Goal: Task Accomplishment & Management: Use online tool/utility

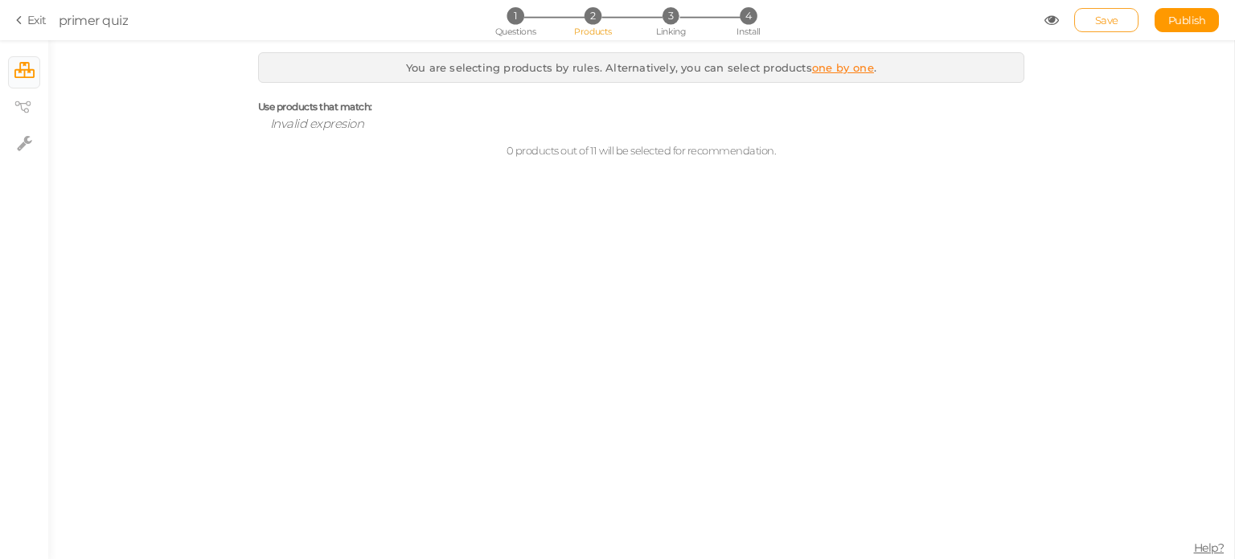
click at [1104, 28] on link "Save" at bounding box center [1106, 20] width 64 height 24
click at [512, 23] on span "1" at bounding box center [514, 15] width 17 height 17
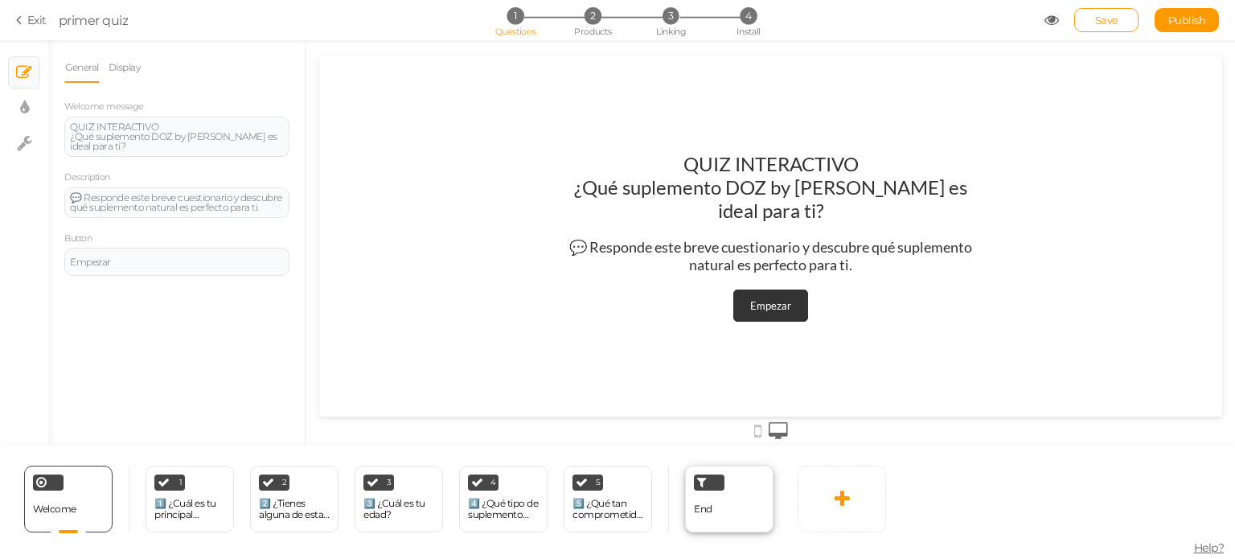
click at [694, 488] on div at bounding box center [709, 482] width 31 height 16
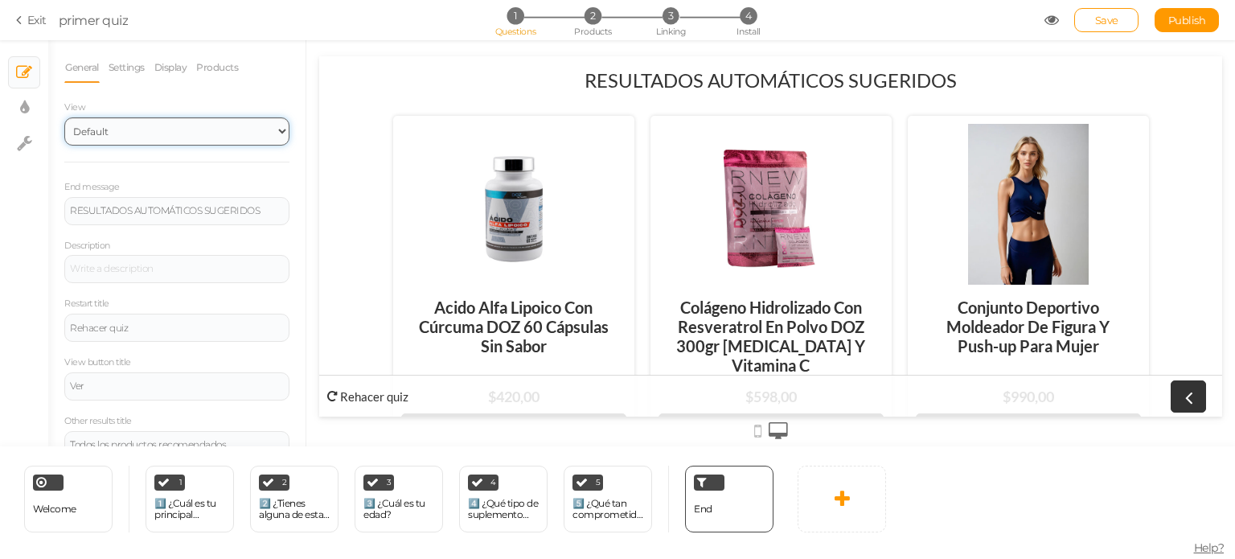
click at [244, 136] on select "Default Top" at bounding box center [176, 131] width 225 height 28
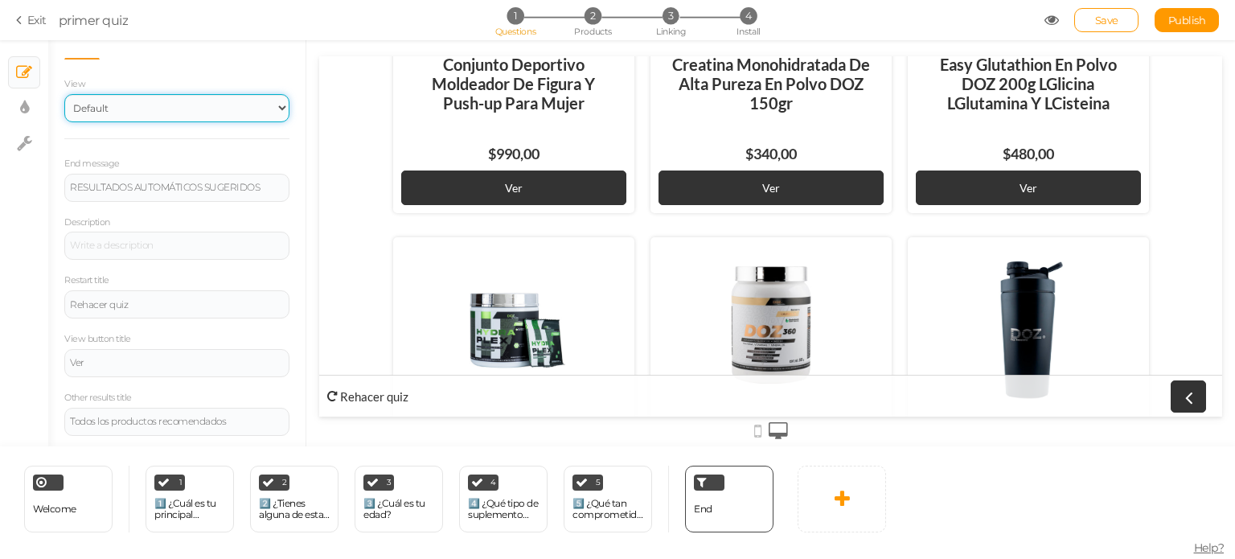
scroll to position [611, 0]
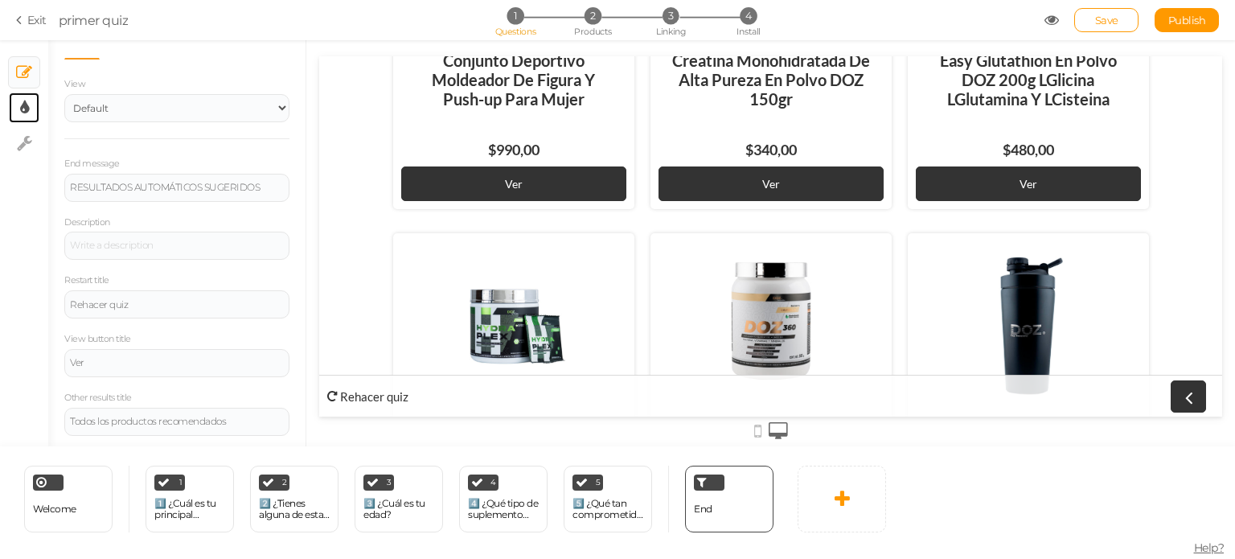
click at [17, 109] on link "× Display settings" at bounding box center [24, 107] width 31 height 31
select select "2"
select select "lato"
select select "fade"
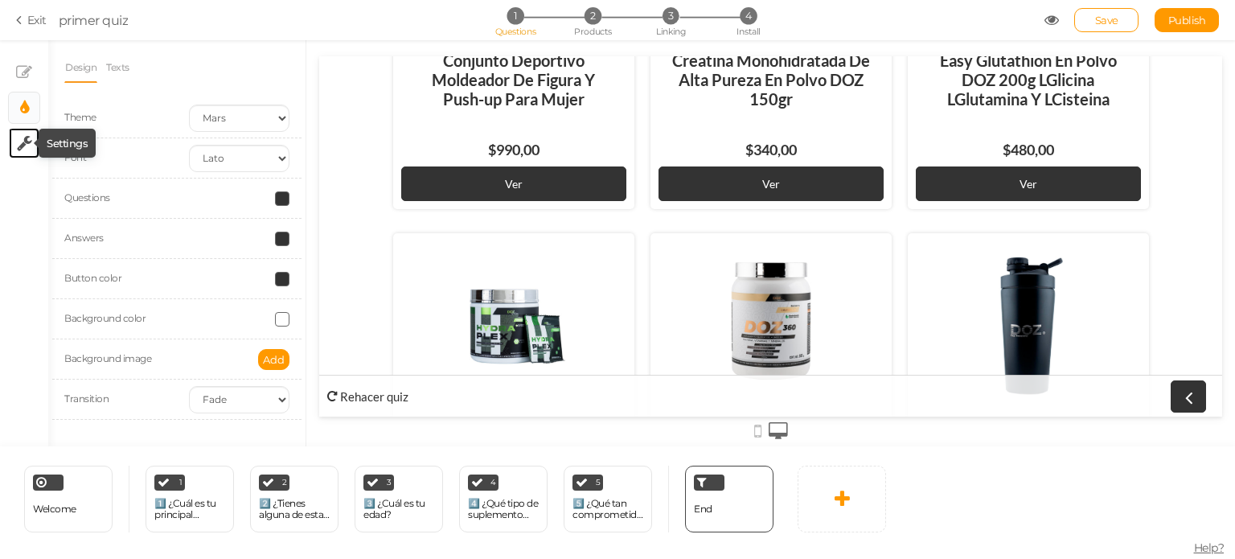
click at [18, 142] on icon at bounding box center [24, 143] width 15 height 16
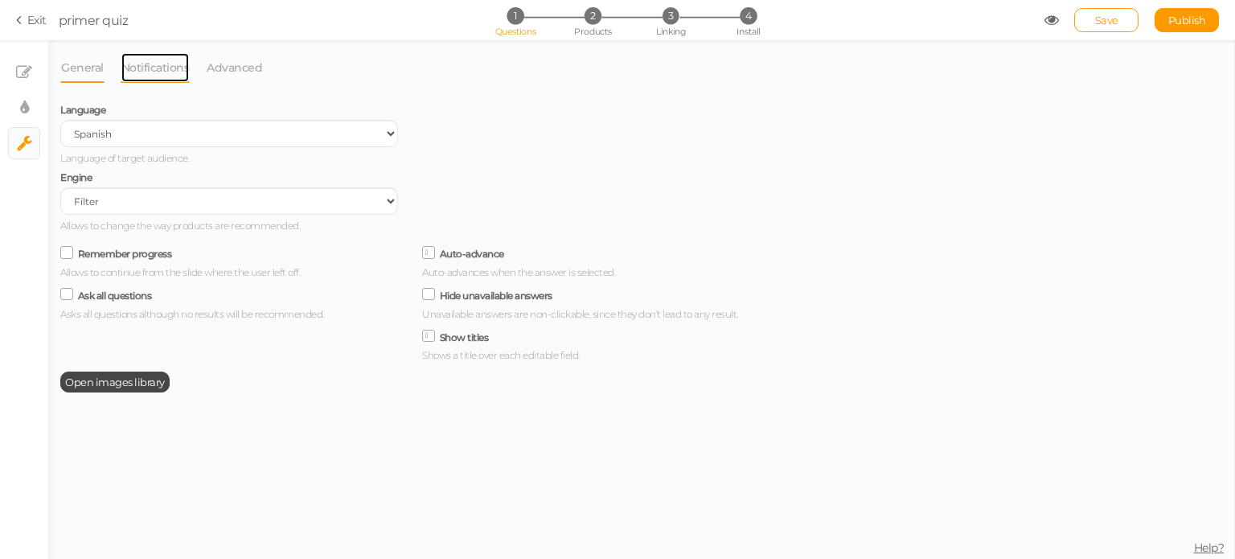
click at [135, 75] on link "Notifications" at bounding box center [156, 67] width 70 height 31
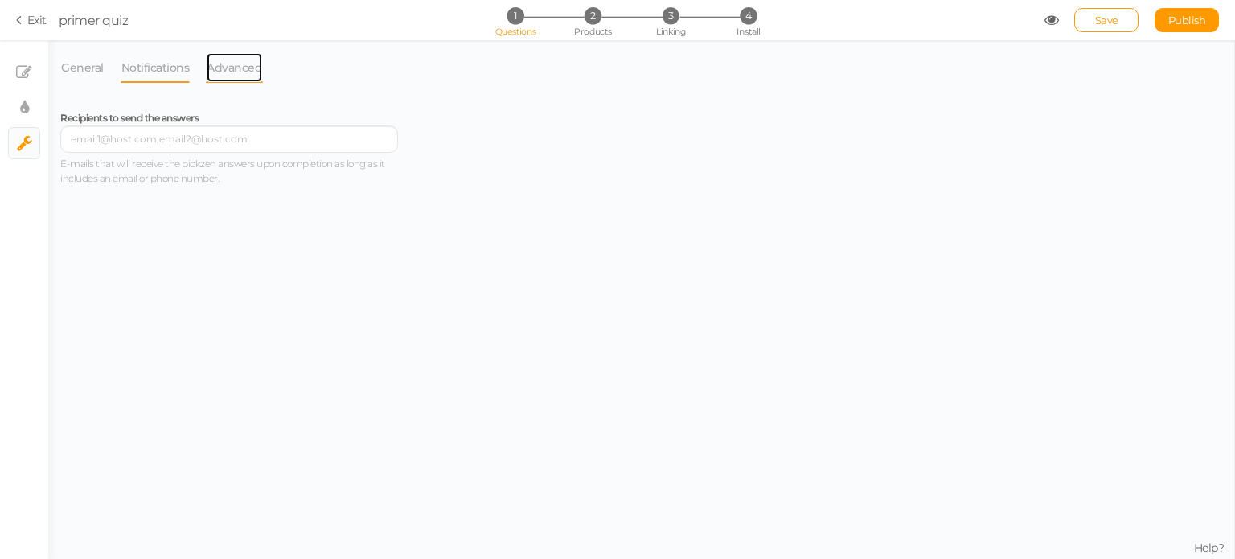
click at [228, 67] on link "Advanced" at bounding box center [234, 67] width 57 height 31
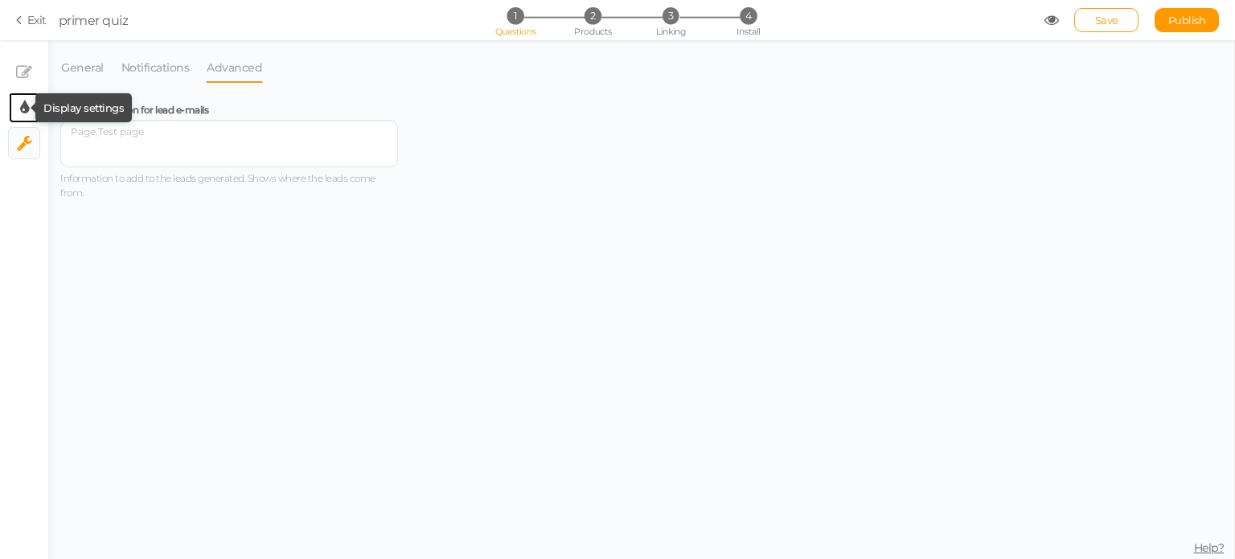
click at [26, 112] on icon at bounding box center [24, 108] width 9 height 16
select select "2"
select select "lato"
select select "fade"
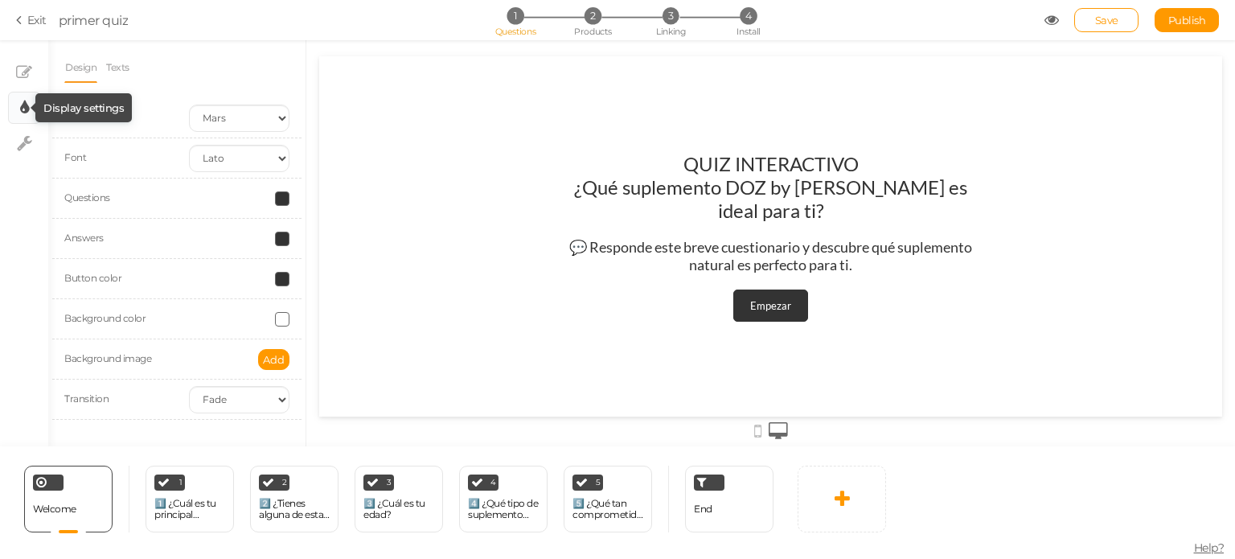
scroll to position [0, 0]
click at [21, 79] on icon at bounding box center [24, 72] width 16 height 16
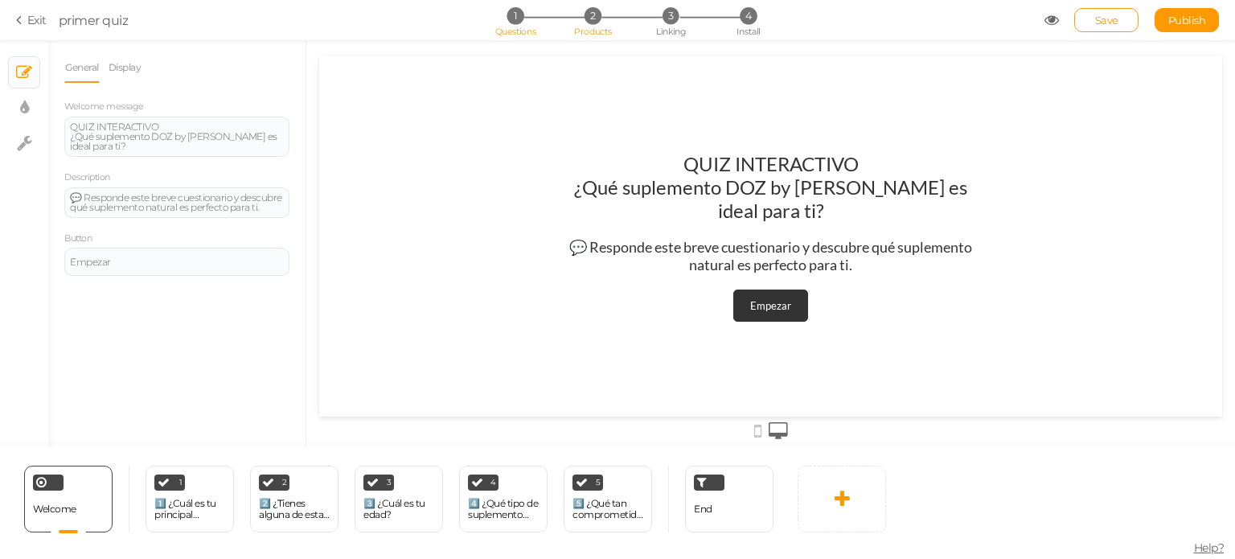
click at [592, 24] on span "2" at bounding box center [592, 15] width 17 height 17
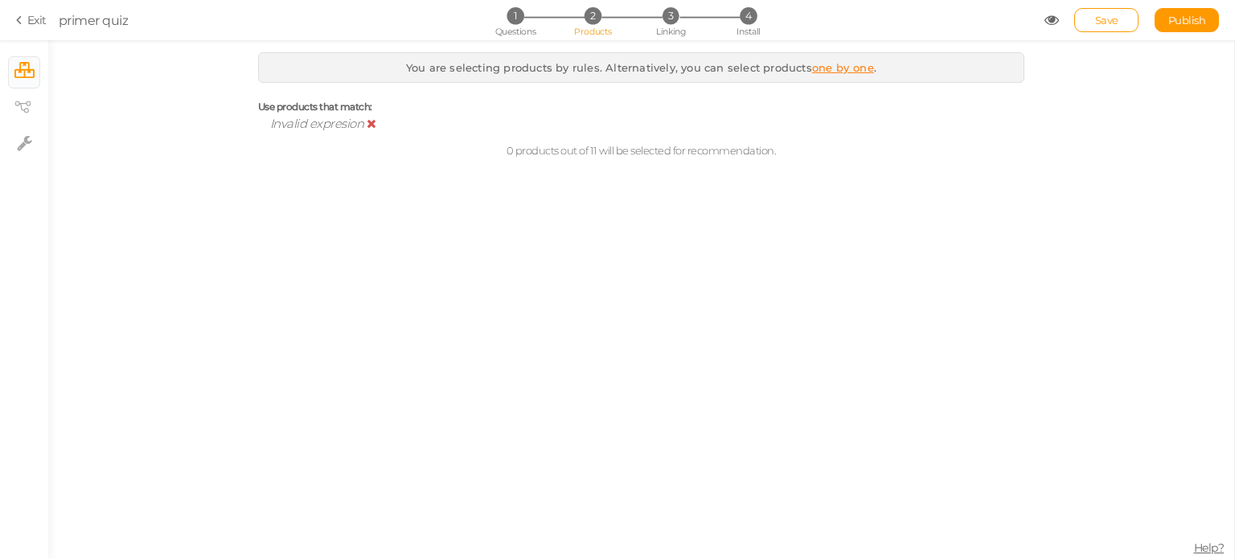
click at [374, 120] on icon at bounding box center [372, 123] width 10 height 12
click at [325, 121] on span "Simple Rule" at bounding box center [308, 123] width 68 height 15
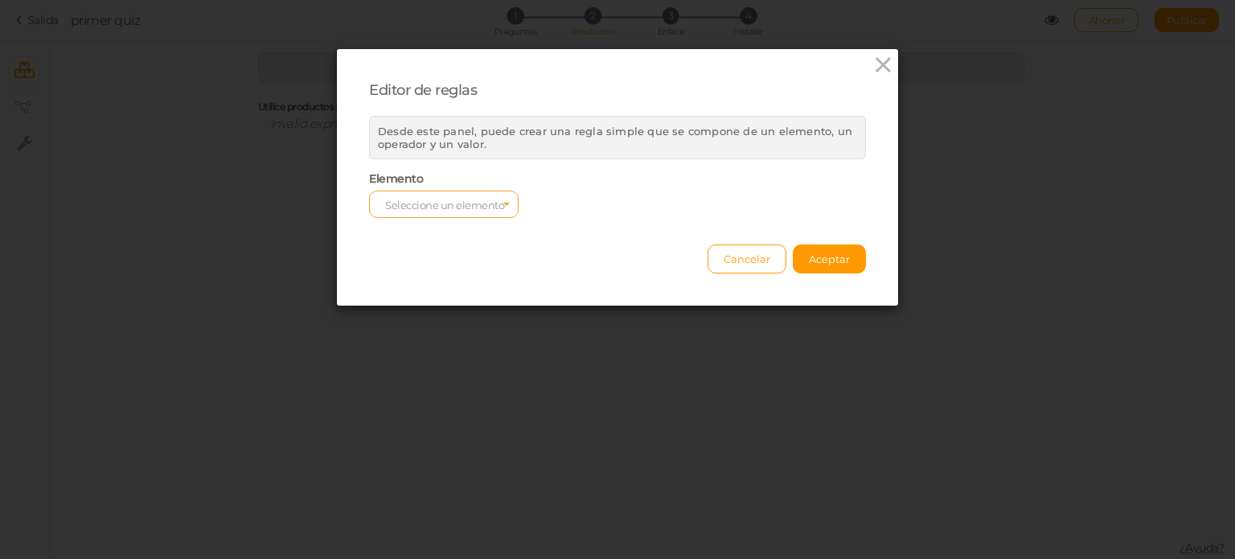
click at [475, 201] on font "Seleccione un elemento" at bounding box center [444, 205] width 119 height 13
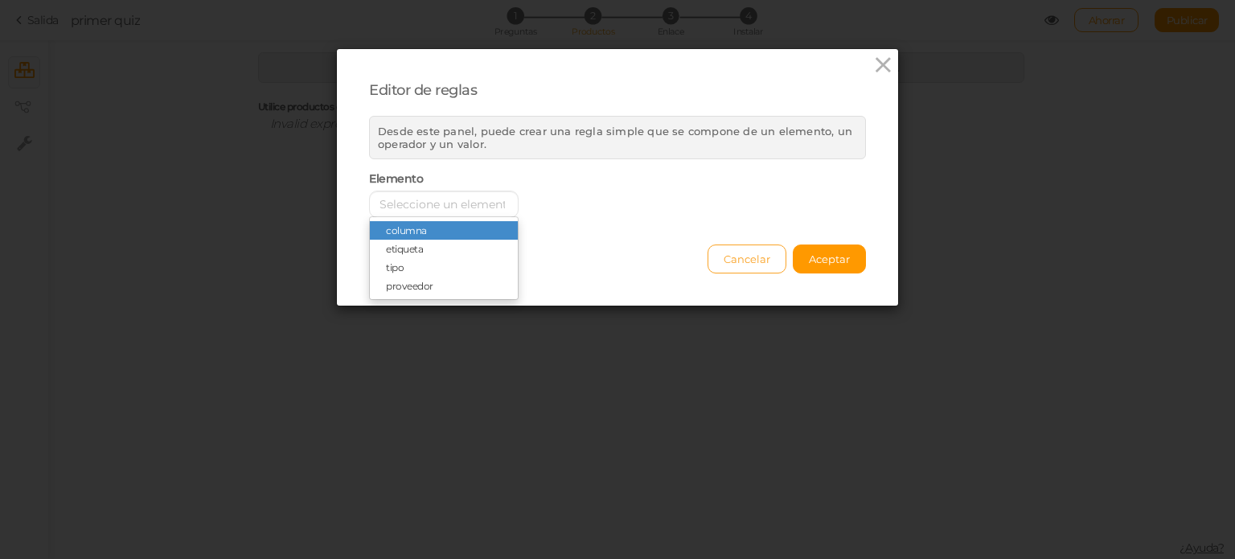
click at [750, 252] on font "Cancelar" at bounding box center [746, 258] width 47 height 13
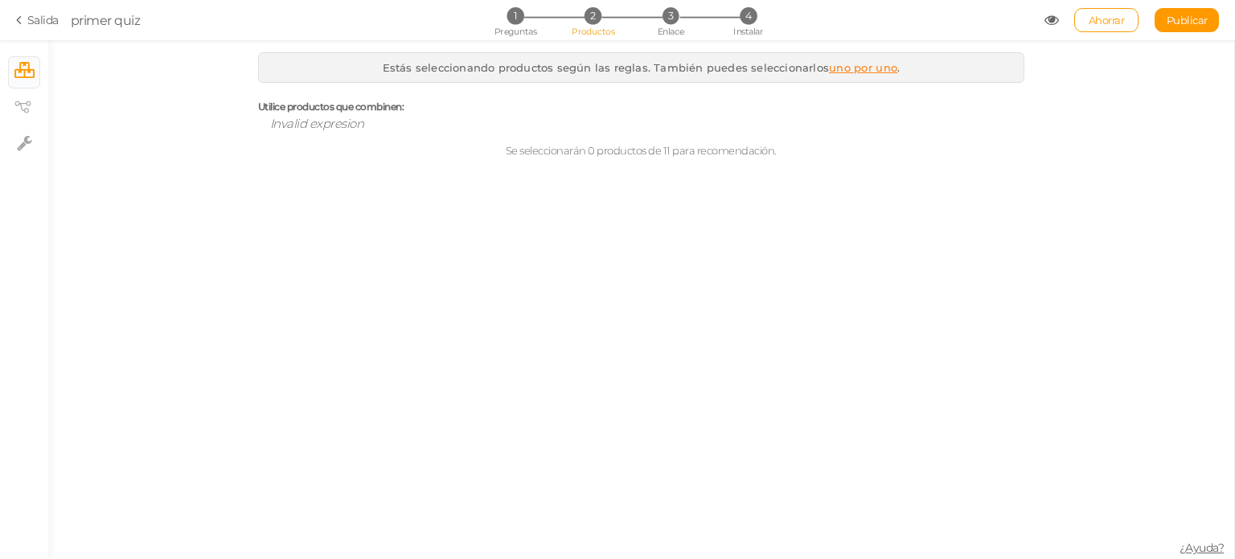
drag, startPoint x: 562, startPoint y: 211, endPoint x: 476, endPoint y: 284, distance: 112.9
click at [476, 284] on div "Estás seleccionando productos según las reglas. También puedes seleccionarlos u…" at bounding box center [641, 299] width 1186 height 518
click at [326, 125] on span "Invalid expresion" at bounding box center [317, 123] width 94 height 15
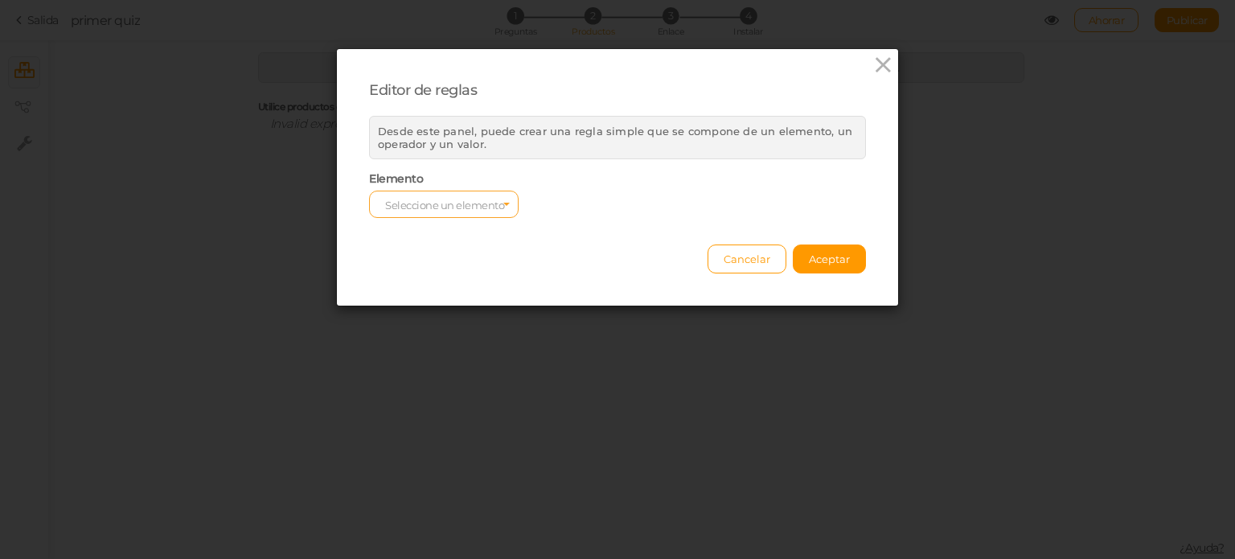
click at [404, 204] on font "Seleccione un elemento" at bounding box center [444, 205] width 119 height 13
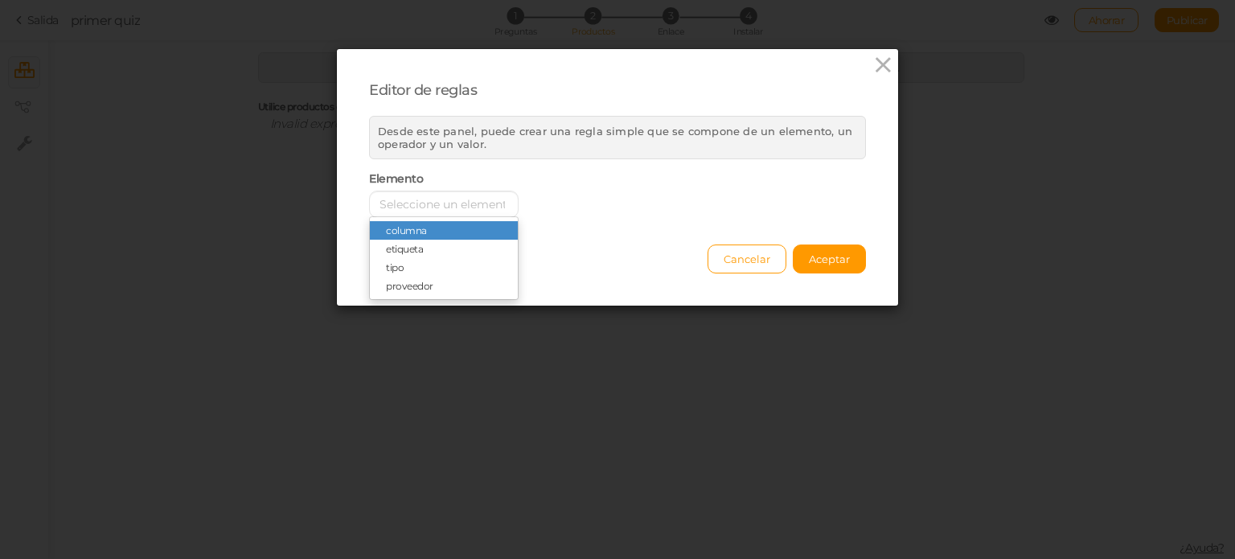
click at [402, 224] on font "columna" at bounding box center [406, 230] width 41 height 12
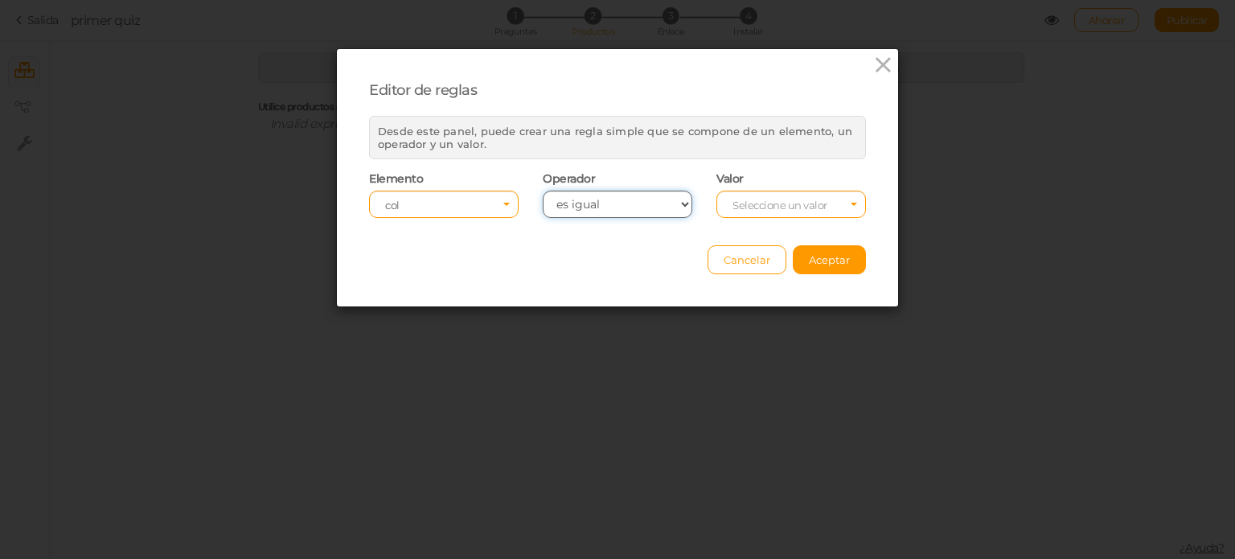
click at [580, 206] on select "es igual contiene no contiene diferente menos que más que menor o igual que may…" at bounding box center [618, 203] width 150 height 27
click at [543, 190] on select "es igual contiene no contiene diferente menos que más que menor o igual que may…" at bounding box center [618, 203] width 150 height 27
click at [786, 211] on span "Seleccione un valor" at bounding box center [791, 203] width 150 height 27
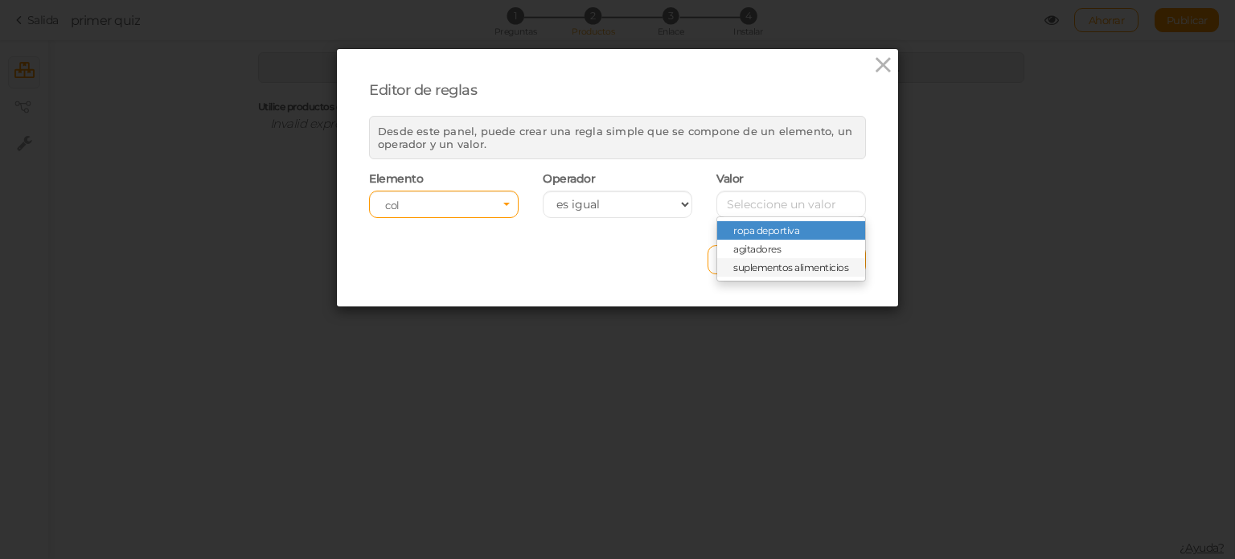
click at [762, 261] on span "suplementos alimenticios" at bounding box center [790, 267] width 115 height 12
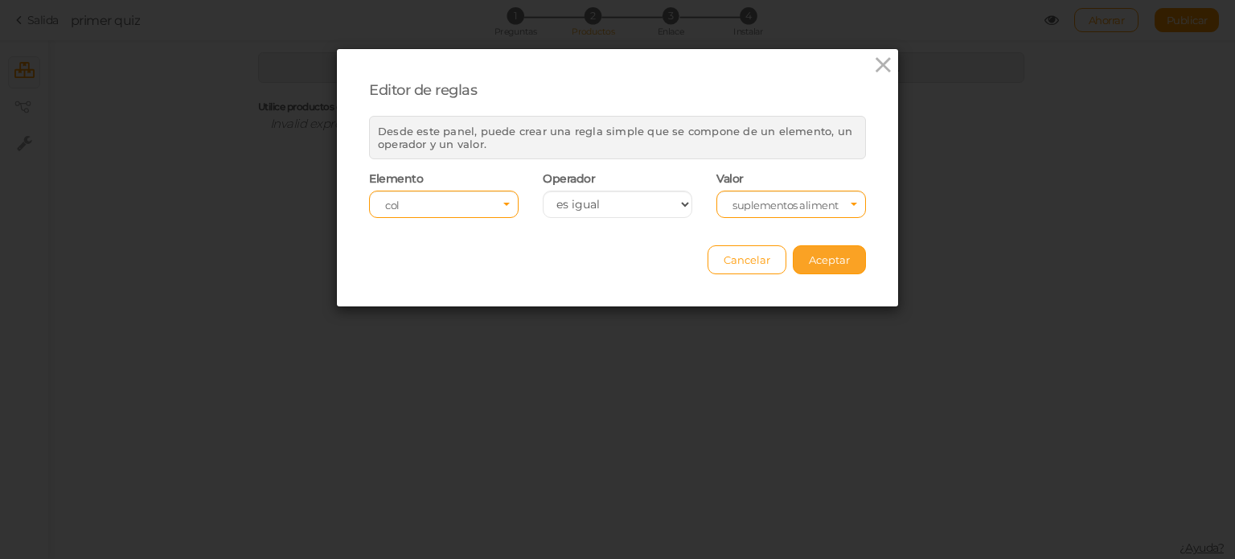
click at [836, 253] on font "Aceptar" at bounding box center [829, 259] width 41 height 13
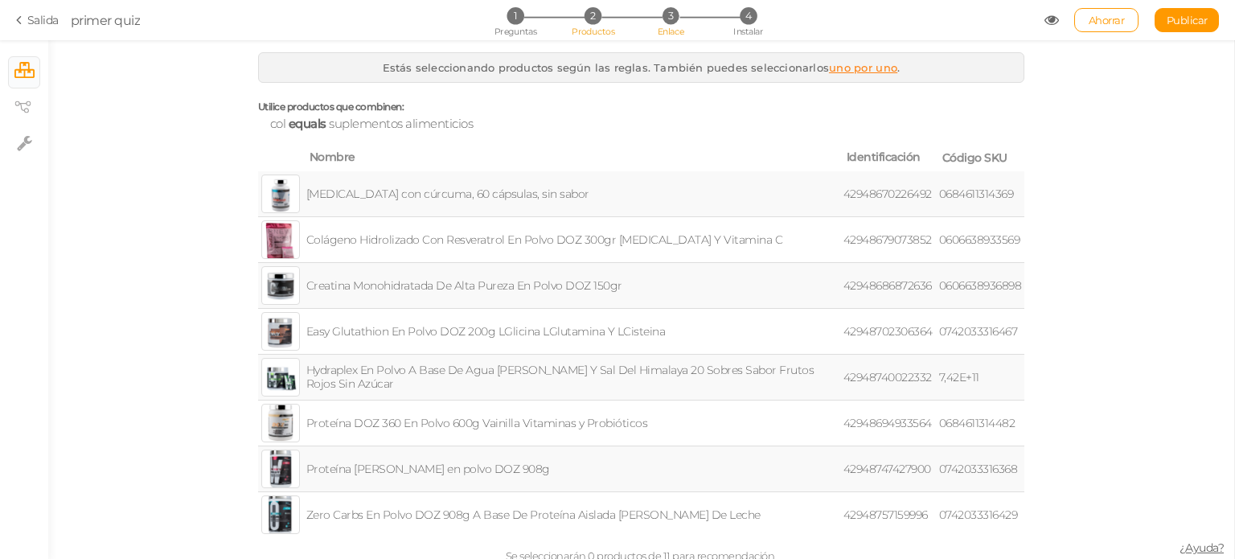
click at [678, 31] on font "Enlace" at bounding box center [671, 31] width 27 height 11
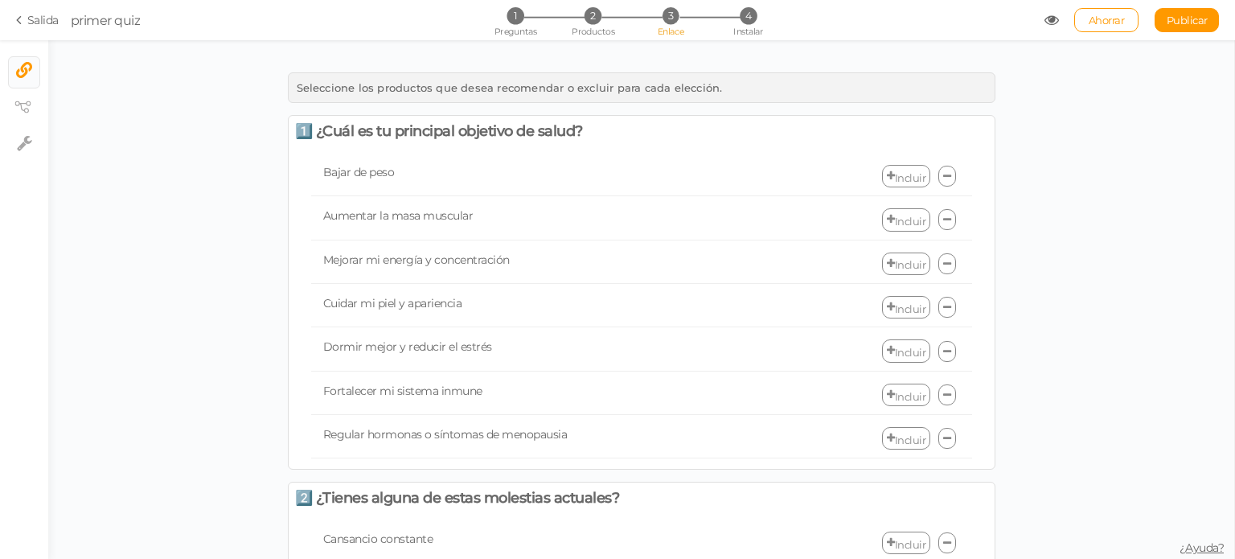
click at [895, 173] on font "Incluir" at bounding box center [910, 176] width 31 height 13
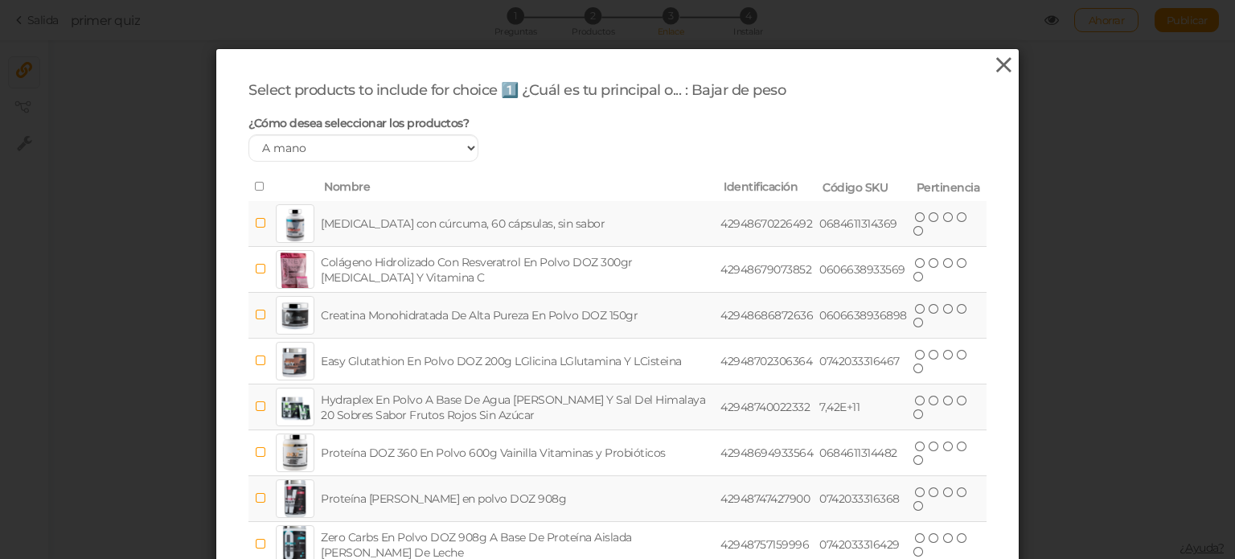
click at [997, 60] on icon at bounding box center [1003, 65] width 23 height 24
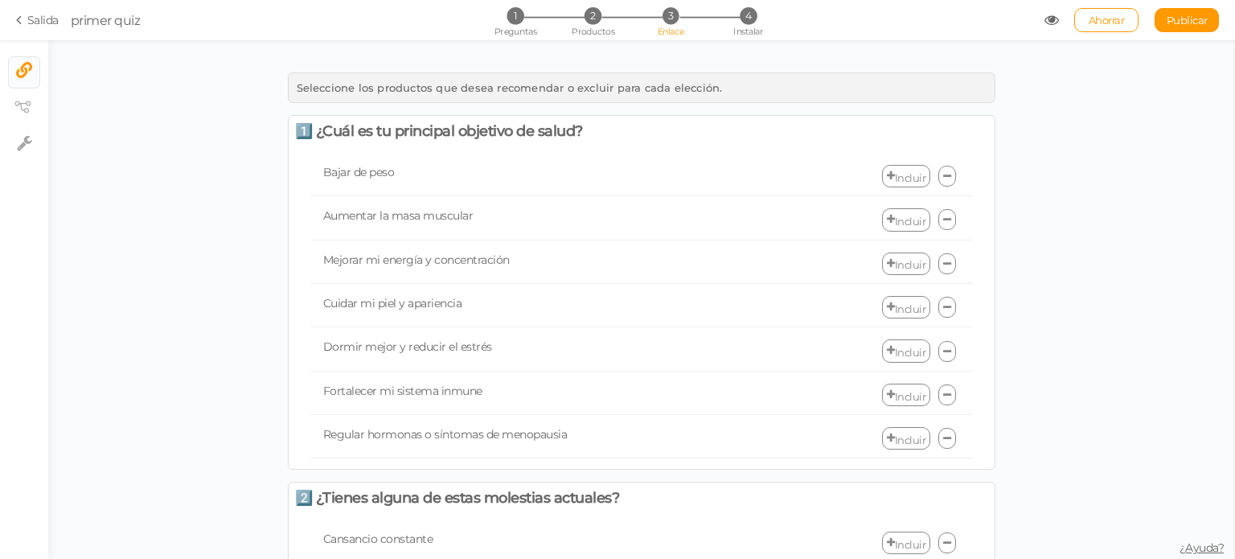
click at [907, 166] on link "Incluir" at bounding box center [906, 176] width 48 height 23
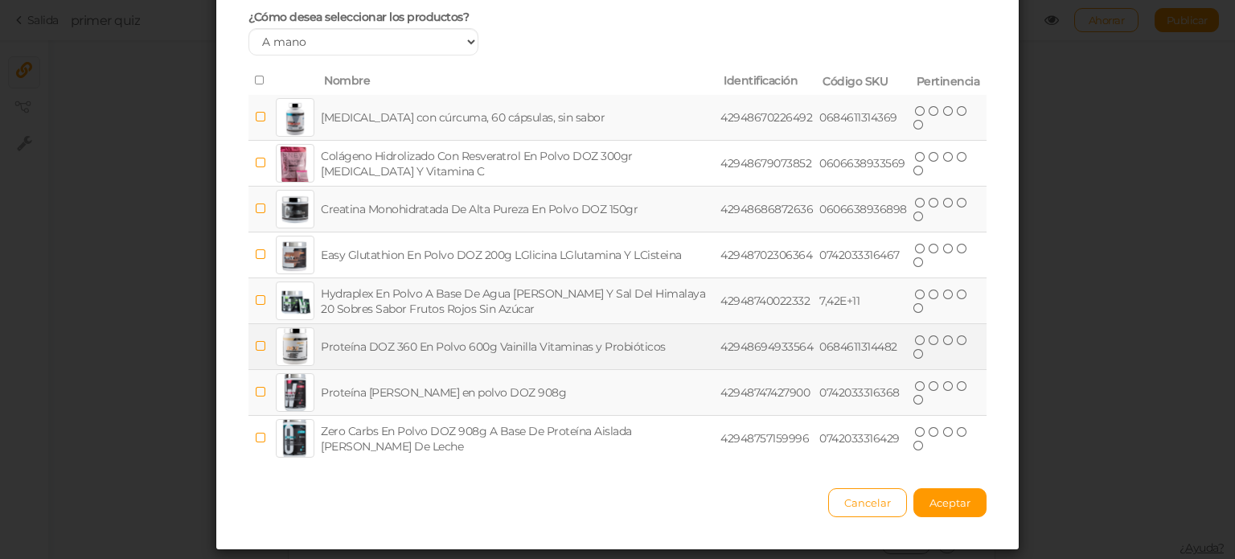
scroll to position [106, 0]
click at [625, 349] on font "Proteína DOZ 360 En Polvo 600g Vainilla Vitaminas y Probióticos" at bounding box center [493, 346] width 345 height 14
click at [928, 340] on icon at bounding box center [933, 339] width 11 height 11
click at [947, 340] on icon at bounding box center [948, 339] width 11 height 11
click at [957, 340] on icon at bounding box center [962, 339] width 11 height 11
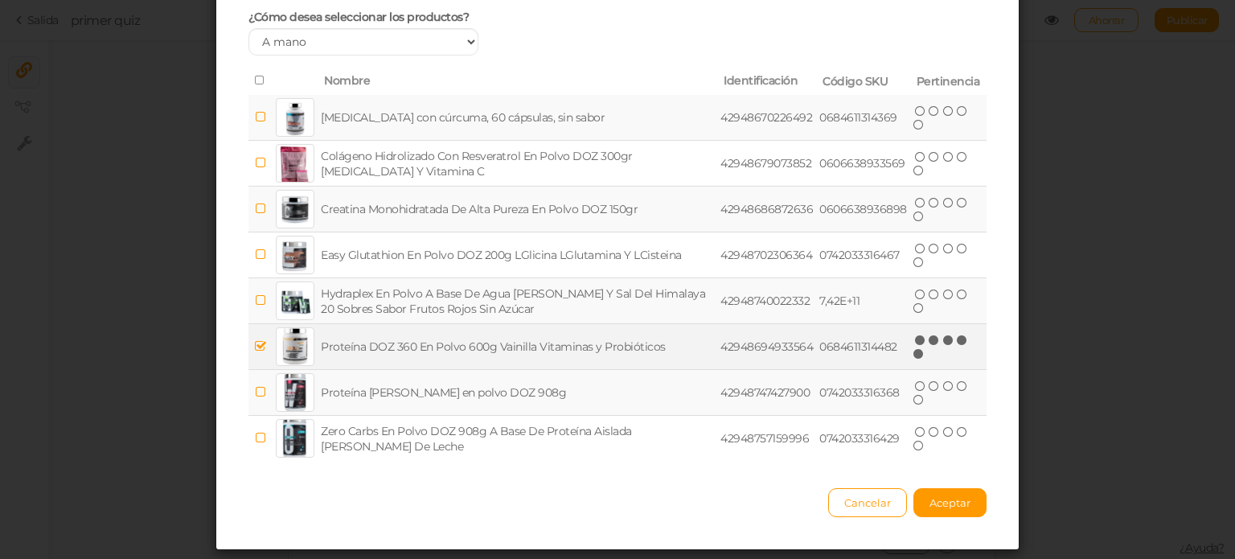
click at [913, 354] on icon at bounding box center [918, 353] width 11 height 11
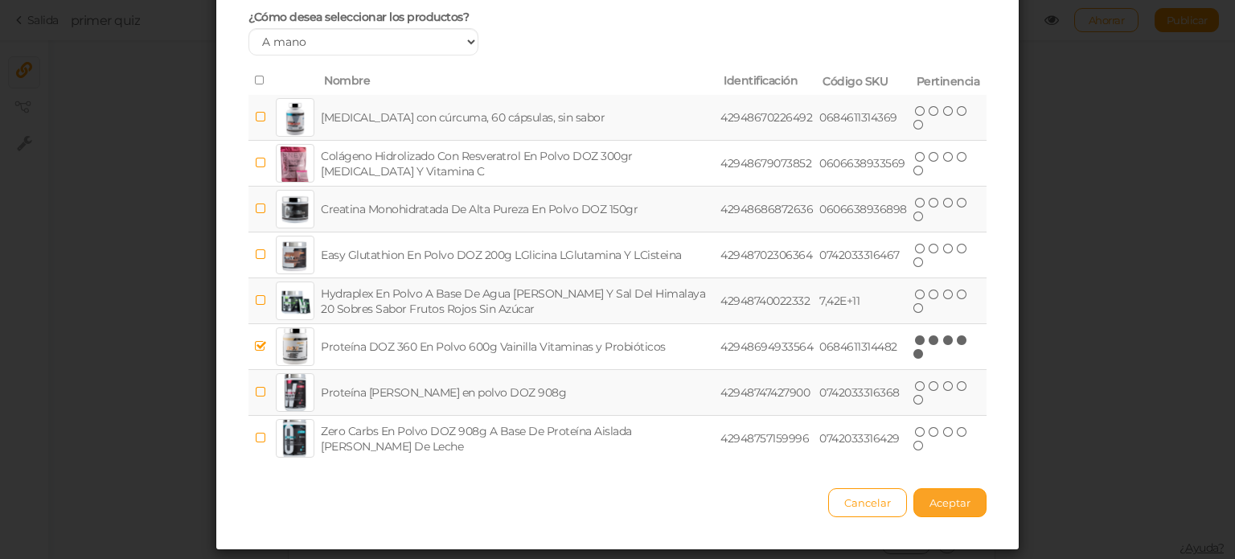
click at [944, 507] on button "Aceptar" at bounding box center [949, 502] width 73 height 29
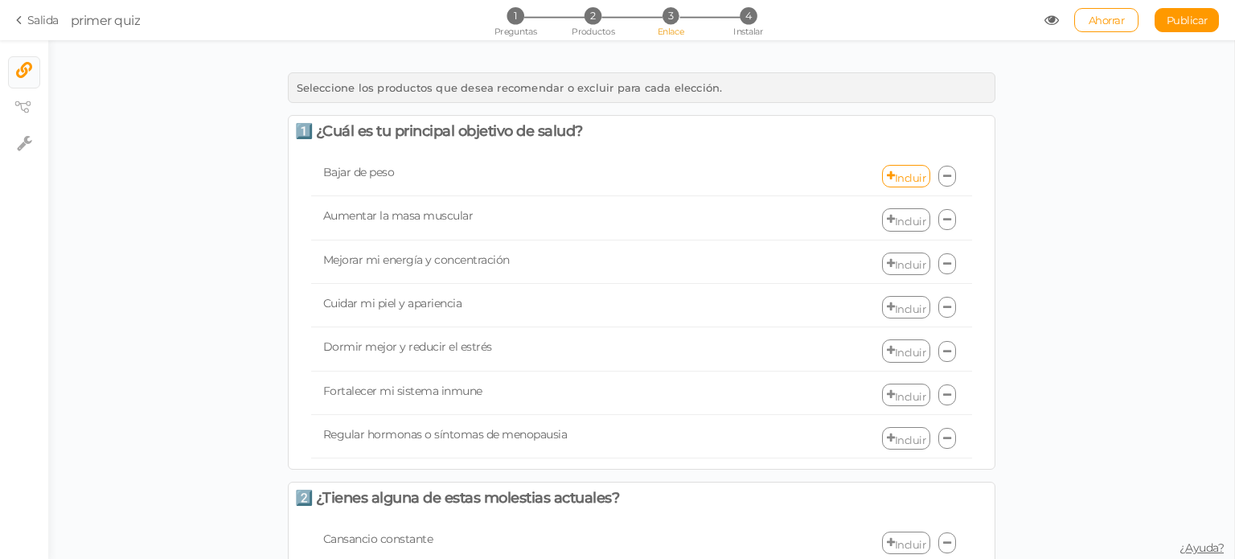
click at [895, 260] on font "Incluir" at bounding box center [910, 264] width 31 height 13
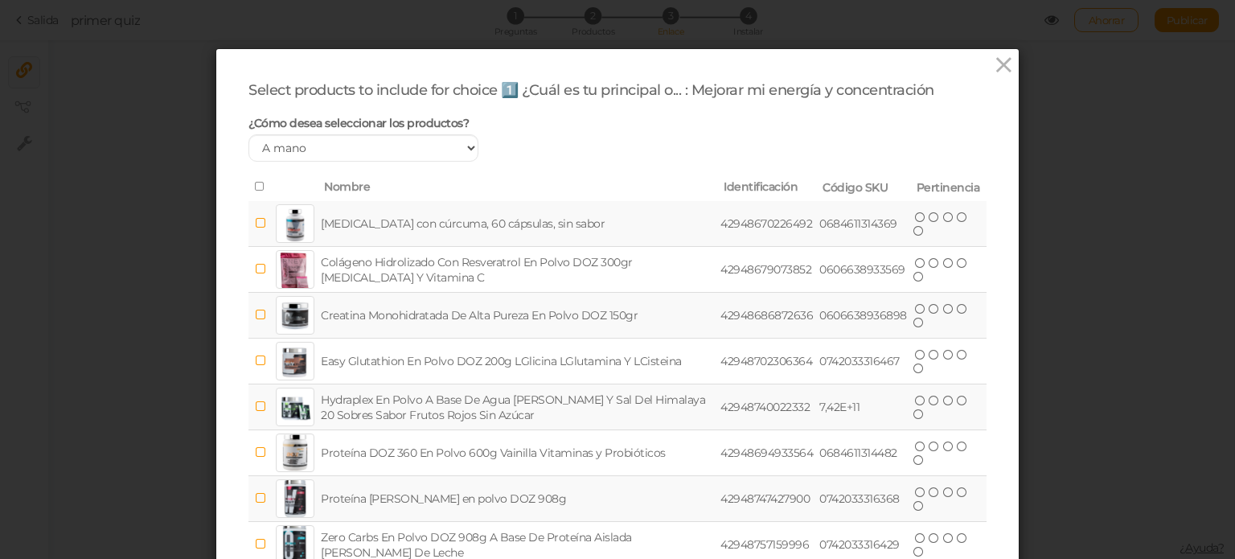
click at [662, 225] on td "[MEDICAL_DATA] con cúrcuma, 60 cápsulas, sin sabor" at bounding box center [516, 224] width 399 height 46
click at [928, 215] on icon at bounding box center [933, 216] width 11 height 11
click at [944, 219] on icon at bounding box center [948, 216] width 11 height 11
click at [960, 220] on icon at bounding box center [962, 216] width 11 height 11
click at [913, 232] on icon at bounding box center [918, 230] width 11 height 11
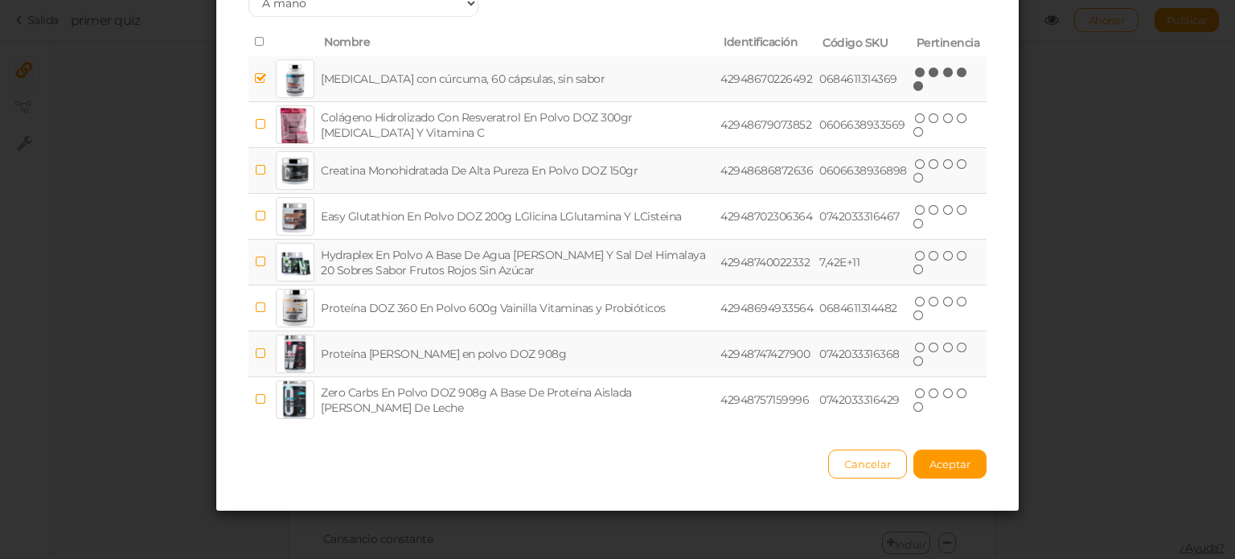
scroll to position [18, 0]
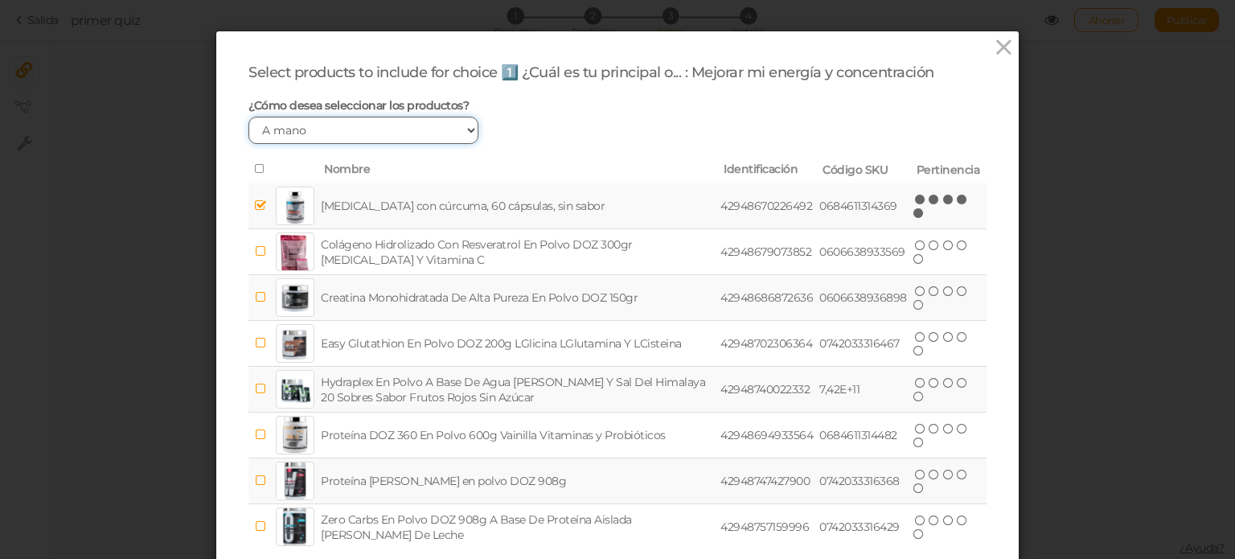
click at [444, 132] on select "A mano Por etiquetas Por precio" at bounding box center [363, 130] width 230 height 27
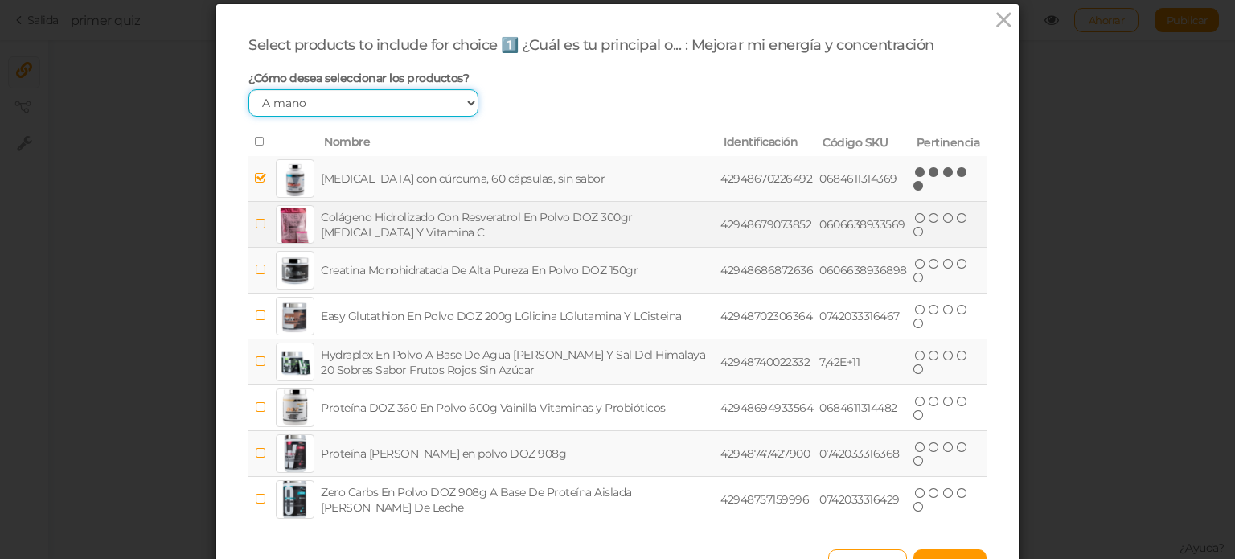
scroll to position [145, 0]
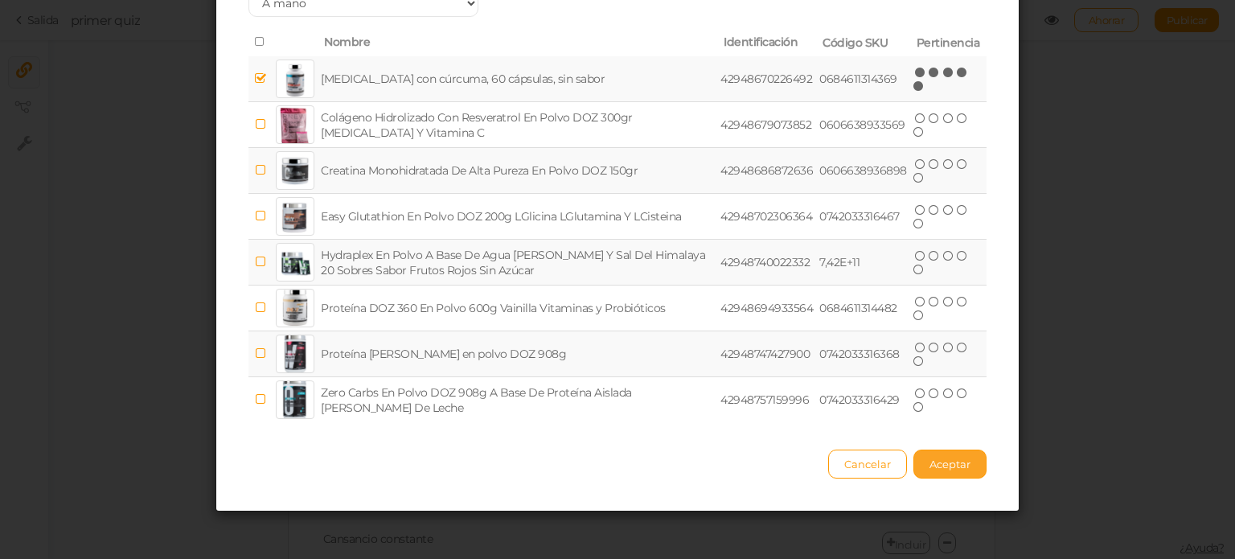
click at [936, 465] on font "Aceptar" at bounding box center [949, 463] width 41 height 13
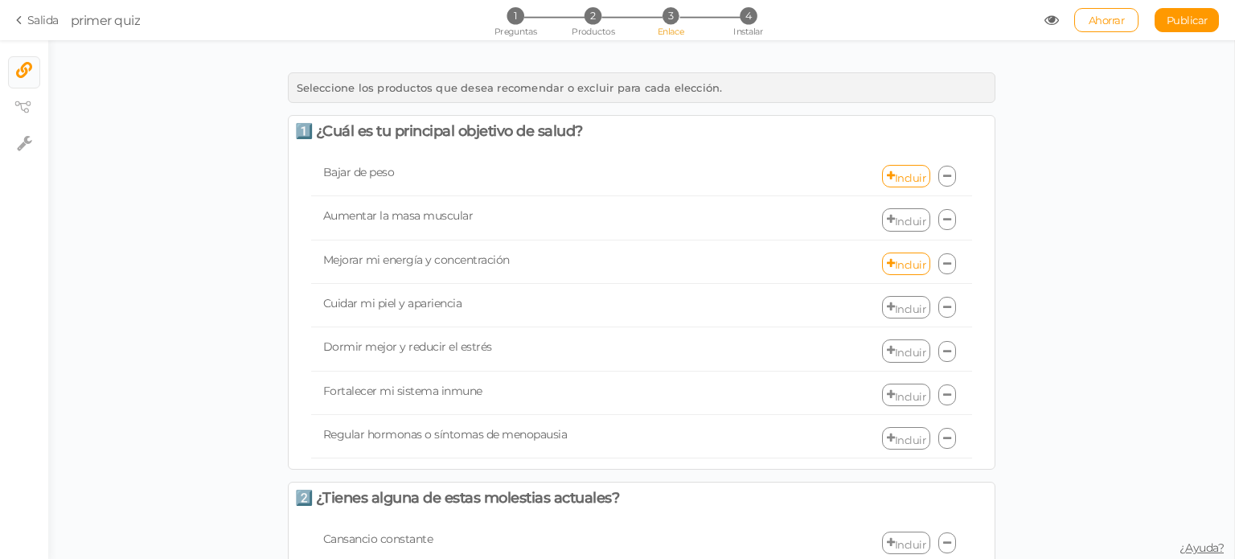
click at [895, 301] on font "Incluir" at bounding box center [910, 307] width 31 height 13
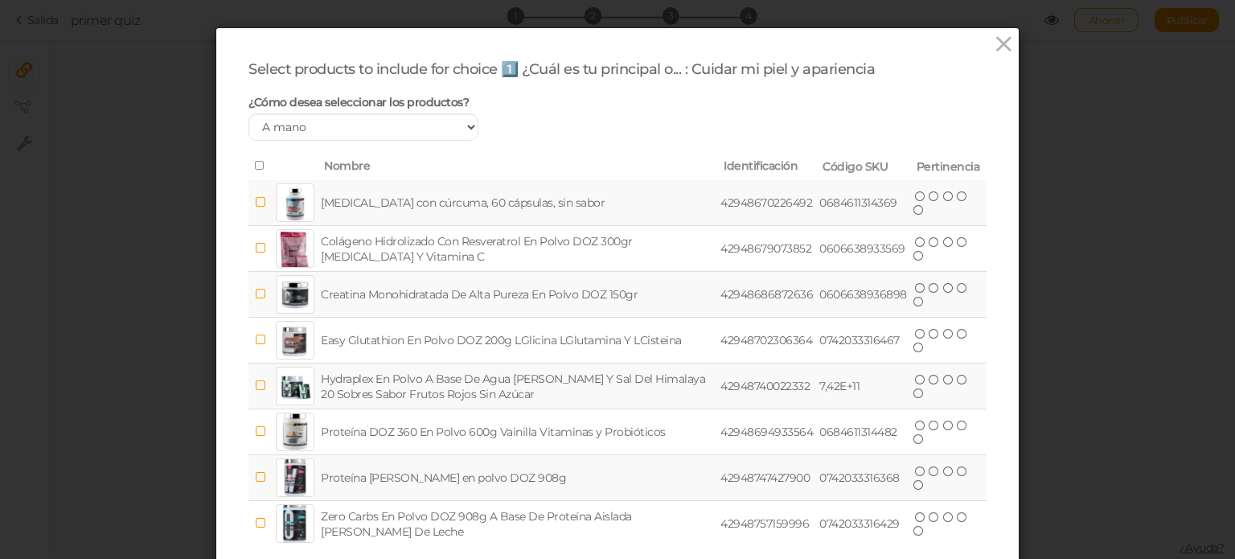
scroll to position [22, 0]
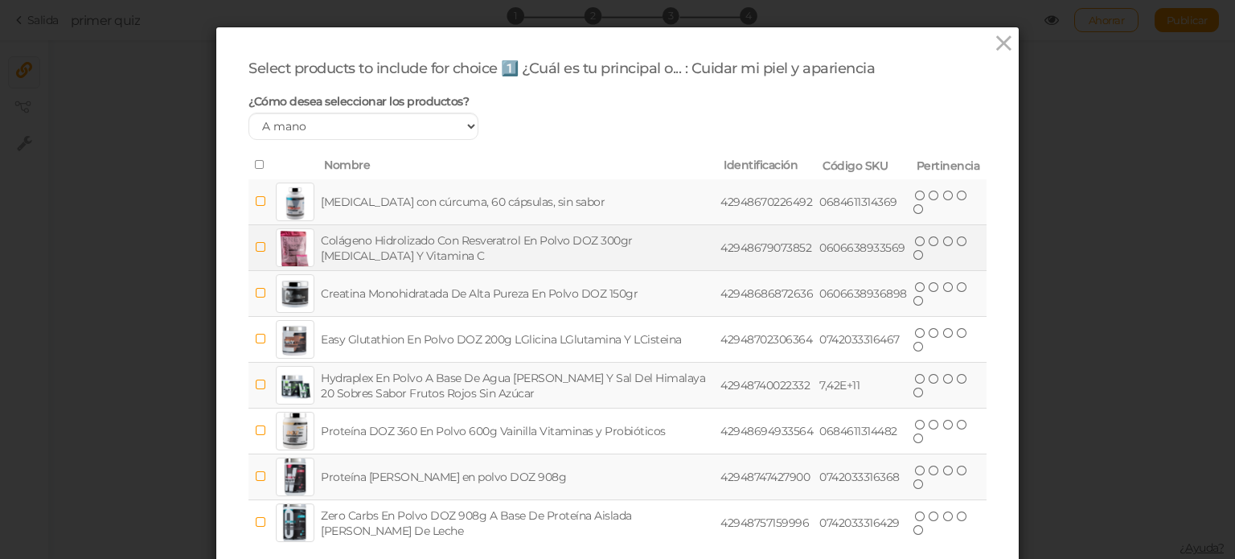
click at [672, 246] on td "Colágeno Hidrolizado Con Resveratrol En Polvo DOZ 300gr [MEDICAL_DATA] Y Vitami…" at bounding box center [516, 248] width 399 height 46
click at [932, 238] on icon at bounding box center [933, 241] width 11 height 11
click at [943, 238] on icon at bounding box center [948, 241] width 11 height 11
click at [957, 240] on icon at bounding box center [962, 241] width 11 height 11
click at [913, 257] on icon at bounding box center [918, 254] width 11 height 11
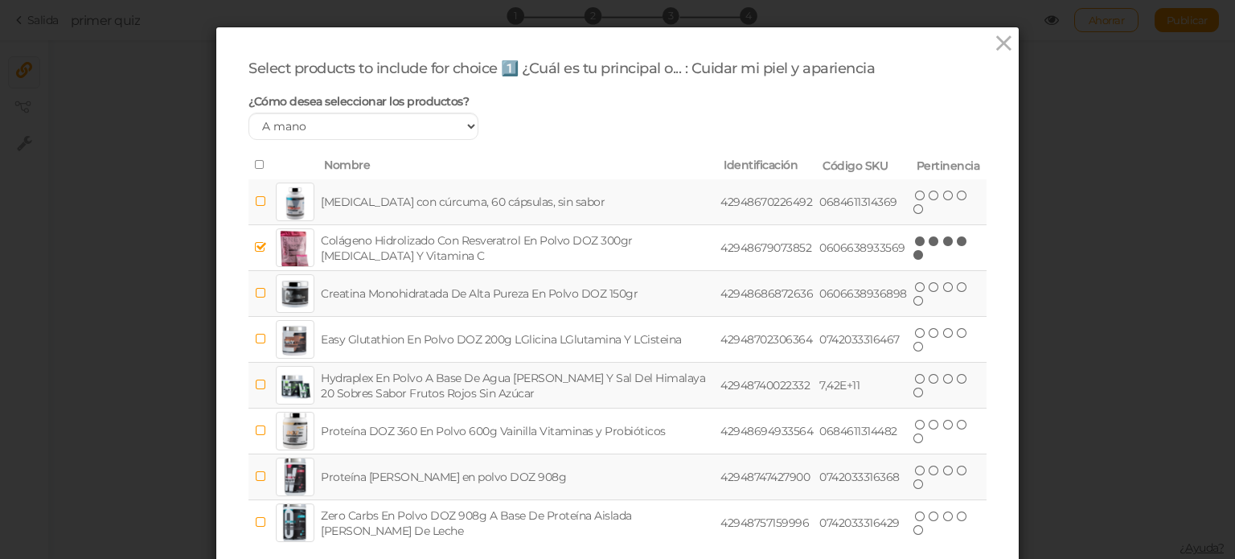
scroll to position [145, 0]
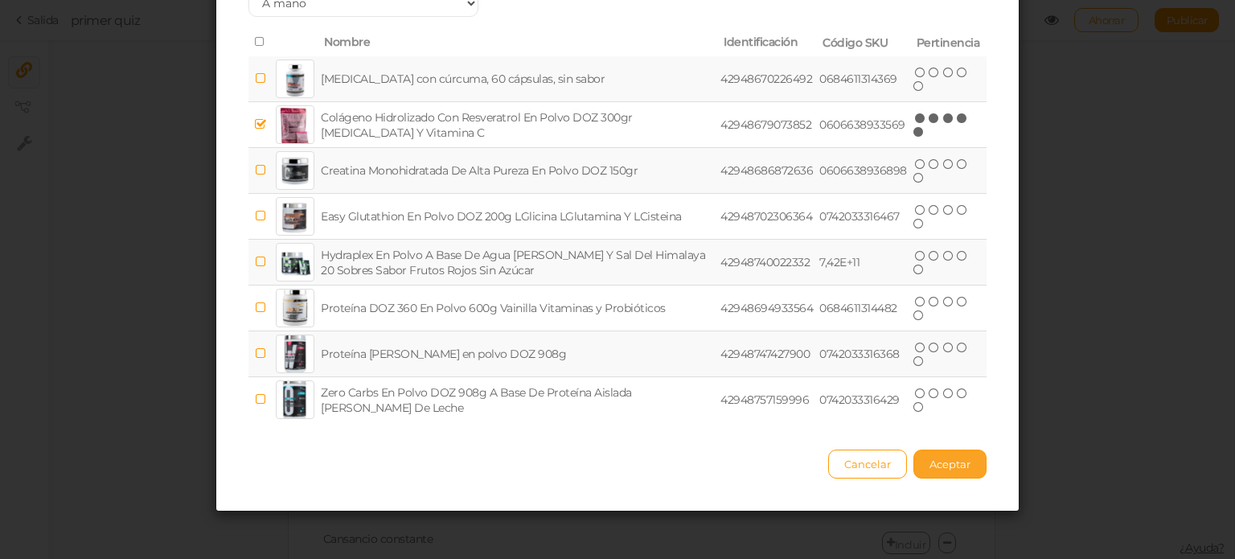
click at [939, 453] on button "Aceptar" at bounding box center [949, 463] width 73 height 29
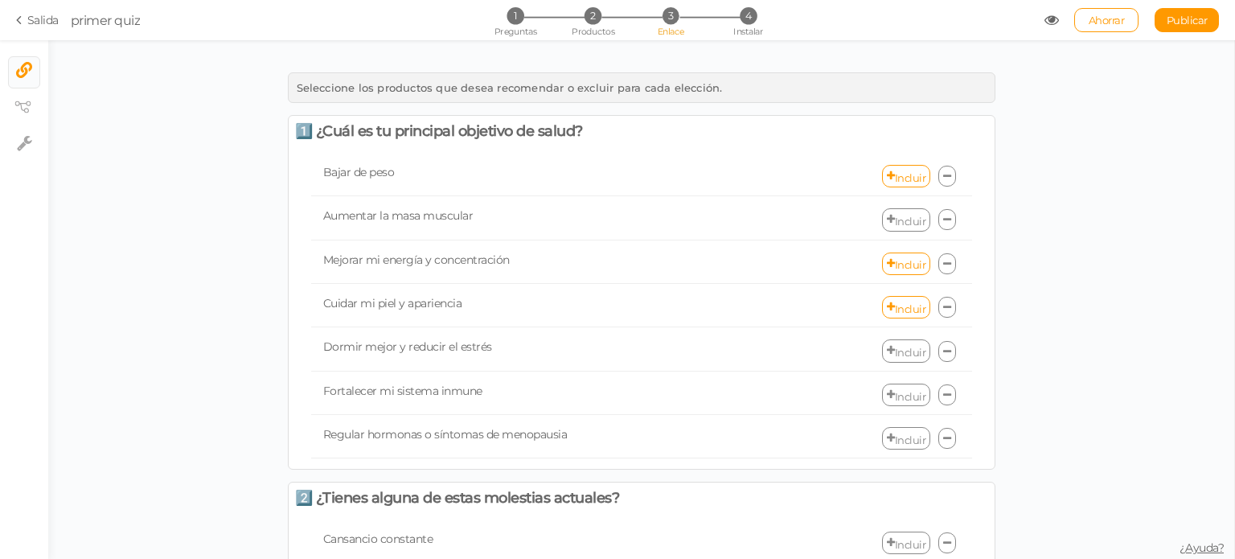
scroll to position [23, 0]
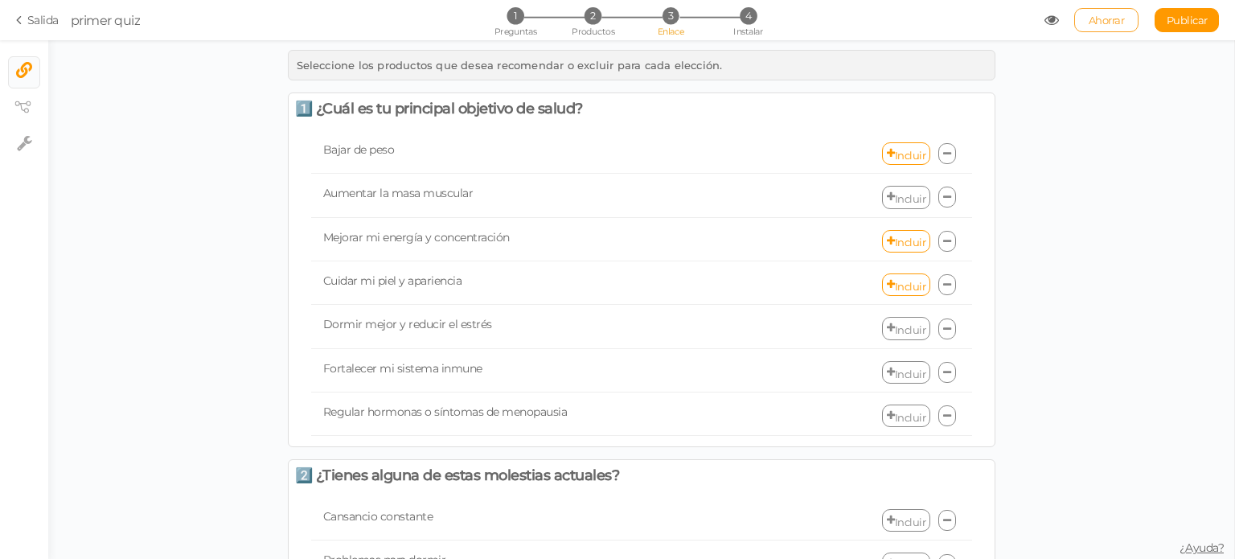
click at [1103, 18] on font "Ahorrar" at bounding box center [1106, 20] width 36 height 13
click at [756, 27] on font "Instalar" at bounding box center [748, 31] width 30 height 11
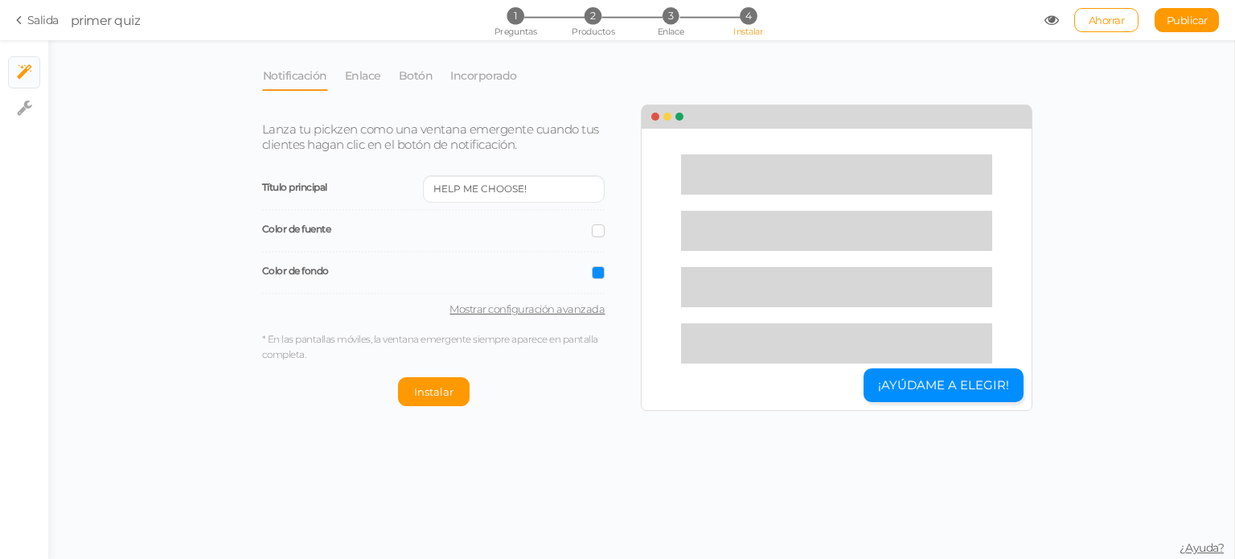
click at [529, 306] on font "Mostrar configuración avanzada" at bounding box center [526, 308] width 155 height 13
select select "pct"
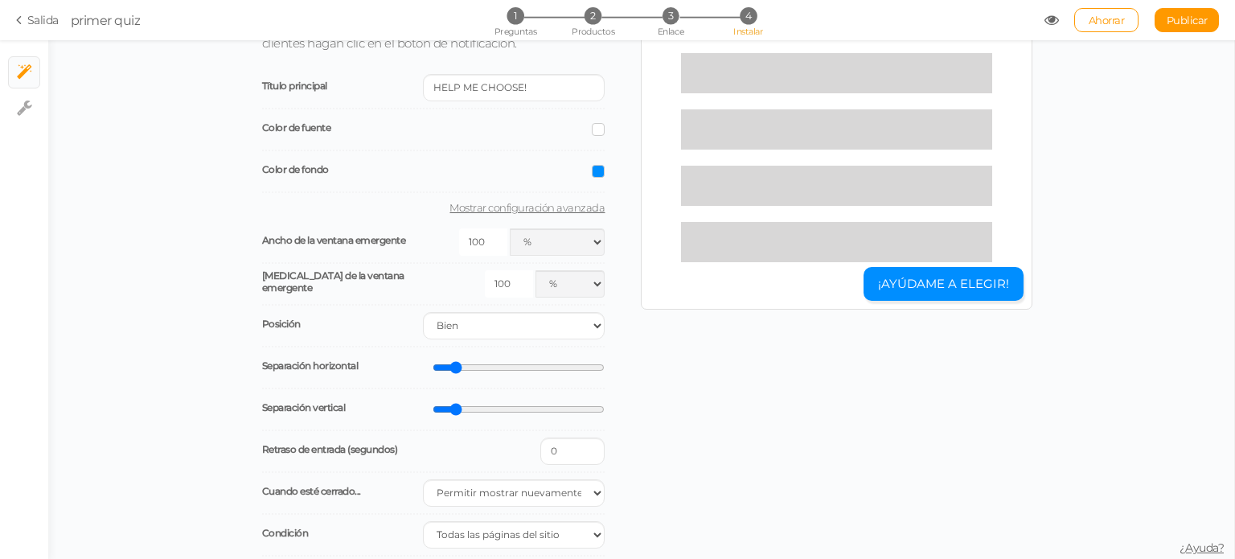
scroll to position [103, 0]
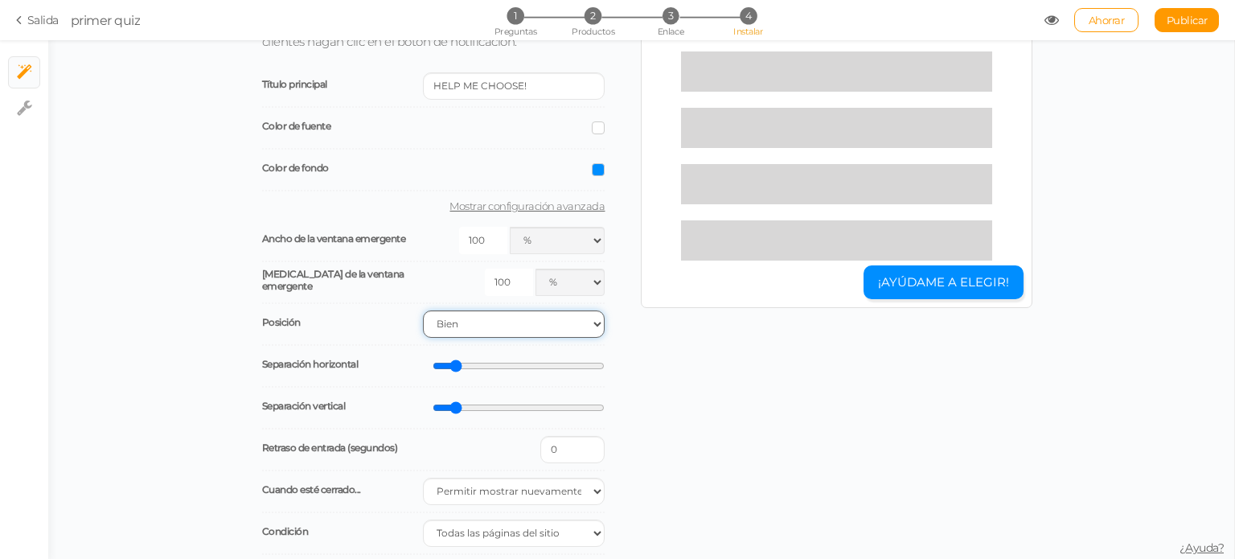
click at [535, 316] on select "Bien Izquierda" at bounding box center [514, 323] width 182 height 27
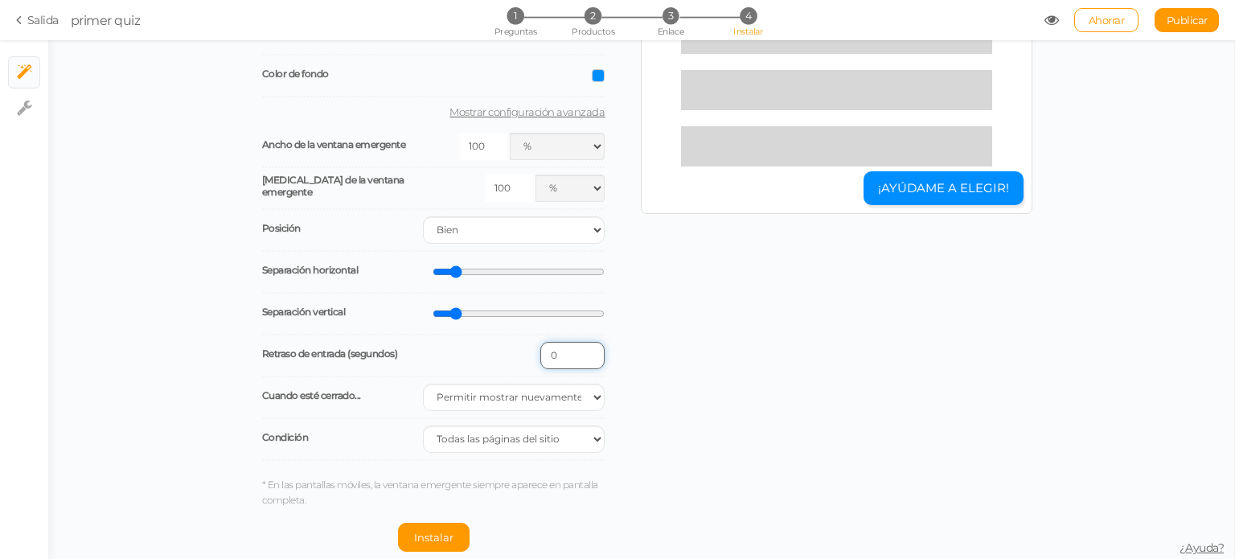
click at [548, 352] on input "0" at bounding box center [572, 355] width 64 height 27
type input "5"
click at [511, 396] on select "Permitir mostrar nuevamente No volver a mostrar No volver a mostrar durante la …" at bounding box center [514, 396] width 182 height 27
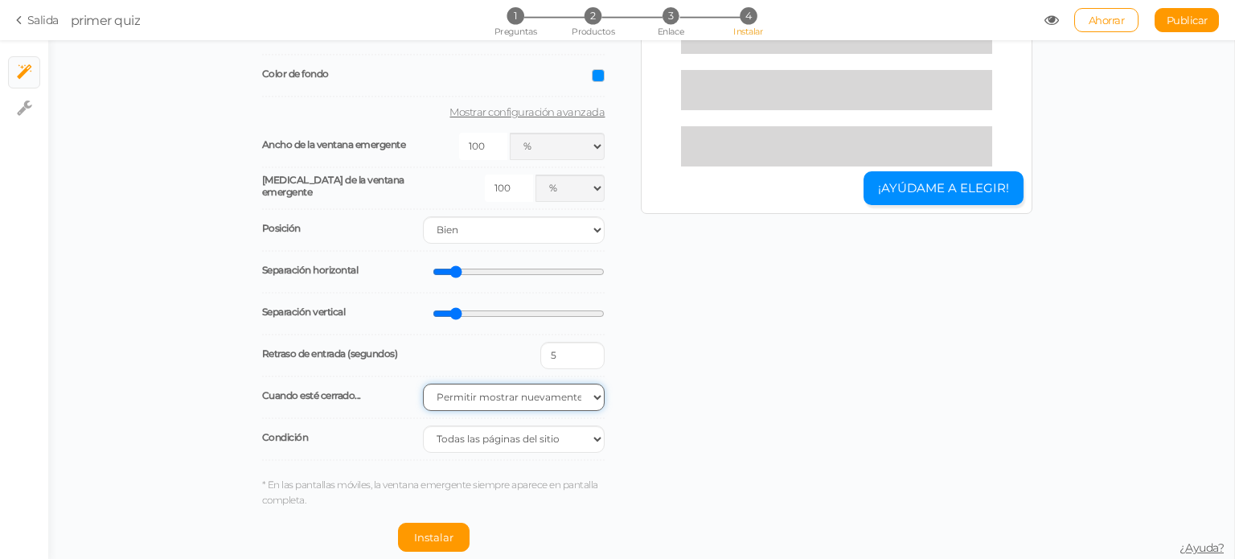
click at [511, 396] on select "Permitir mostrar nuevamente No volver a mostrar No volver a mostrar durante la …" at bounding box center [514, 396] width 182 height 27
click at [505, 440] on select "Todas las páginas del sitio La URL incluye Es la pagina de inicio" at bounding box center [514, 438] width 182 height 27
select select "url-home"
click at [423, 425] on select "Todas las páginas del sitio La URL incluye Es la pagina de inicio" at bounding box center [514, 438] width 182 height 27
click at [428, 543] on button "Instalar" at bounding box center [434, 536] width 72 height 29
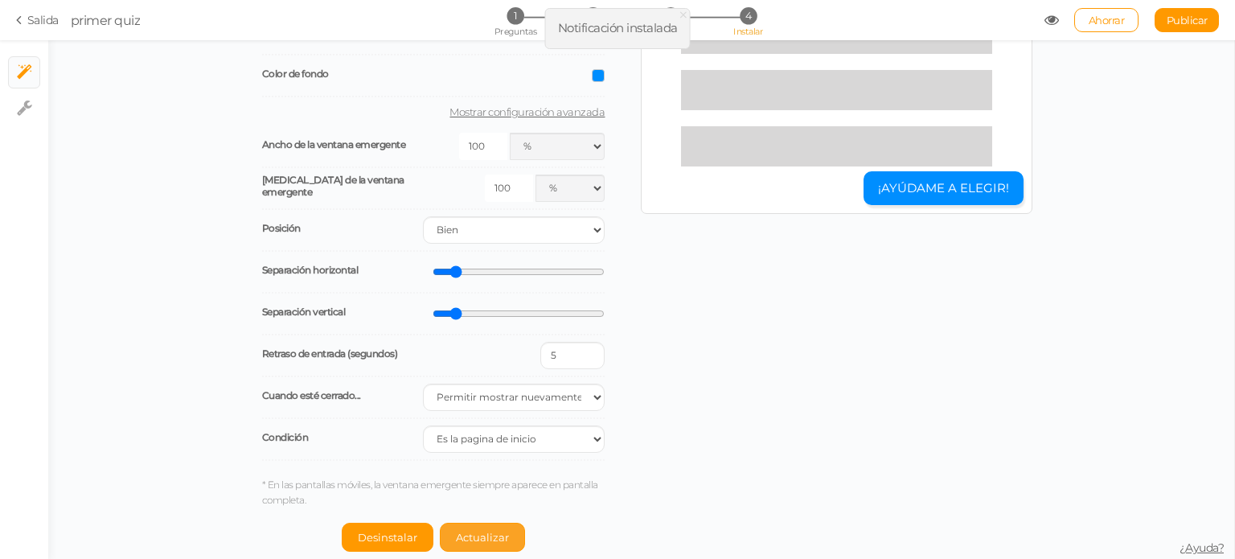
click at [489, 532] on font "Actualizar" at bounding box center [482, 537] width 53 height 13
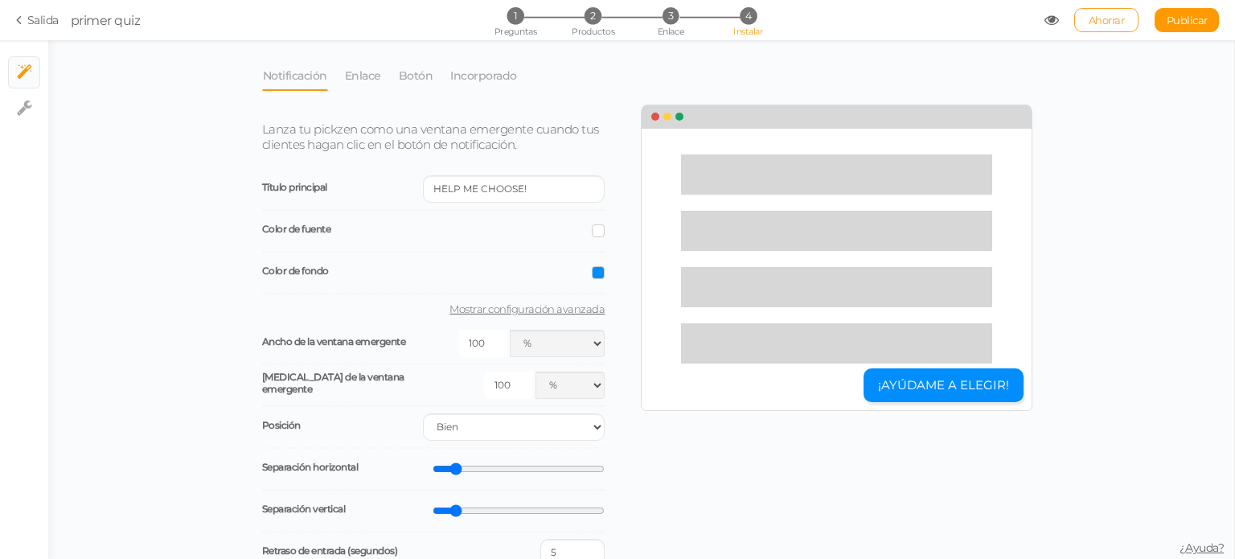
click at [1093, 20] on font "Ahorrar" at bounding box center [1106, 20] width 36 height 13
click at [421, 88] on link "Botón" at bounding box center [416, 75] width 36 height 31
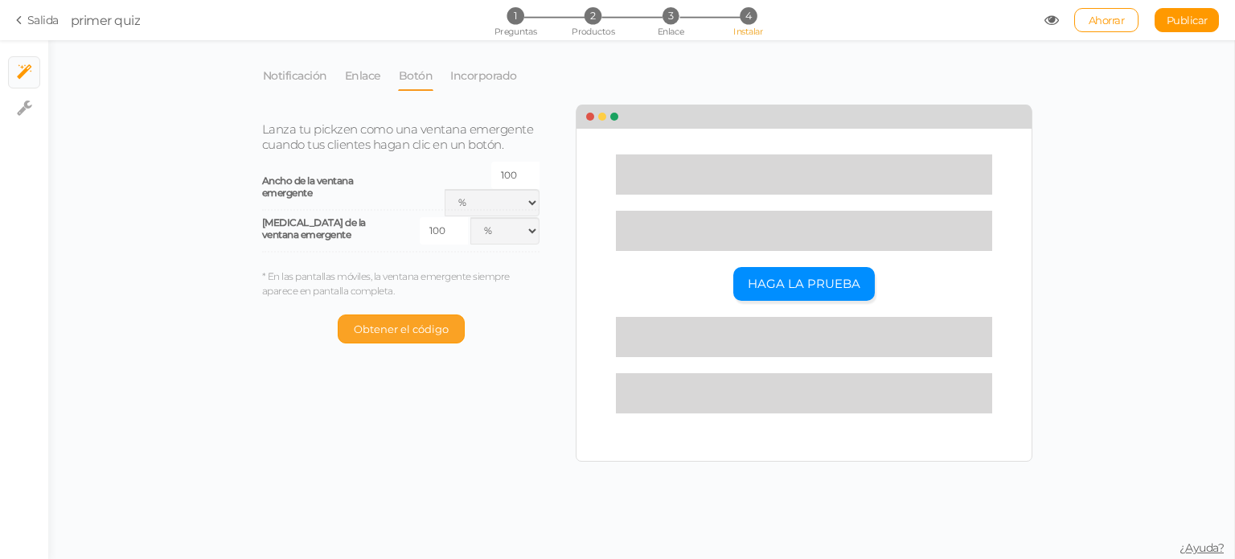
click at [399, 316] on button "Obtener el código" at bounding box center [401, 328] width 127 height 29
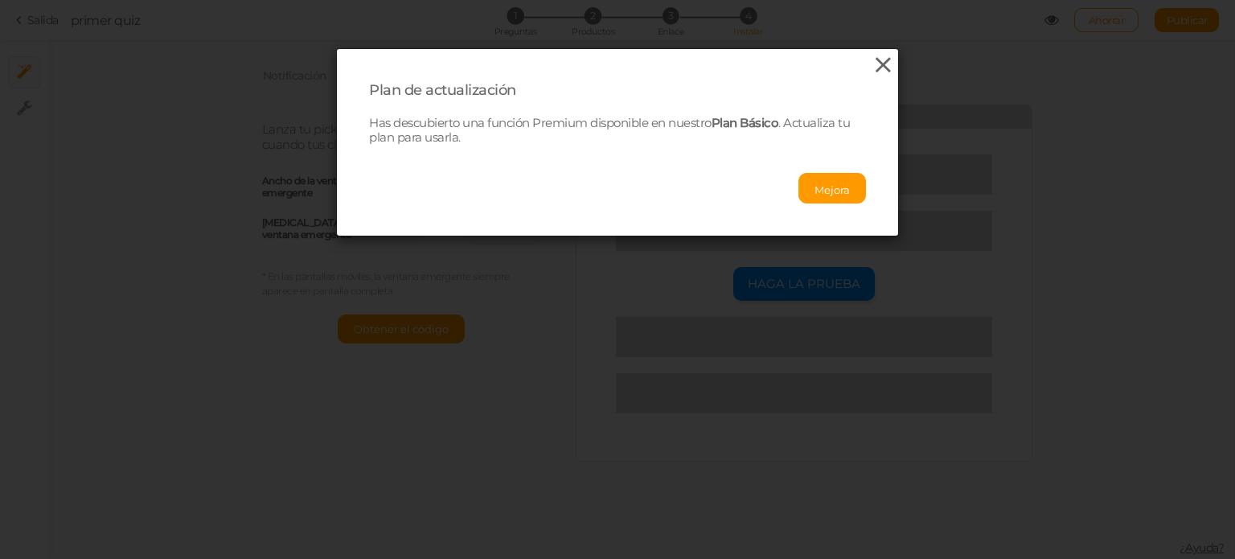
click at [871, 63] on icon at bounding box center [882, 65] width 23 height 24
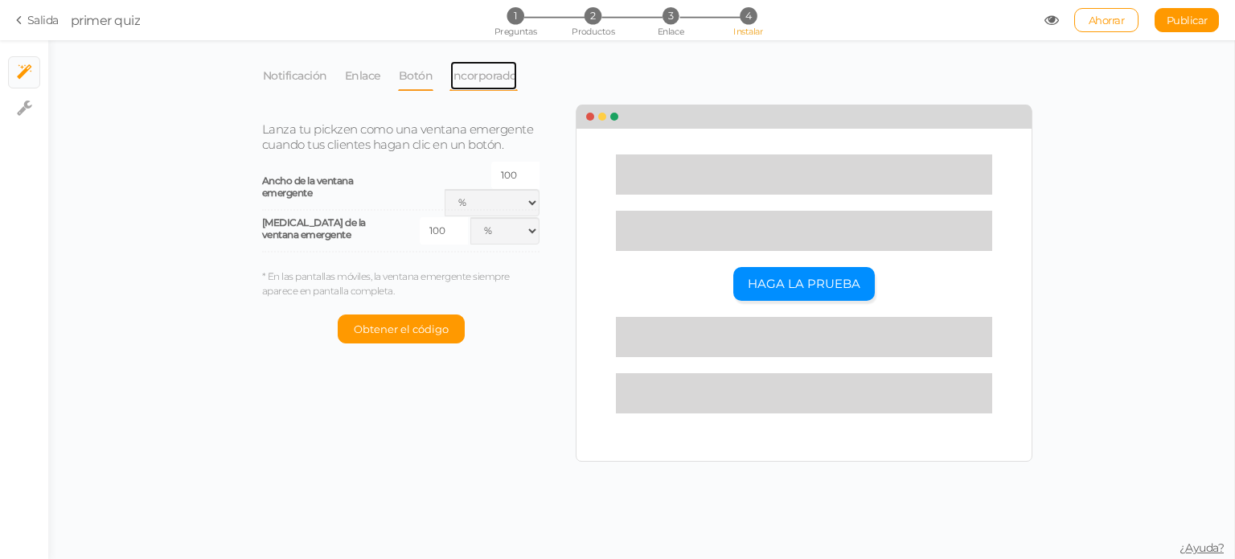
click at [450, 83] on link "Incorporado" at bounding box center [483, 75] width 68 height 31
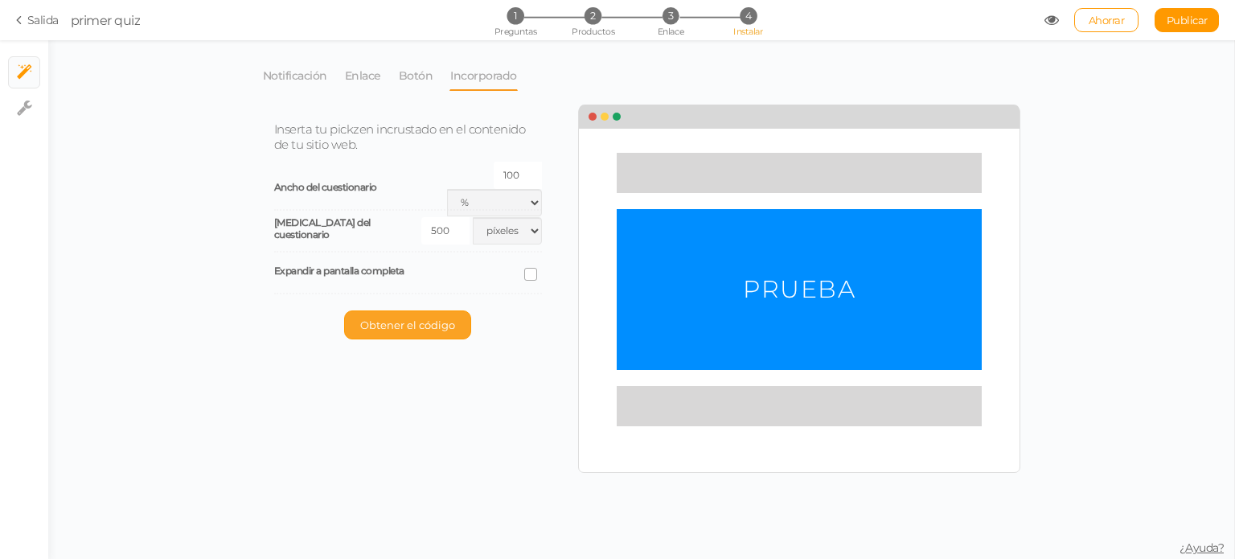
click at [393, 312] on button "Obtener el código" at bounding box center [407, 324] width 127 height 29
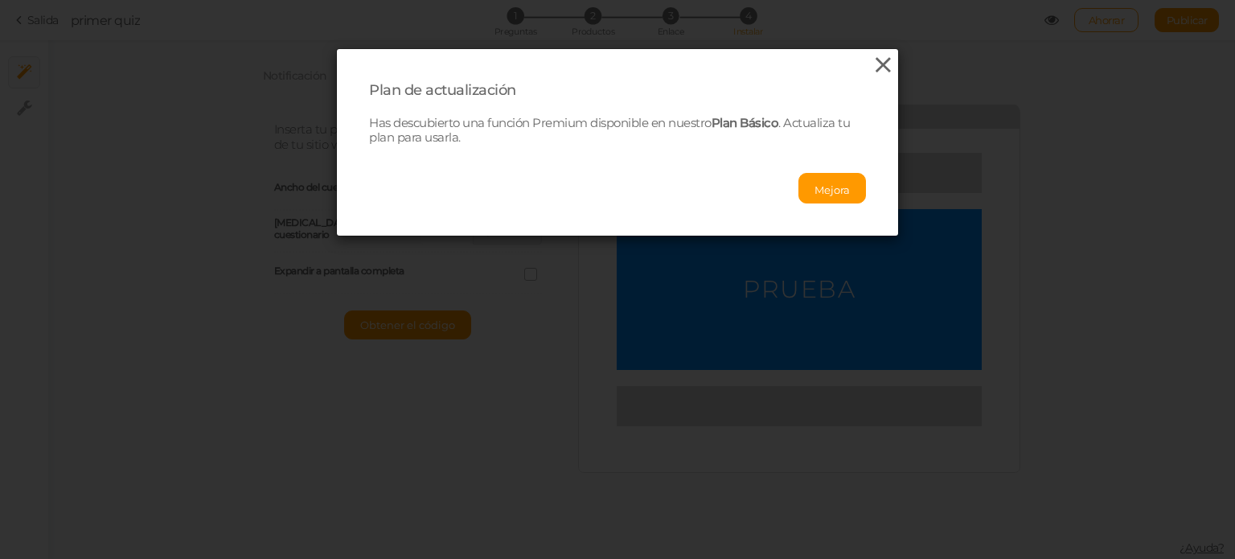
click at [873, 56] on icon at bounding box center [882, 65] width 23 height 24
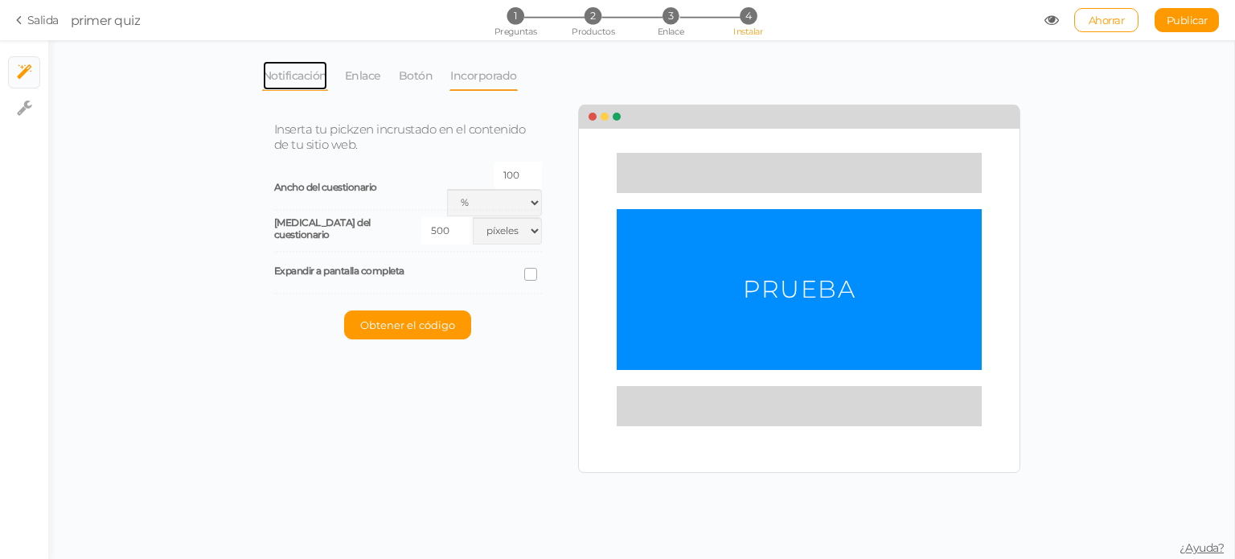
click at [279, 82] on font "Notificación" at bounding box center [295, 75] width 64 height 14
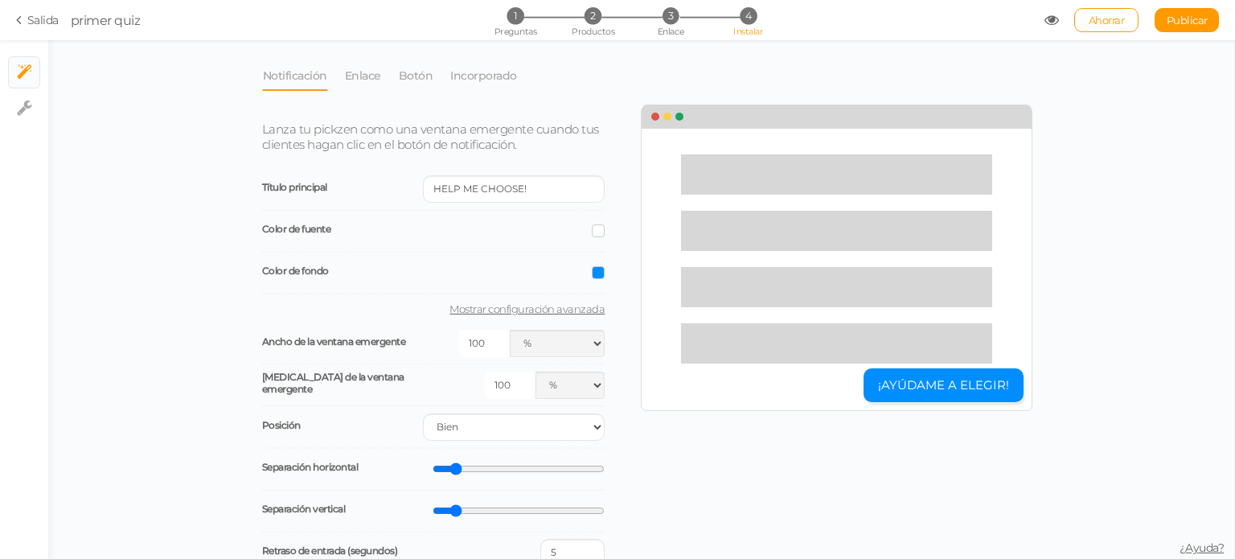
click at [334, 76] on li "Notificación" at bounding box center [303, 75] width 82 height 31
click at [357, 73] on font "Enlace" at bounding box center [363, 75] width 36 height 14
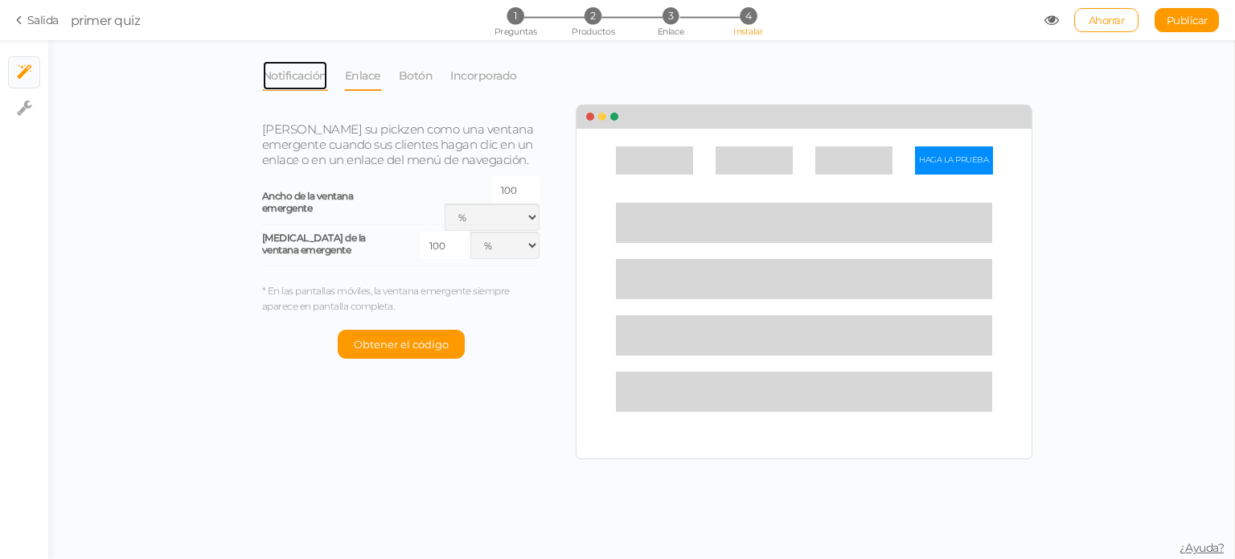
click at [289, 69] on font "Notificación" at bounding box center [295, 75] width 64 height 14
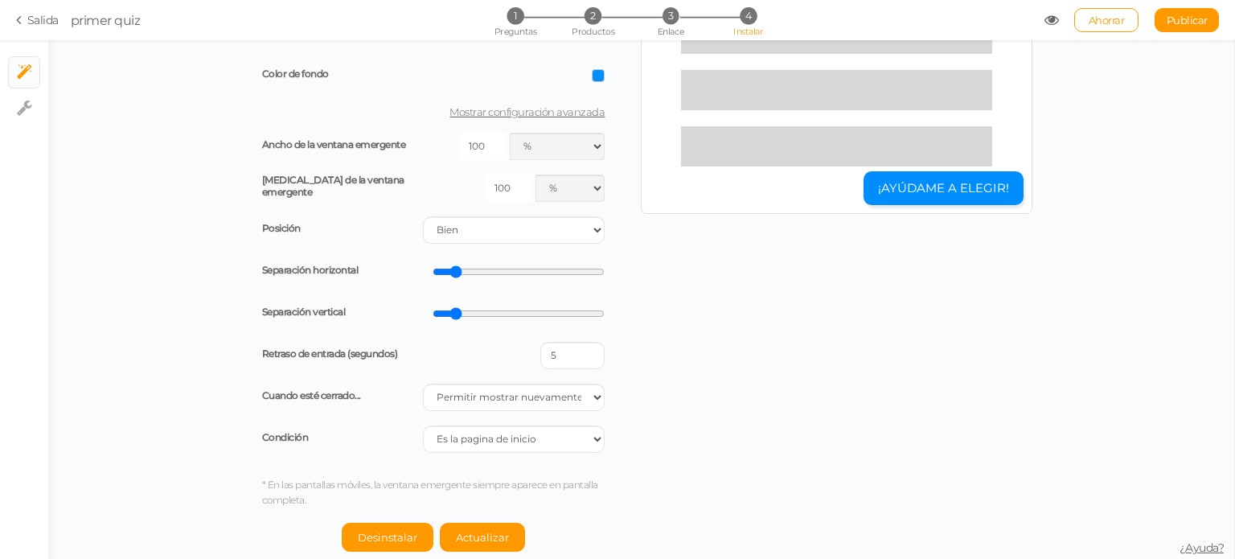
scroll to position [197, 0]
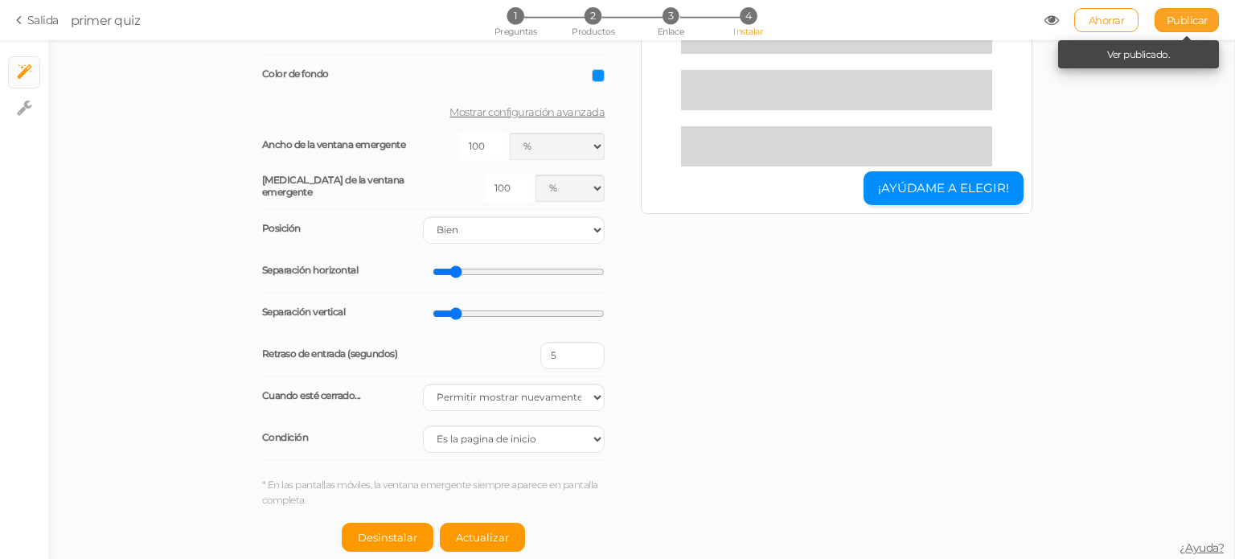
click at [1172, 25] on font "Publicar" at bounding box center [1186, 20] width 41 height 13
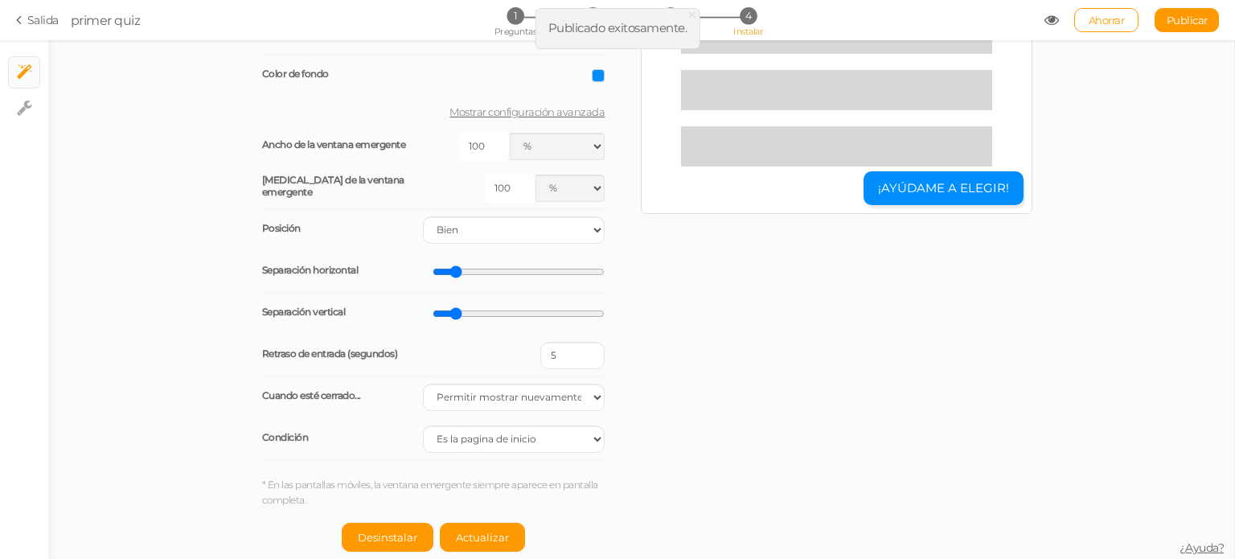
click at [1045, 19] on icon at bounding box center [1051, 20] width 14 height 14
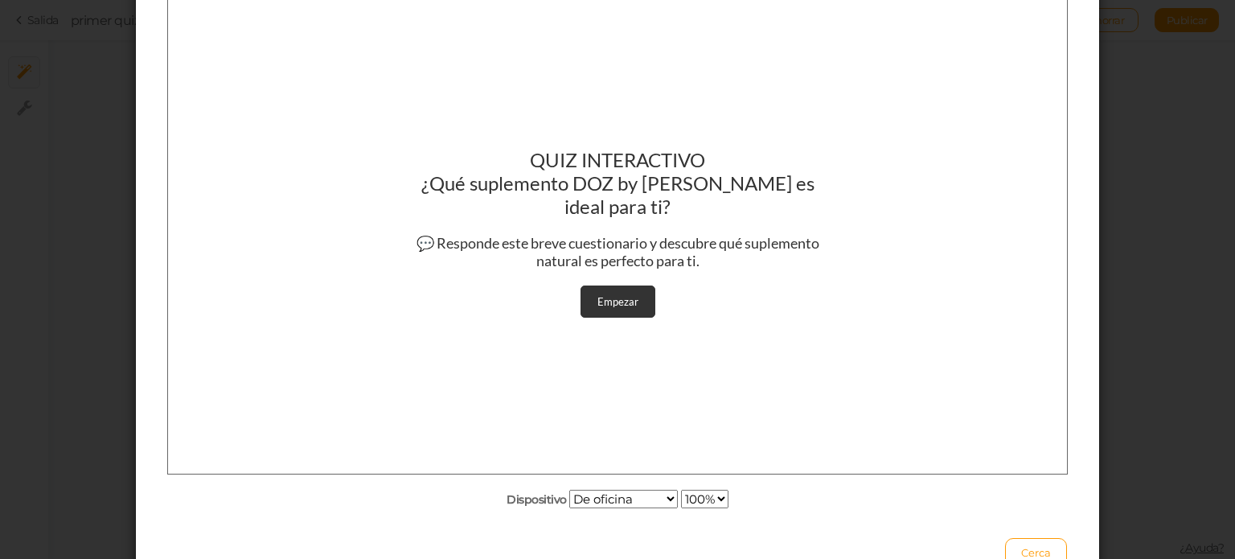
scroll to position [174, 0]
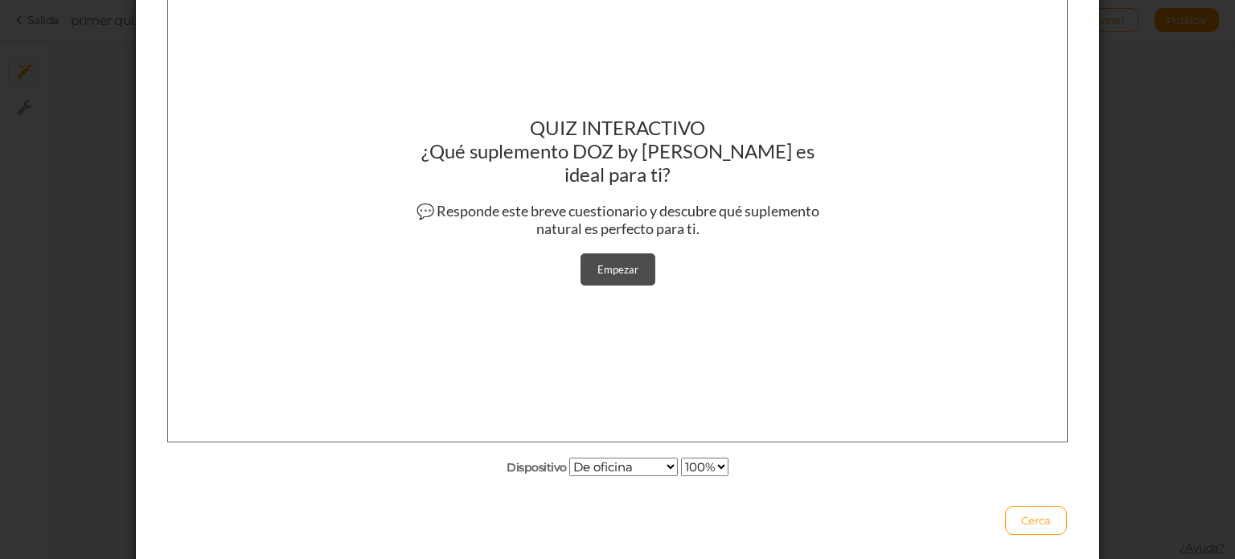
click at [632, 263] on div "Empezar" at bounding box center [617, 269] width 41 height 13
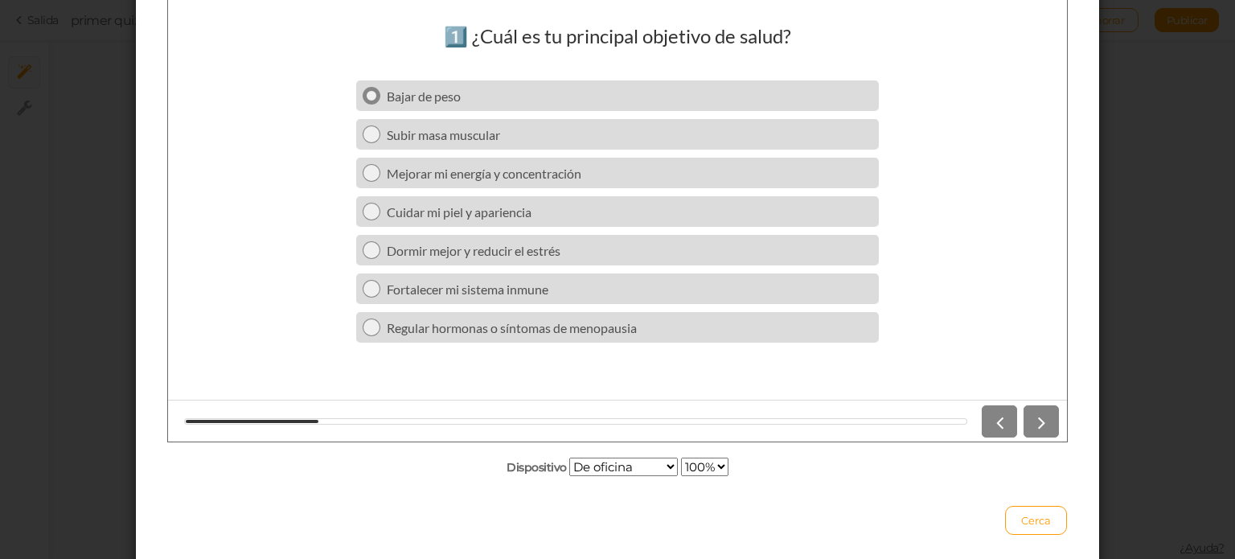
click at [626, 90] on div "Bajar de peso" at bounding box center [629, 95] width 485 height 15
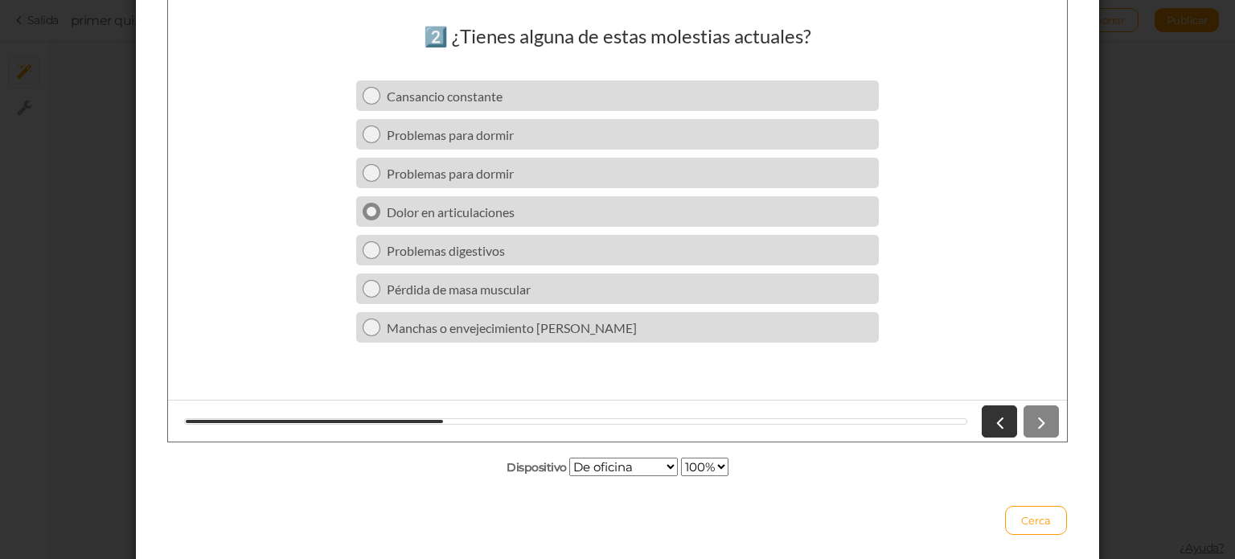
click at [731, 219] on link "Dolor en articulaciones" at bounding box center [617, 211] width 522 height 31
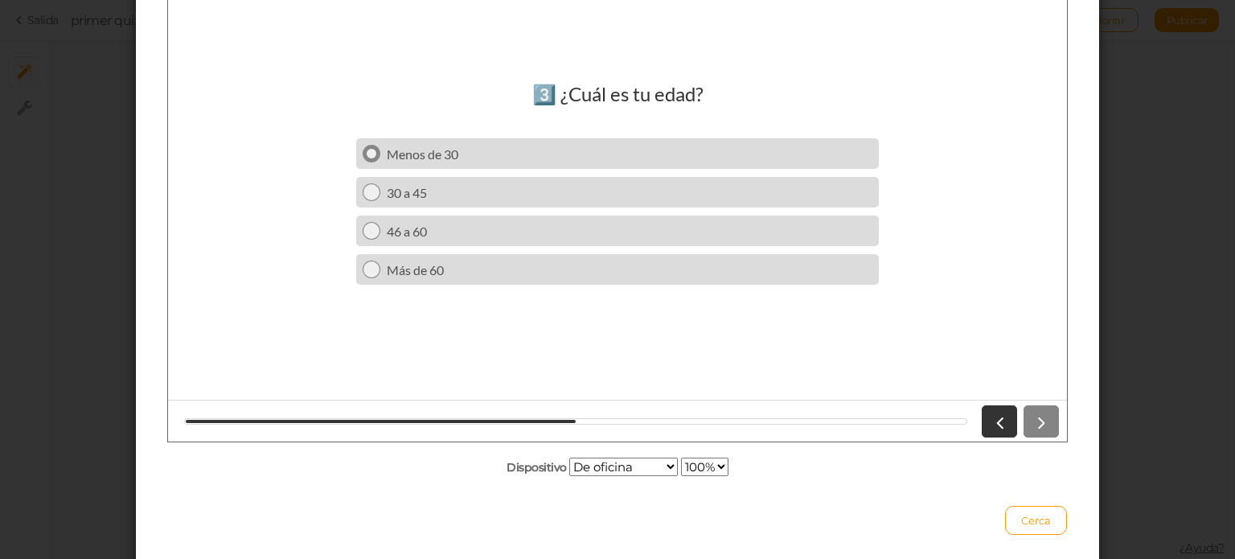
click at [711, 155] on div "Menos de 30" at bounding box center [629, 153] width 485 height 15
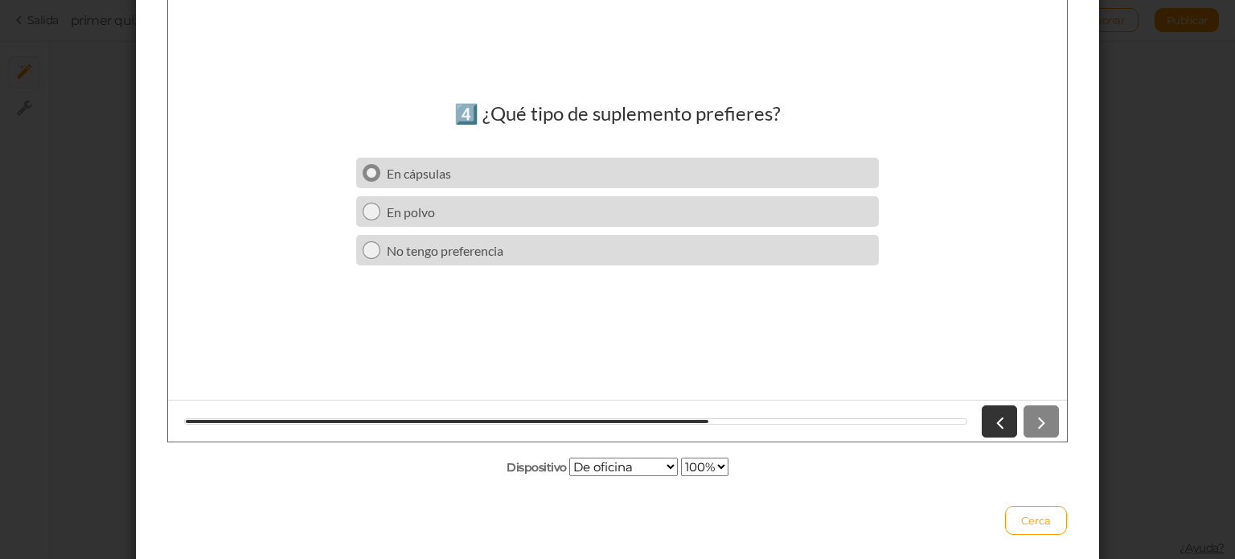
click at [689, 173] on div "En cápsulas" at bounding box center [629, 173] width 485 height 15
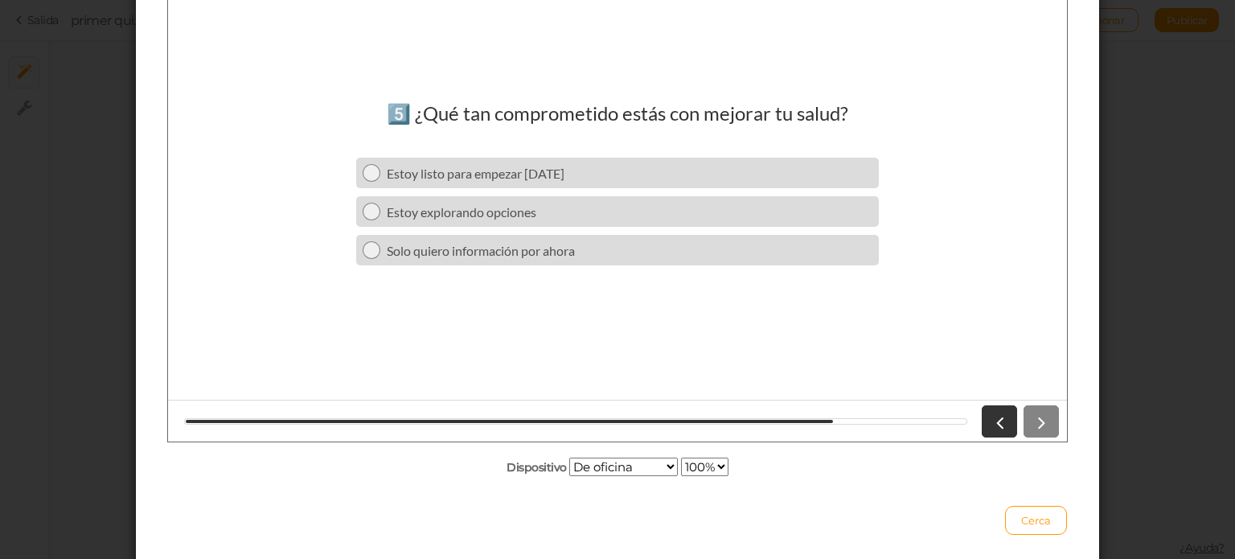
click at [689, 173] on div "Estoy listo para empezar [DATE]" at bounding box center [629, 173] width 485 height 15
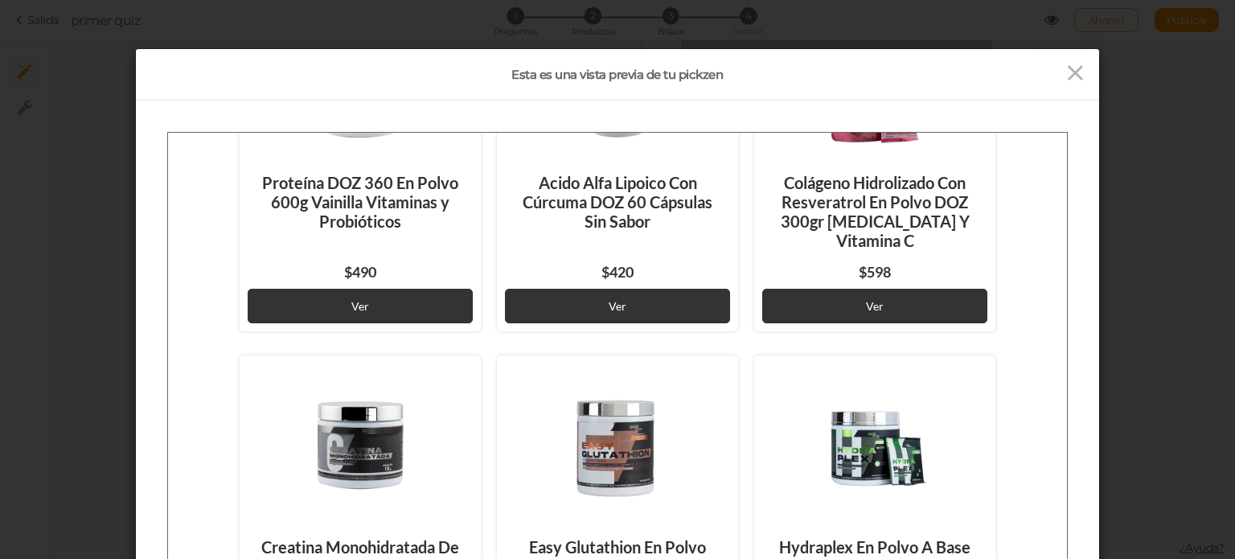
scroll to position [0, 0]
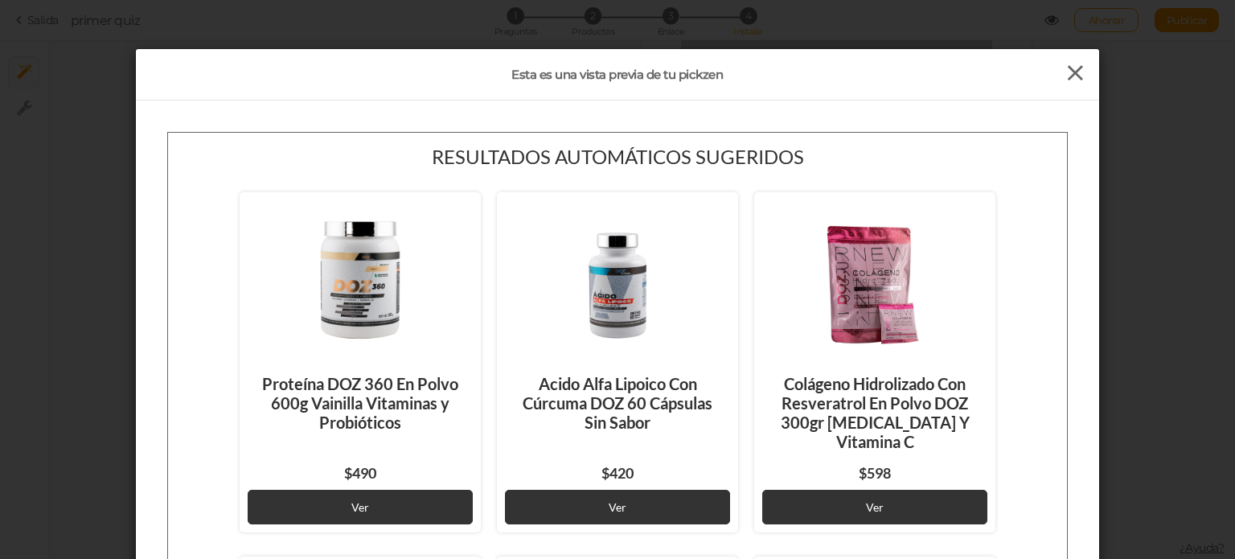
click at [1067, 72] on icon at bounding box center [1074, 73] width 23 height 24
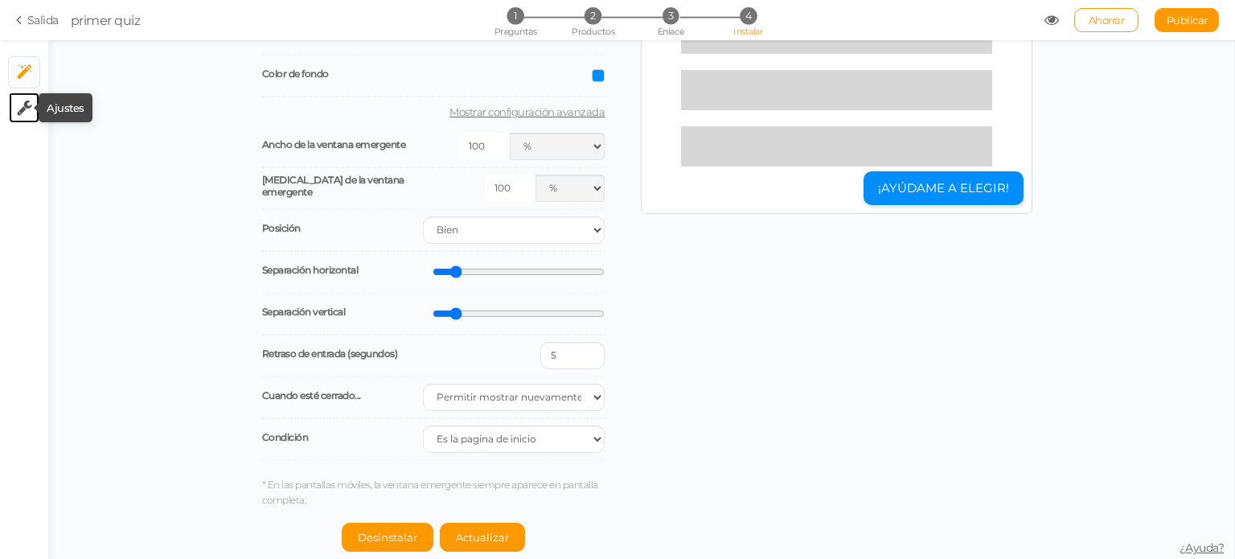
click at [29, 105] on icon at bounding box center [24, 108] width 15 height 16
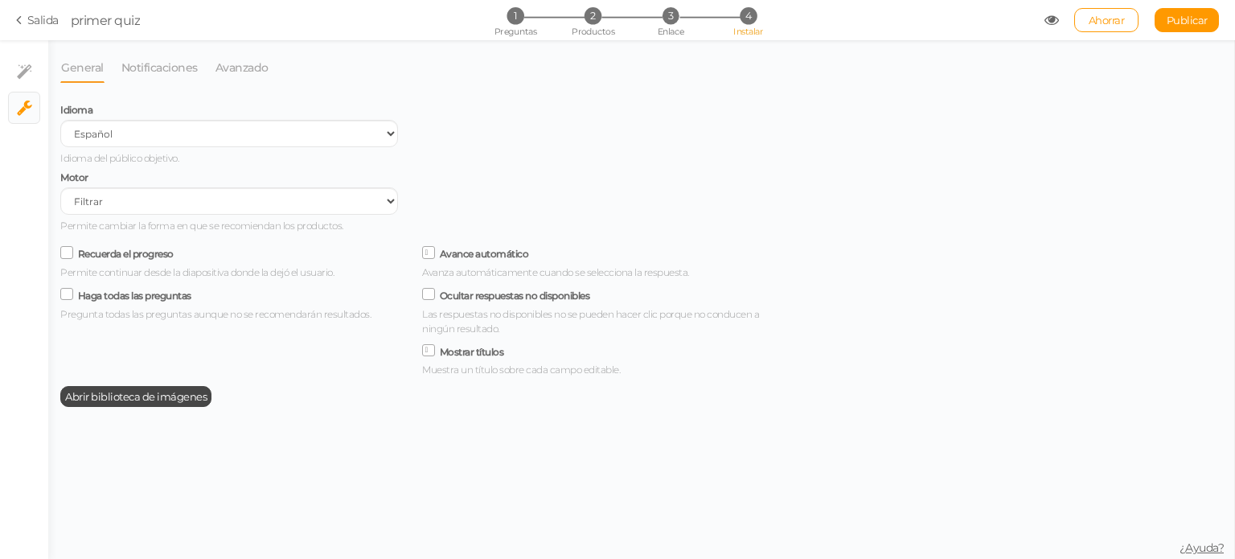
click at [145, 260] on font "Recuerda el progreso" at bounding box center [126, 254] width 96 height 12
click at [0, 0] on input "Recuerda el progreso" at bounding box center [0, 0] width 0 height 0
click at [145, 260] on font "Recuerda el progreso" at bounding box center [126, 254] width 96 height 12
click at [0, 0] on input "Recuerda el progreso" at bounding box center [0, 0] width 0 height 0
click at [145, 258] on font "Recuerda el progreso" at bounding box center [126, 254] width 96 height 12
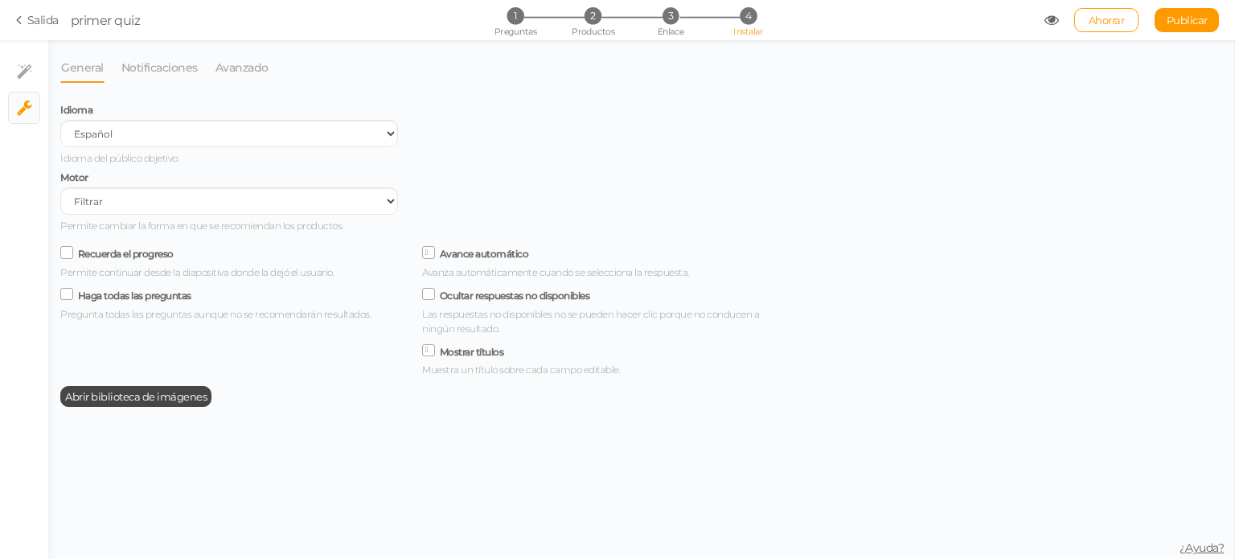
click at [0, 0] on input "Recuerda el progreso" at bounding box center [0, 0] width 0 height 0
click at [185, 401] on font "Abrir biblioteca de imágenes" at bounding box center [135, 396] width 141 height 13
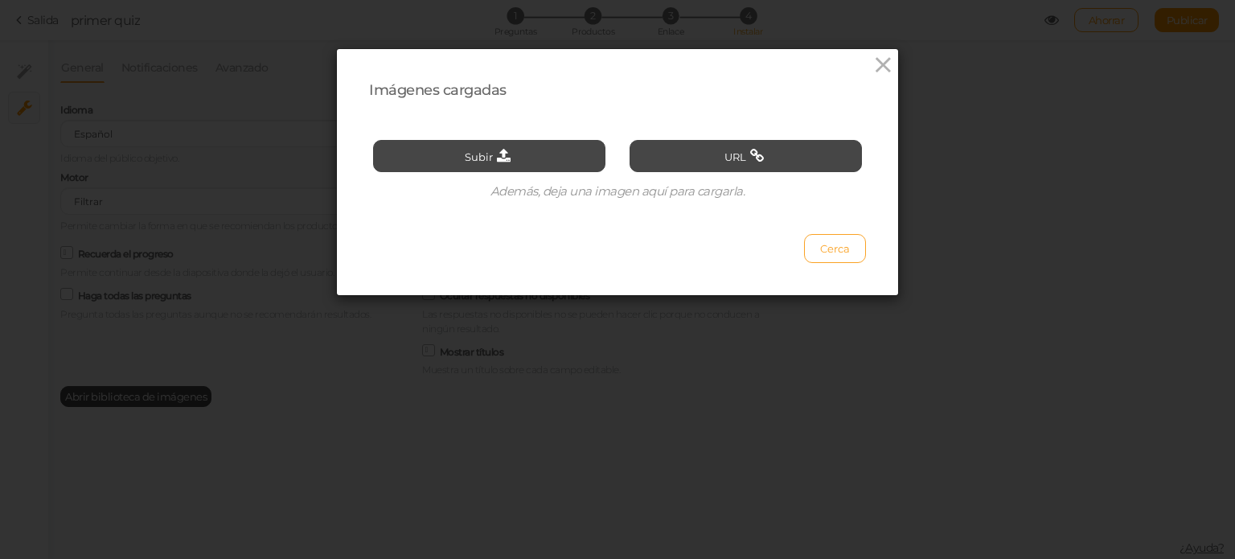
click at [820, 246] on font "Cerca" at bounding box center [835, 248] width 30 height 13
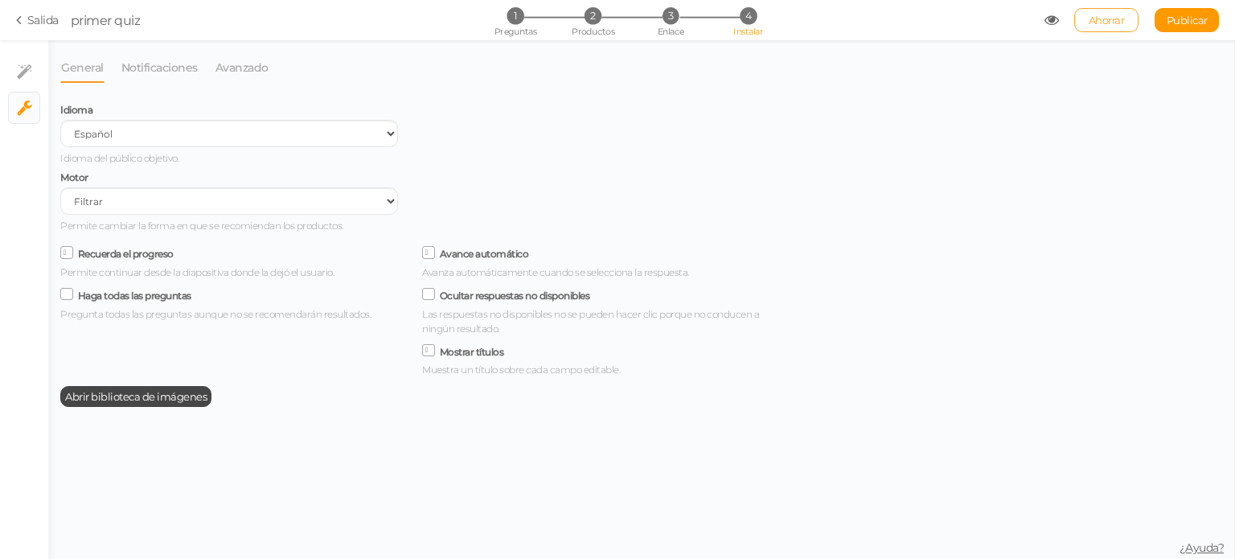
click at [1100, 19] on font "Ahorrar" at bounding box center [1106, 20] width 36 height 13
click at [595, 24] on span "2" at bounding box center [592, 15] width 17 height 17
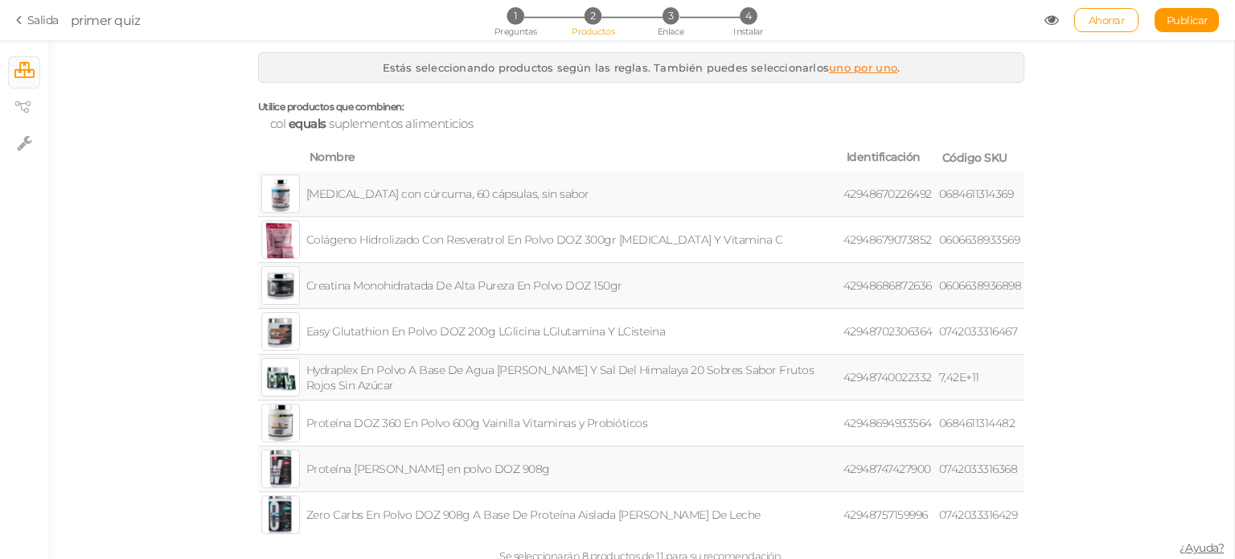
click at [849, 73] on font "uno por uno" at bounding box center [863, 67] width 68 height 13
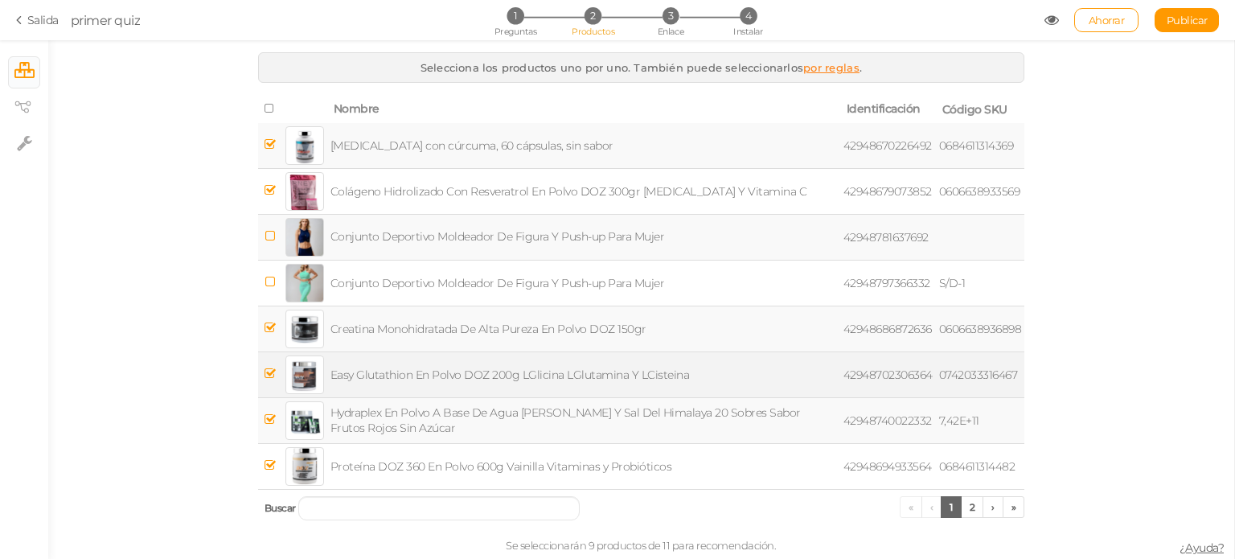
scroll to position [15, 0]
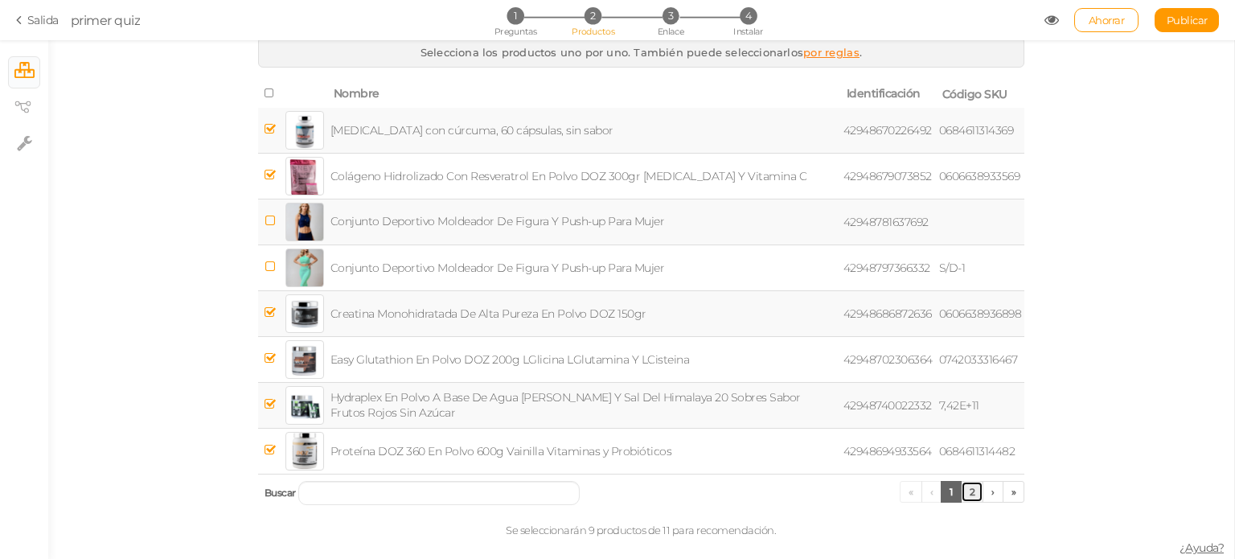
click at [961, 485] on link "2" at bounding box center [972, 492] width 23 height 22
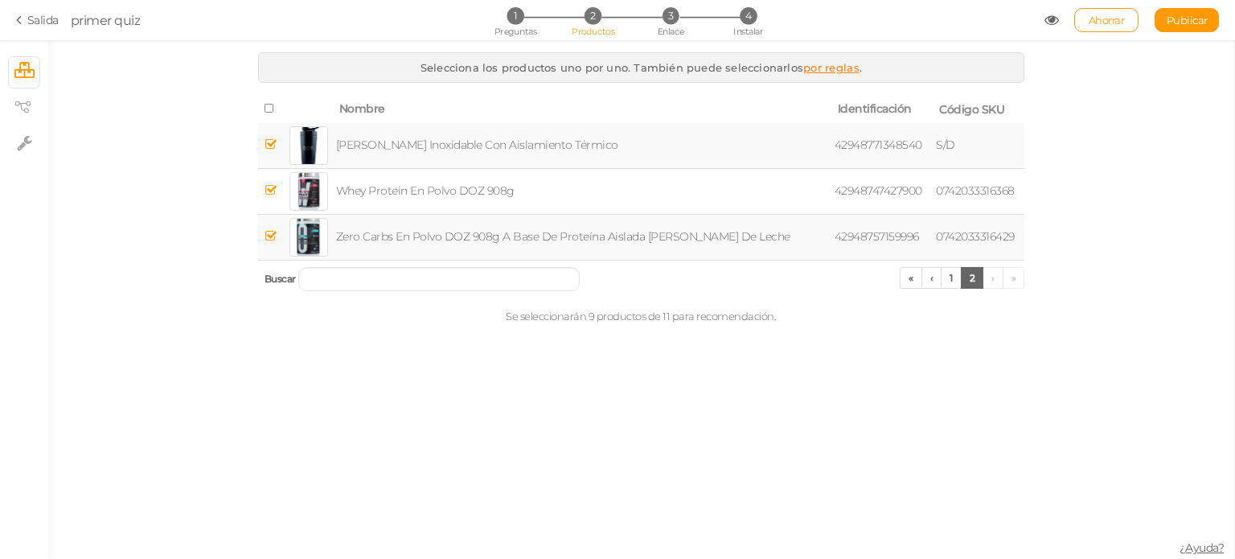
scroll to position [0, 0]
click at [1100, 19] on font "Ahorrar" at bounding box center [1106, 20] width 36 height 13
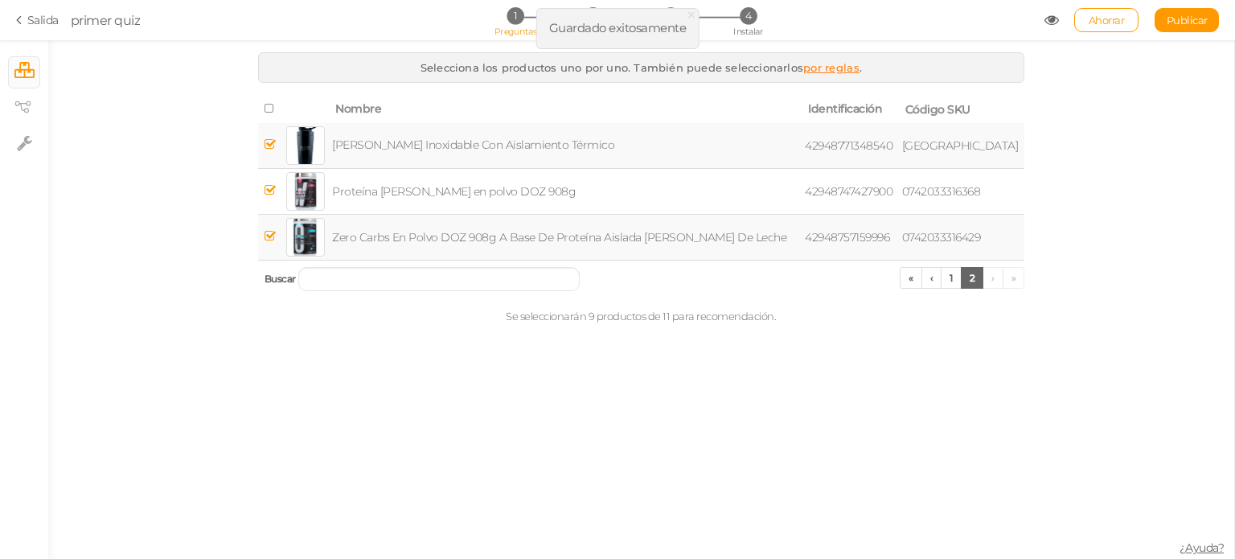
click at [514, 28] on font "Preguntas" at bounding box center [515, 31] width 43 height 11
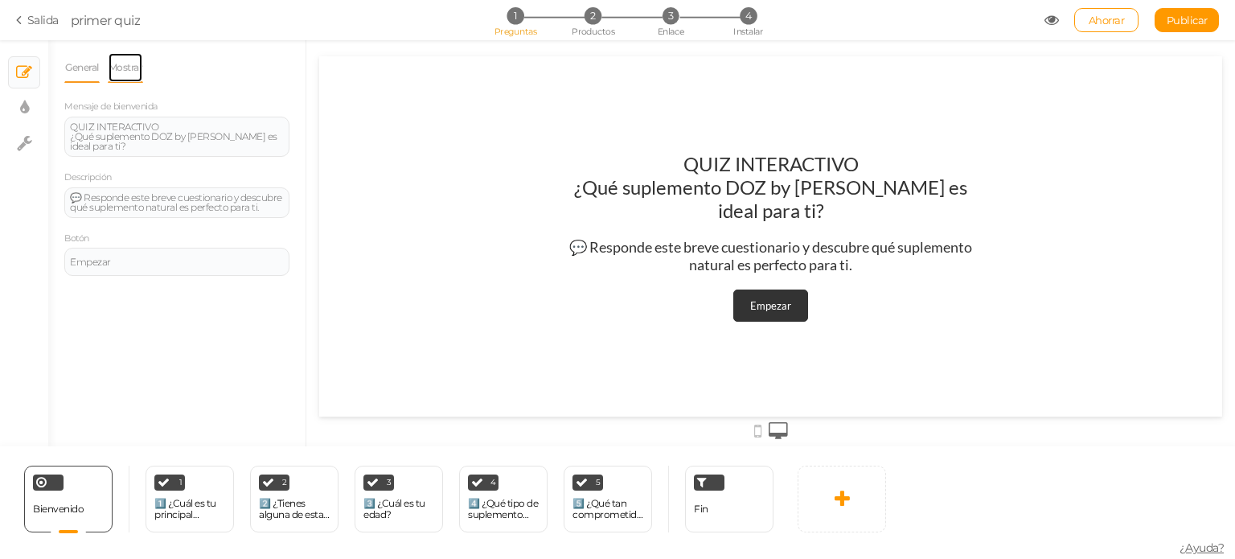
click at [118, 64] on font "Mostrar" at bounding box center [126, 67] width 35 height 12
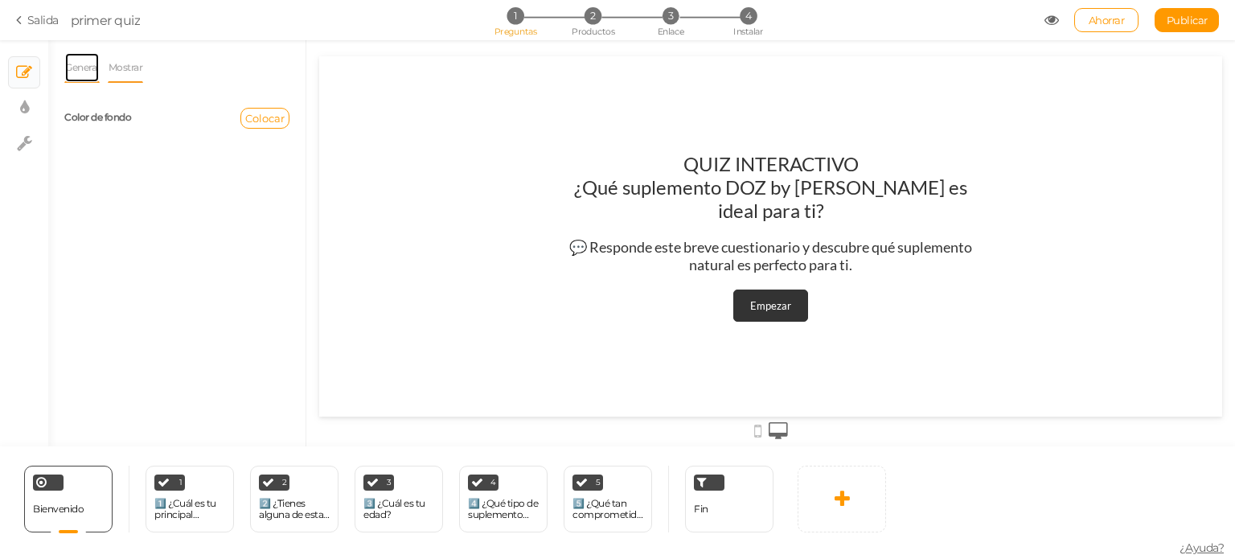
click at [85, 61] on font "General" at bounding box center [82, 67] width 34 height 12
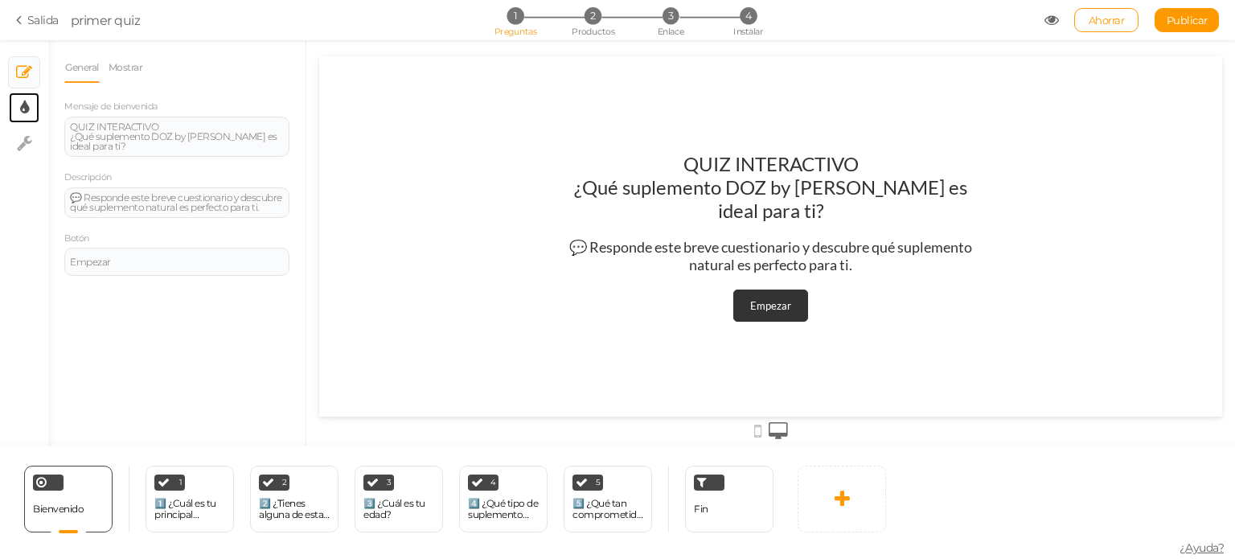
click at [32, 102] on link "× Configuración de pantalla" at bounding box center [24, 107] width 31 height 31
select select "2"
select select "lato"
select select "fade"
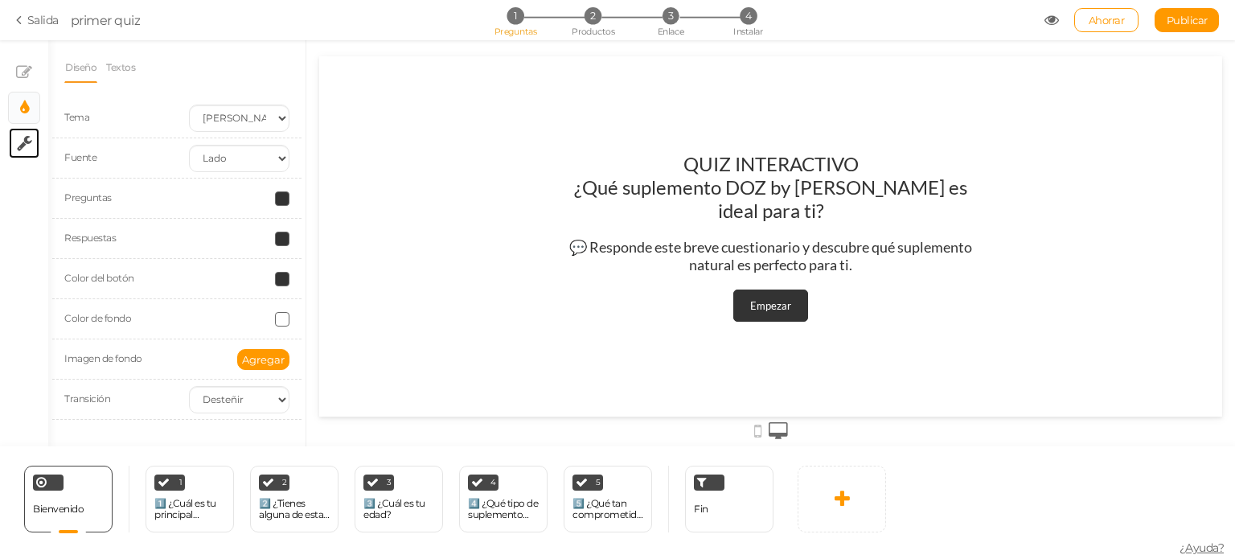
click at [32, 137] on link "× Ajustes" at bounding box center [24, 143] width 31 height 31
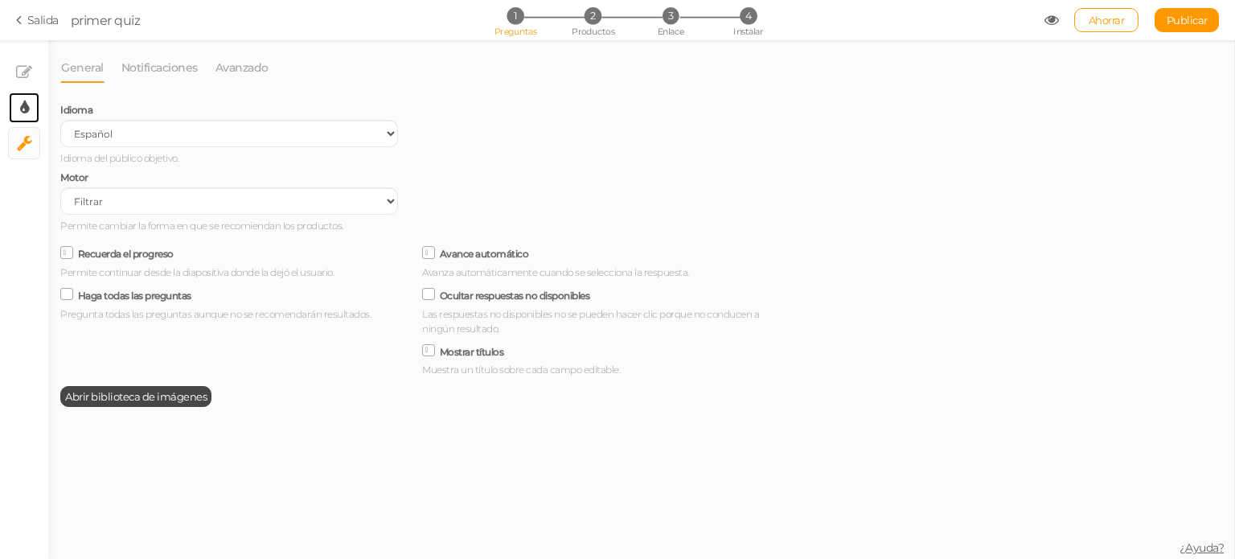
click at [30, 99] on link "× Configuración de pantalla" at bounding box center [24, 107] width 31 height 31
select select "2"
select select "lato"
select select "fade"
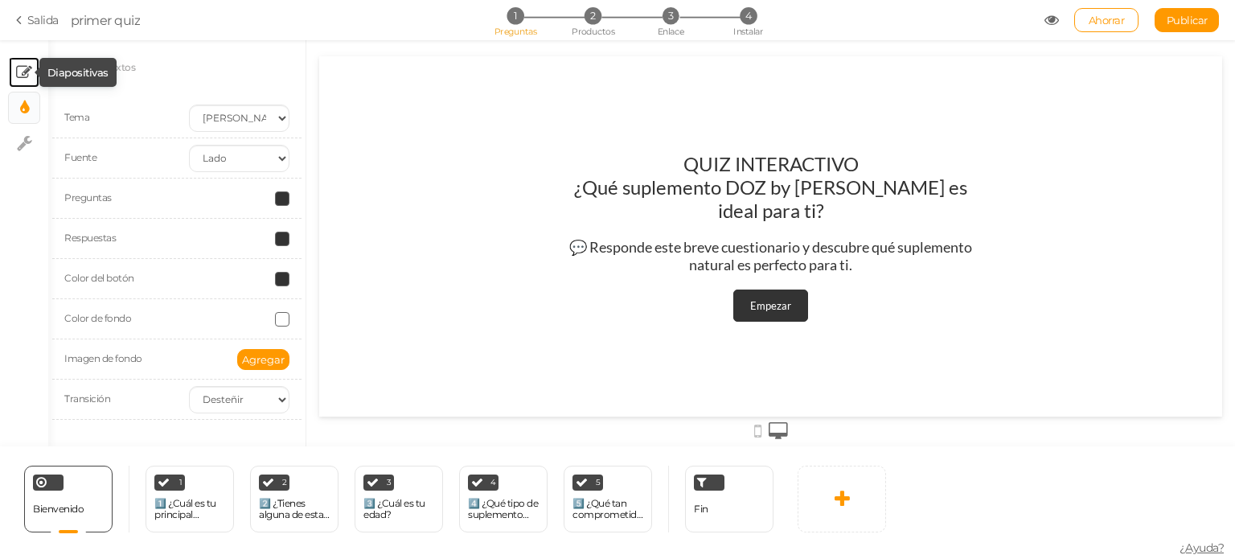
click at [19, 67] on icon at bounding box center [24, 72] width 16 height 16
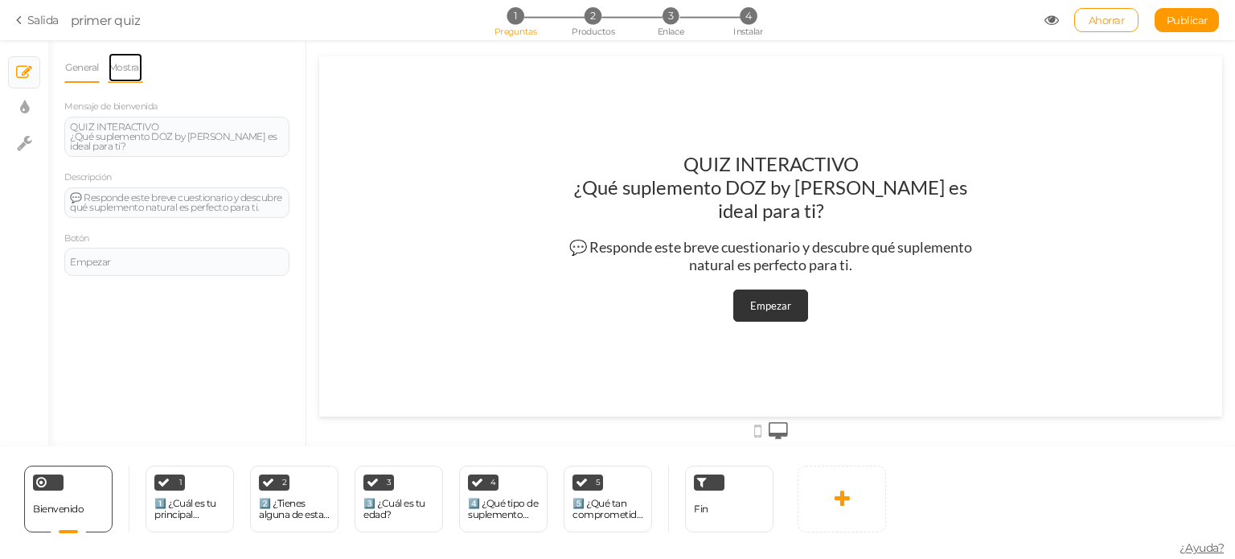
click at [125, 57] on link "Mostrar" at bounding box center [126, 67] width 36 height 31
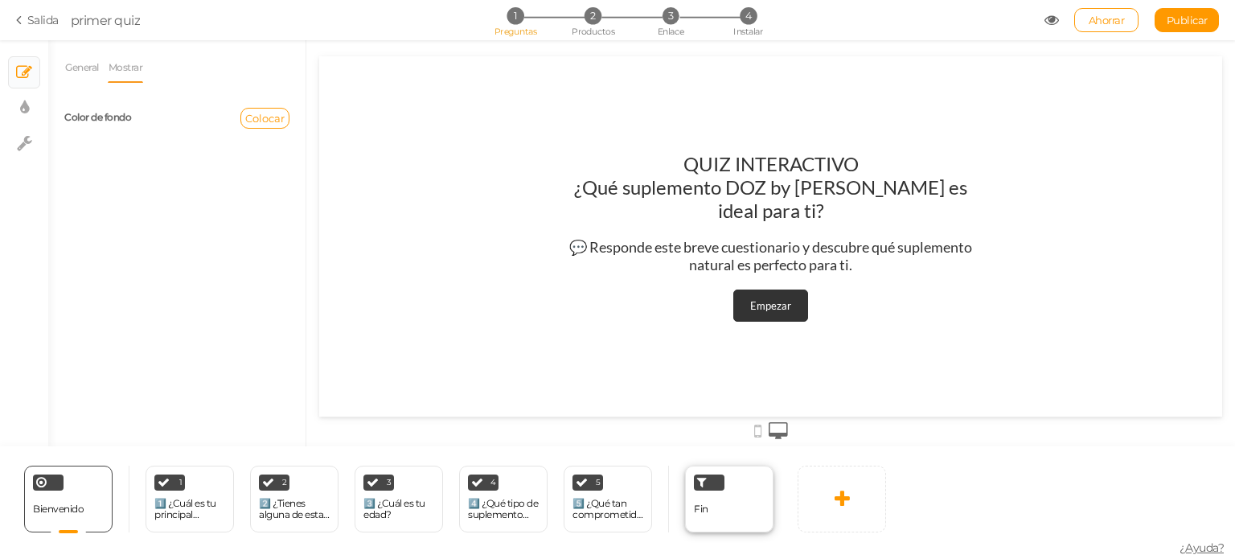
click at [694, 483] on div at bounding box center [709, 482] width 31 height 16
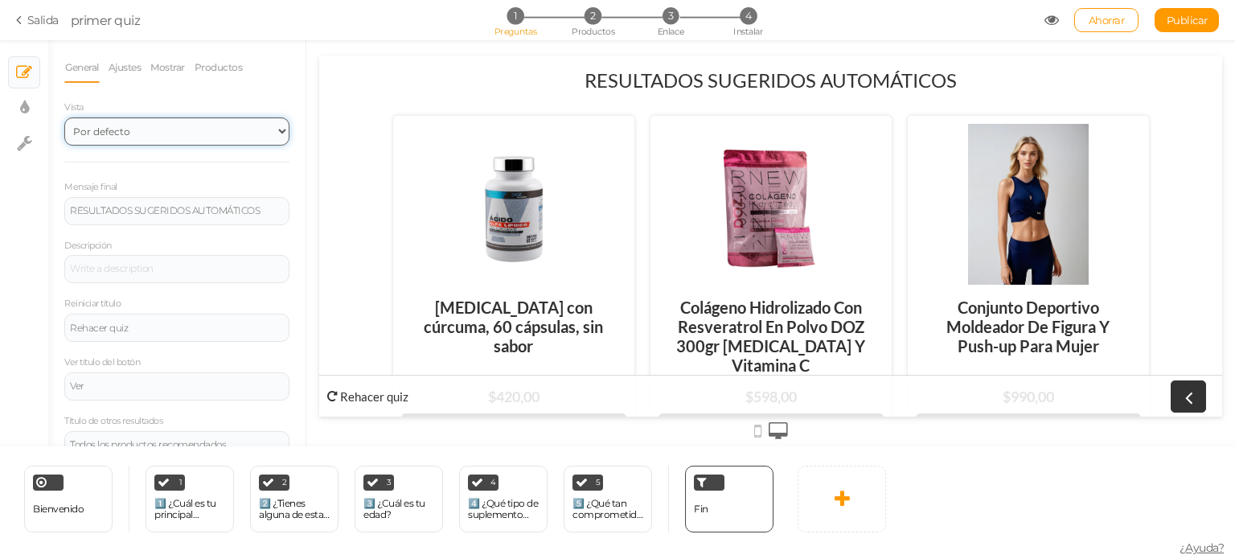
click at [256, 137] on select "Por defecto Arriba" at bounding box center [176, 131] width 225 height 28
select select "1000"
click at [64, 117] on select "Por defecto Arriba" at bounding box center [176, 131] width 225 height 28
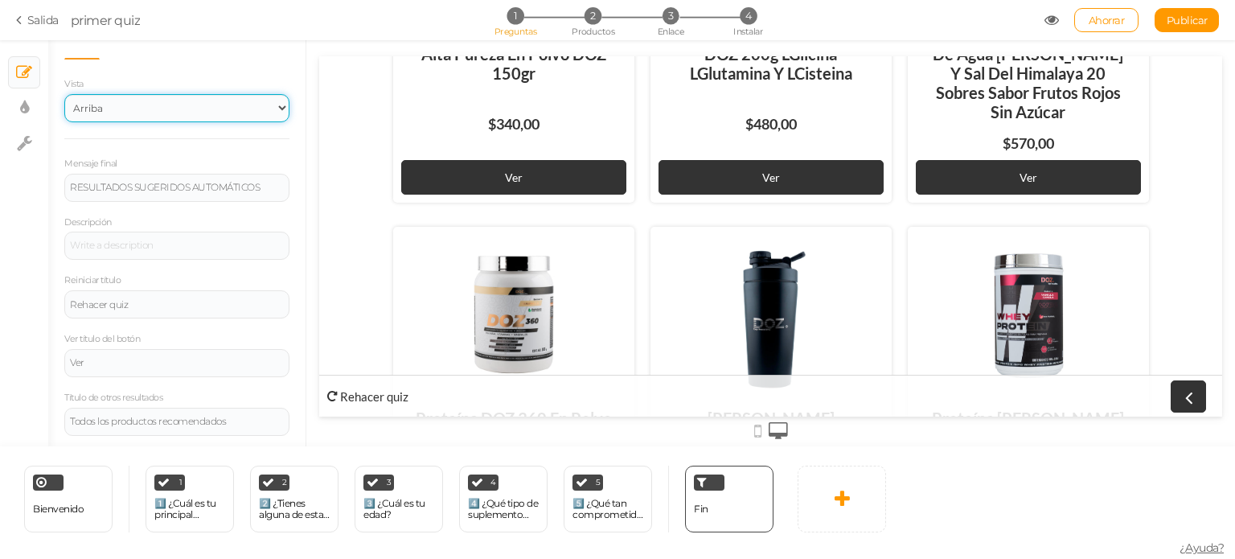
scroll to position [1059, 0]
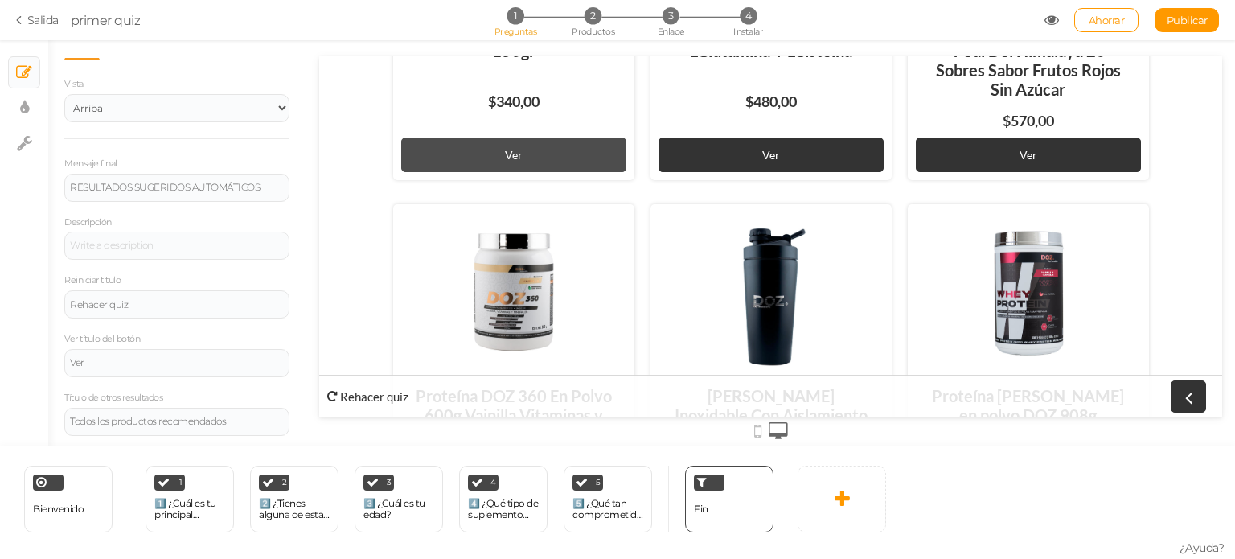
click at [537, 137] on link "Ver" at bounding box center [513, 154] width 225 height 35
drag, startPoint x: 1116, startPoint y: 7, endPoint x: 1111, endPoint y: 31, distance: 24.6
click at [1111, 31] on section "Salida primer quiz 1 Preguntas 2 Productos 3 Enlace 4 Instalar Ahorrar Publicar…" at bounding box center [617, 20] width 1235 height 40
click at [1112, 31] on link "Ahorrar" at bounding box center [1106, 20] width 64 height 24
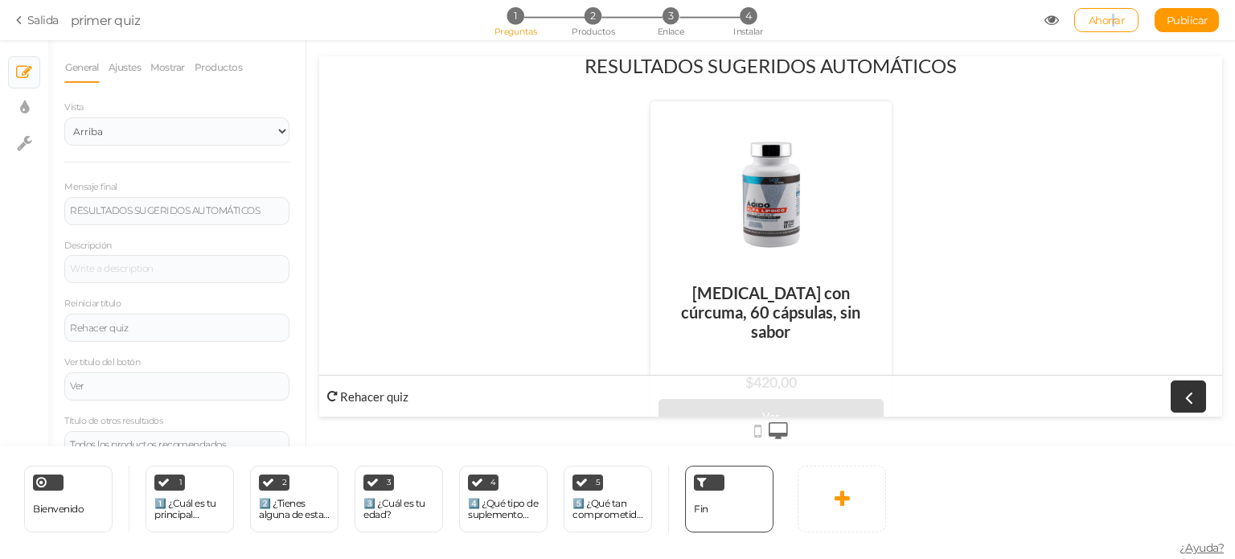
scroll to position [5, 0]
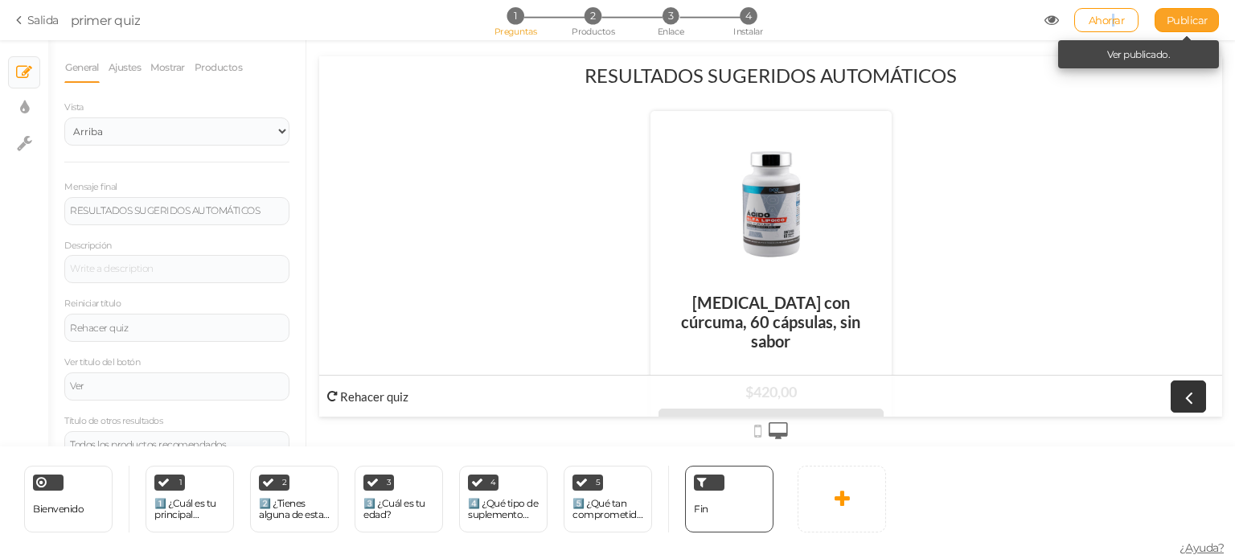
click at [1206, 20] on font "Publicar" at bounding box center [1186, 20] width 41 height 13
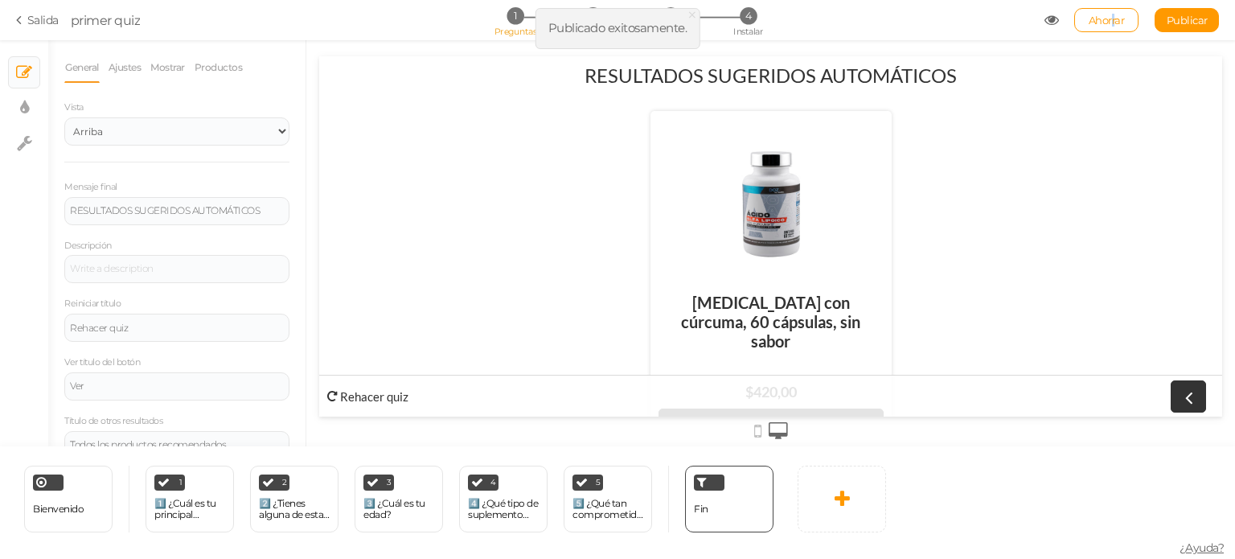
click at [1049, 21] on icon at bounding box center [1051, 20] width 14 height 14
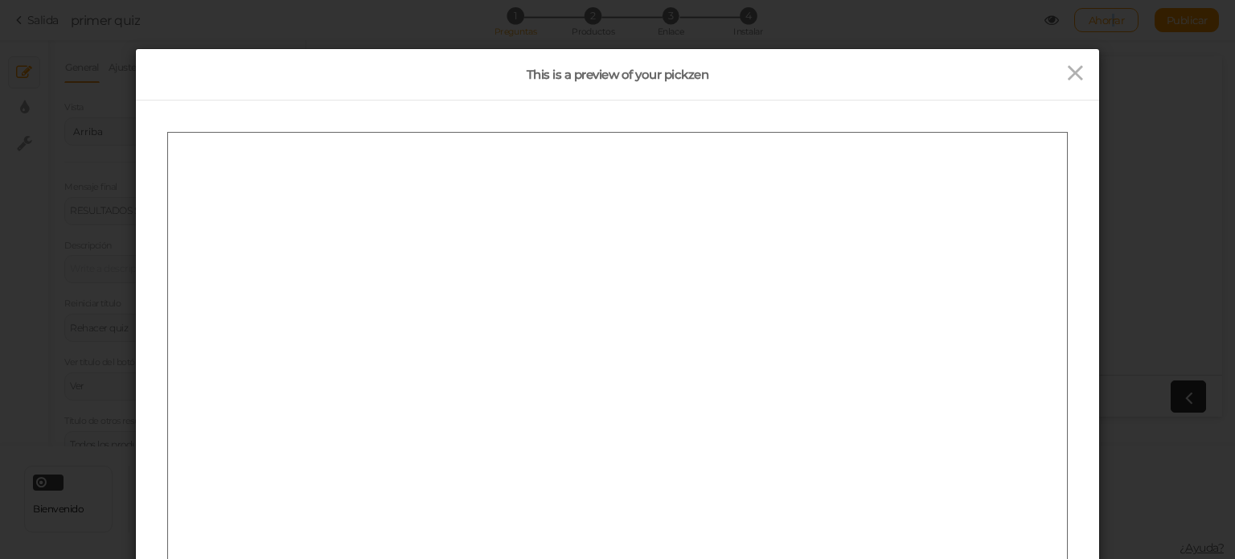
scroll to position [0, 0]
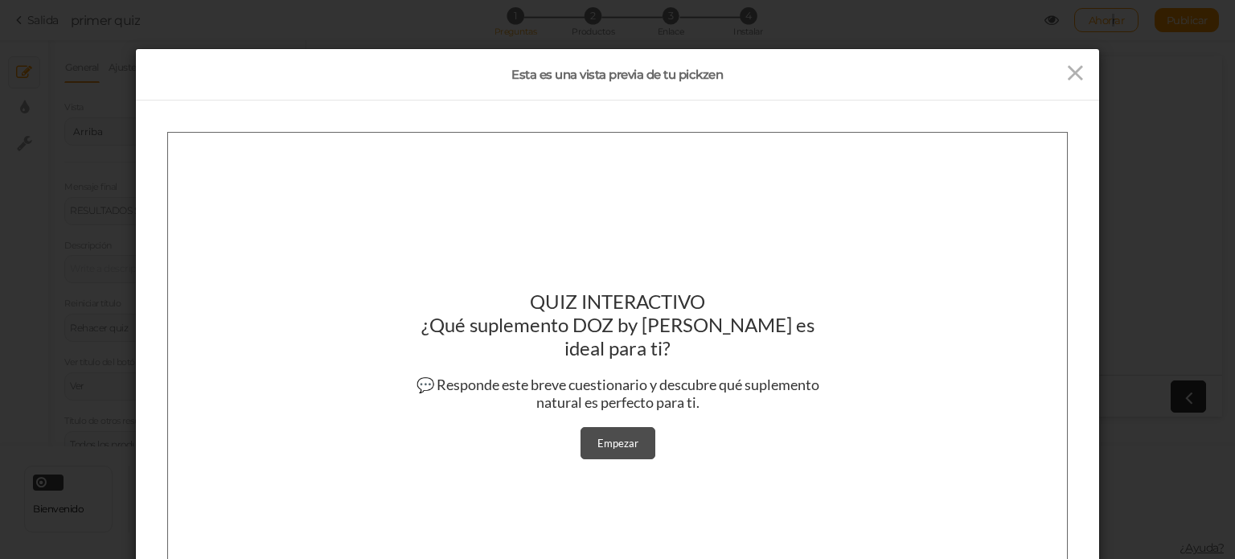
click at [612, 436] on div "Empezar" at bounding box center [617, 442] width 41 height 13
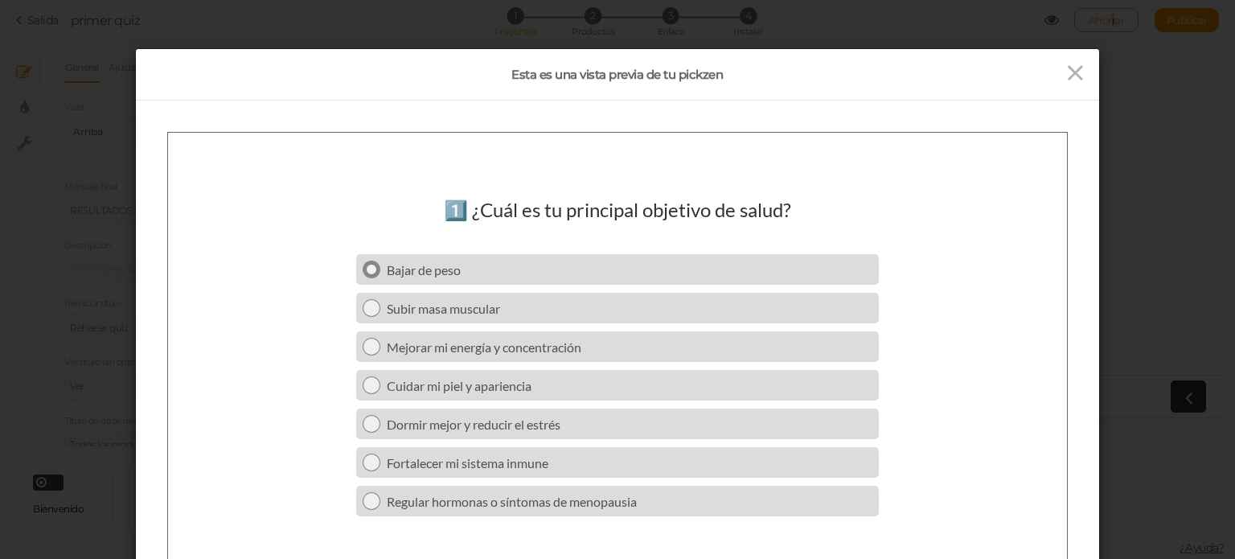
click at [596, 270] on div "Bajar de peso" at bounding box center [629, 268] width 485 height 15
click at [596, 270] on div "Cansancio constante" at bounding box center [629, 268] width 485 height 15
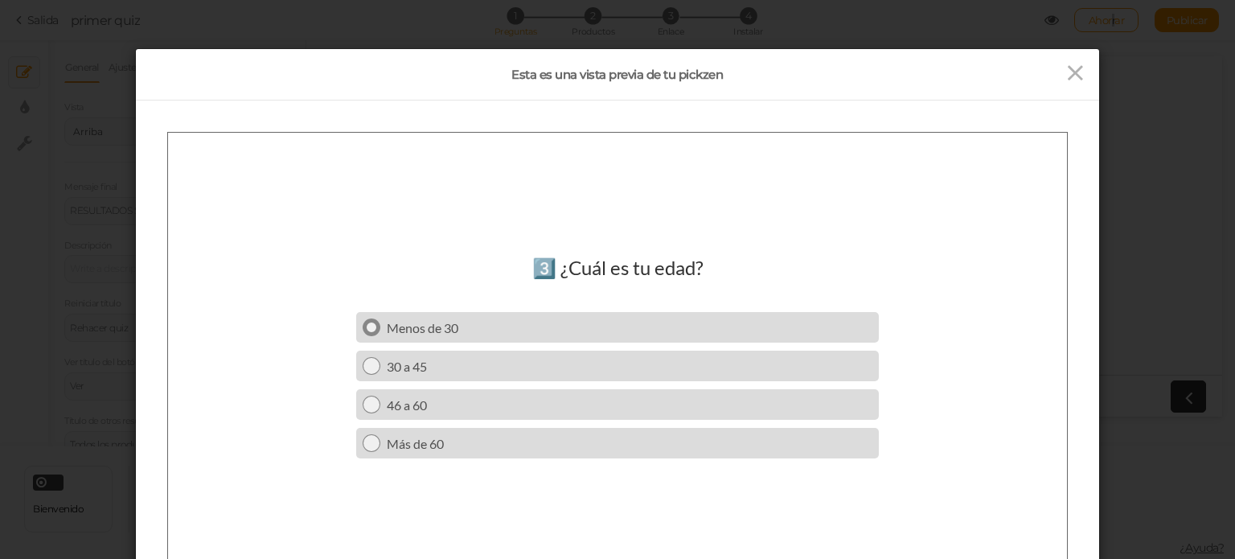
click at [560, 325] on div "Menos de 30" at bounding box center [629, 326] width 485 height 15
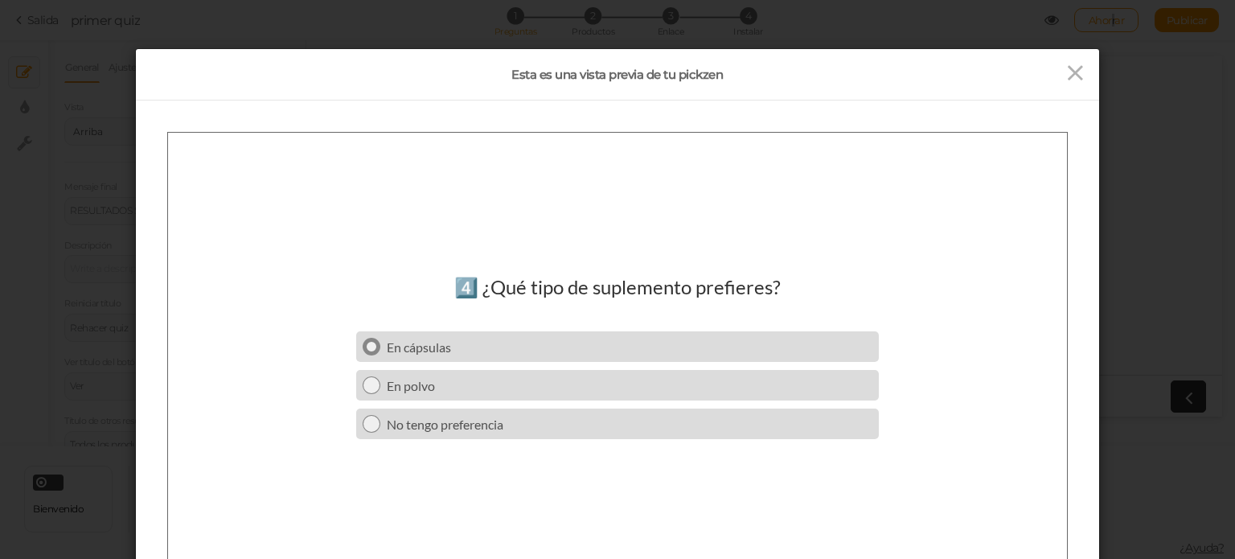
click at [536, 346] on div "En cápsulas" at bounding box center [629, 345] width 485 height 15
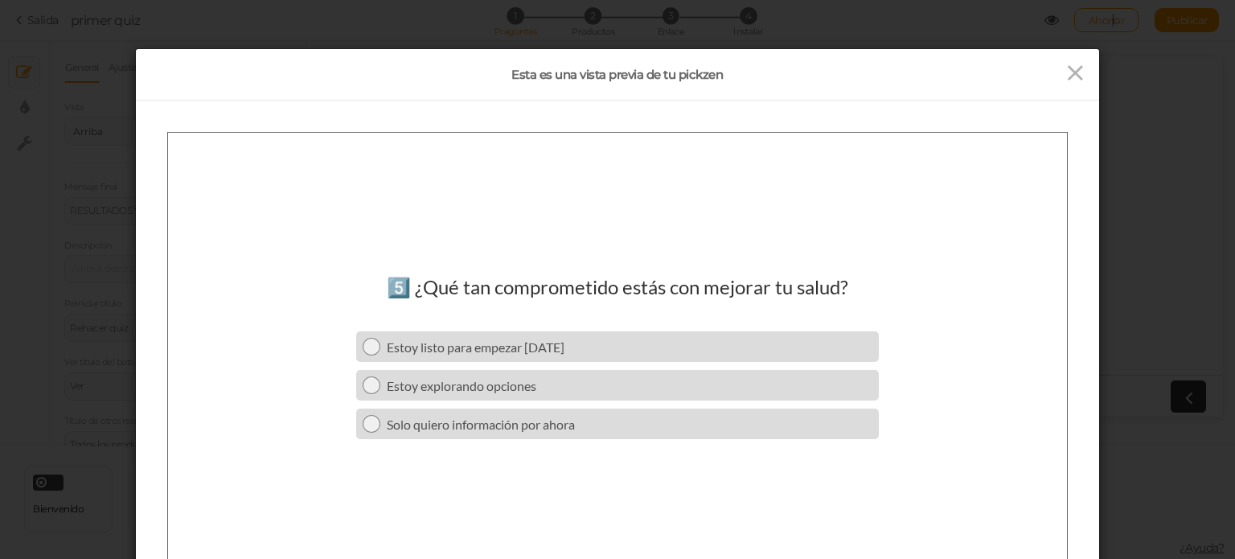
click at [536, 346] on div "Estoy listo para empezar [DATE]" at bounding box center [629, 345] width 485 height 15
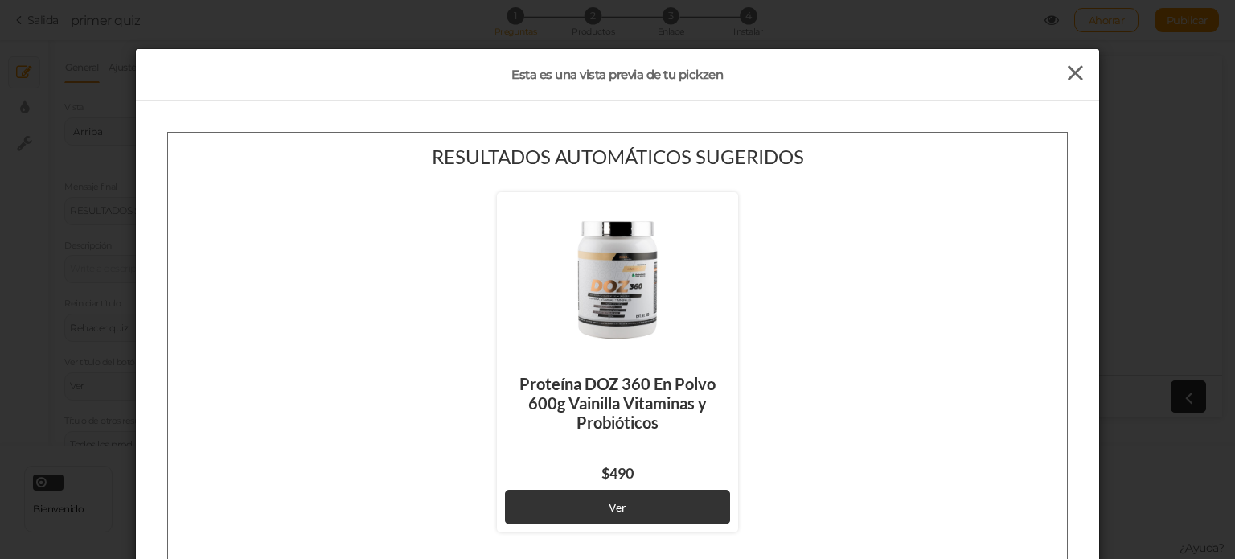
click at [1069, 68] on icon at bounding box center [1074, 73] width 23 height 24
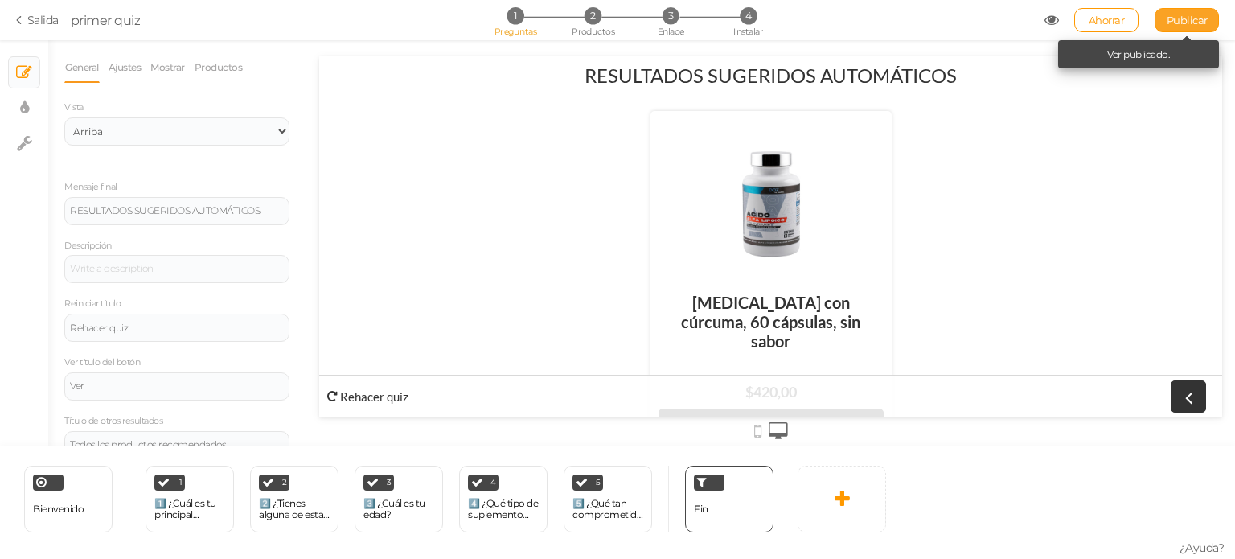
click at [1169, 15] on font "Publicar" at bounding box center [1186, 20] width 41 height 13
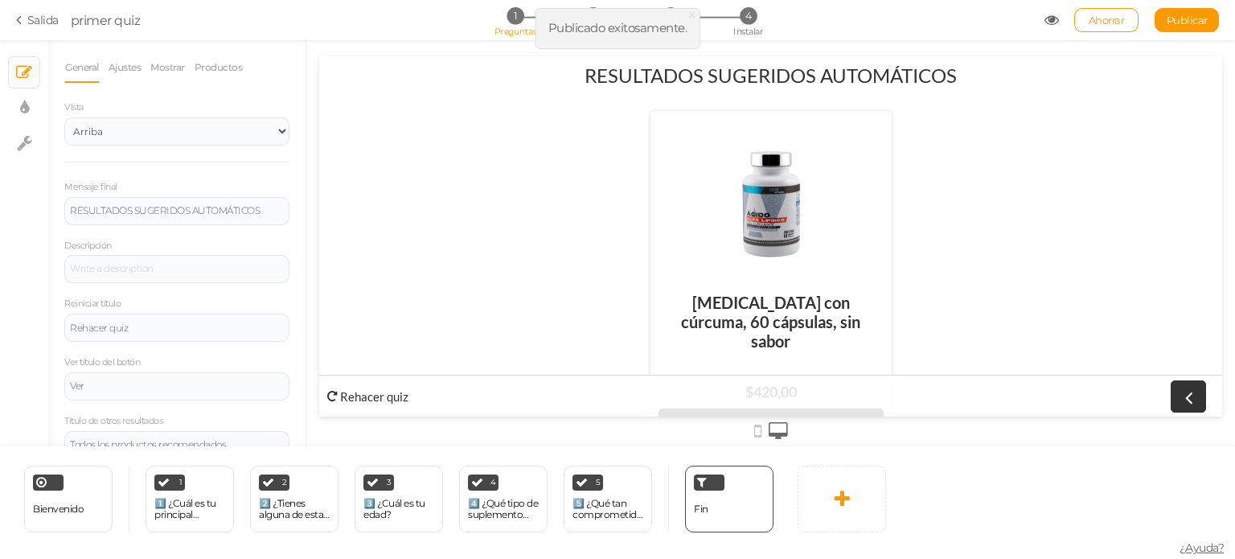
click at [1051, 20] on icon at bounding box center [1051, 20] width 14 height 14
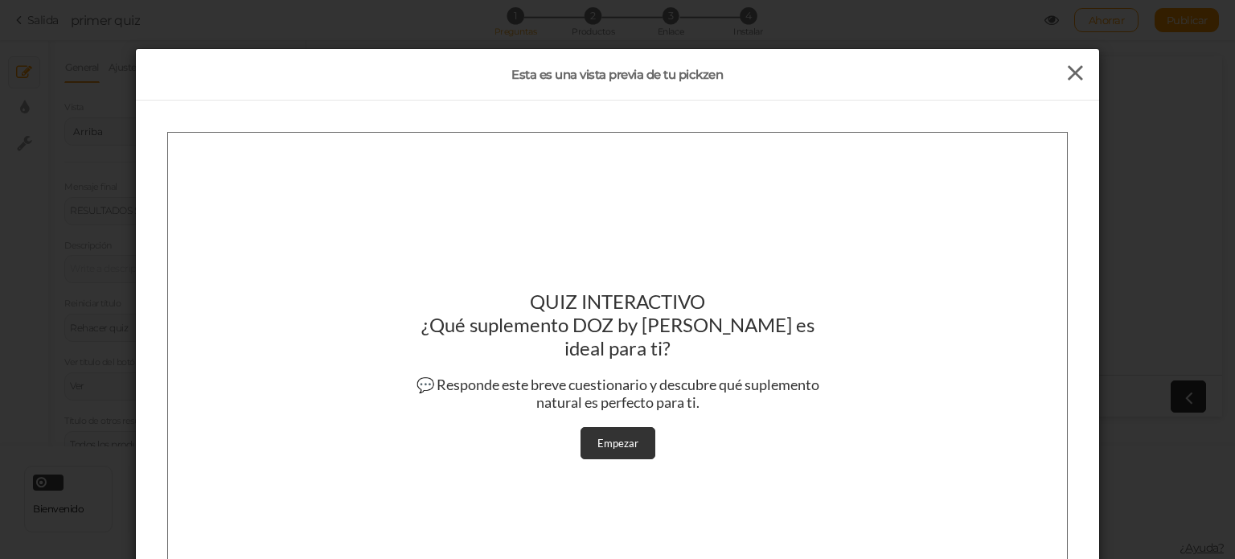
click at [1079, 70] on icon at bounding box center [1074, 73] width 23 height 24
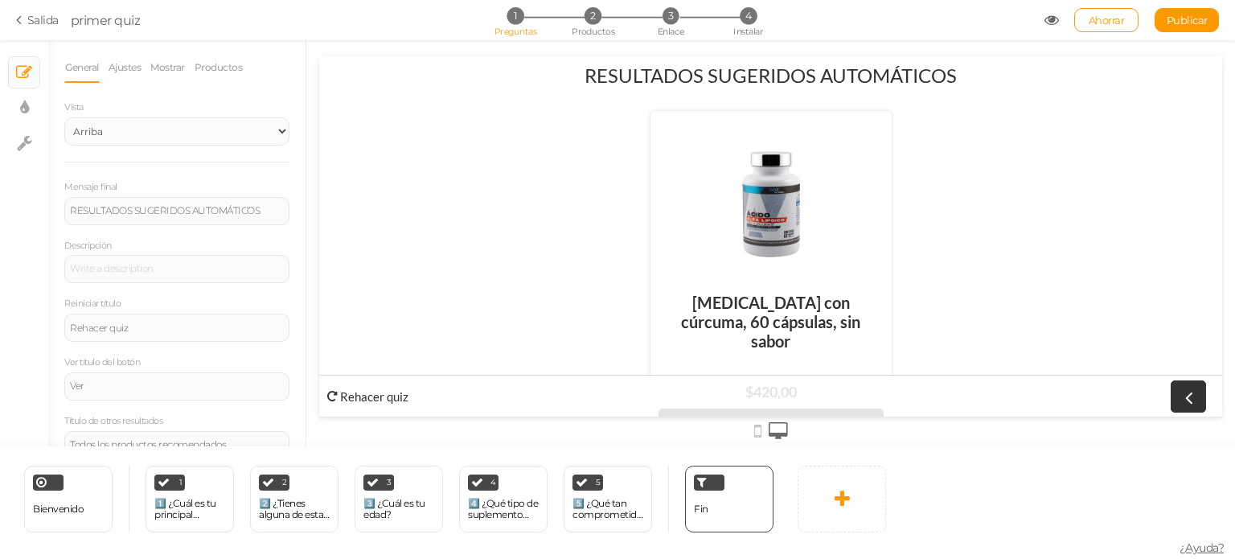
click at [39, 24] on font "Salida" at bounding box center [42, 20] width 31 height 14
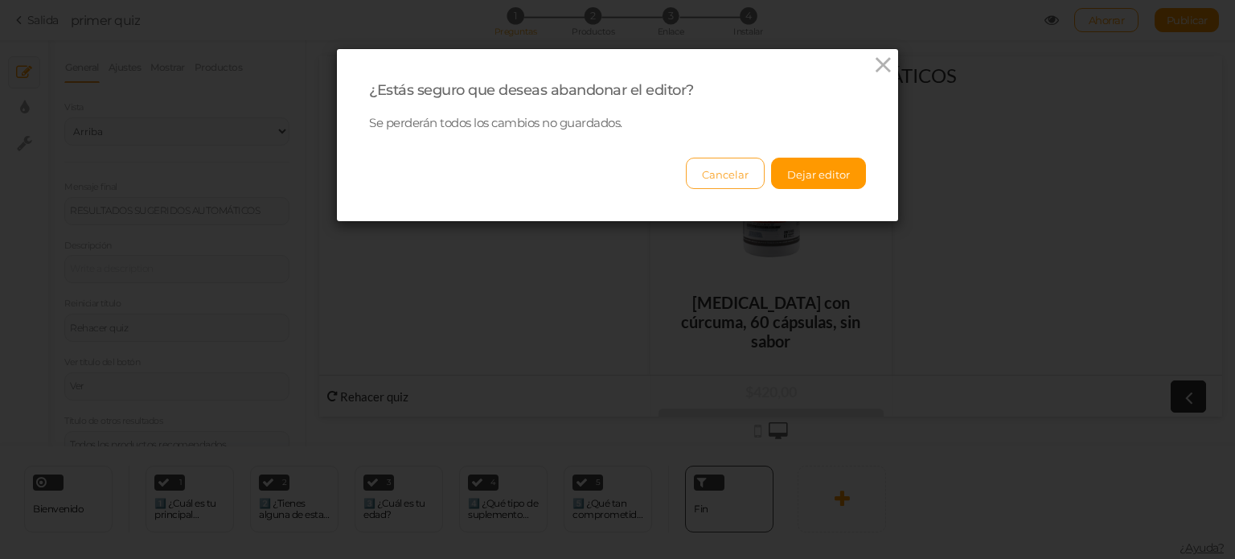
click at [725, 174] on font "Cancelar" at bounding box center [725, 174] width 47 height 13
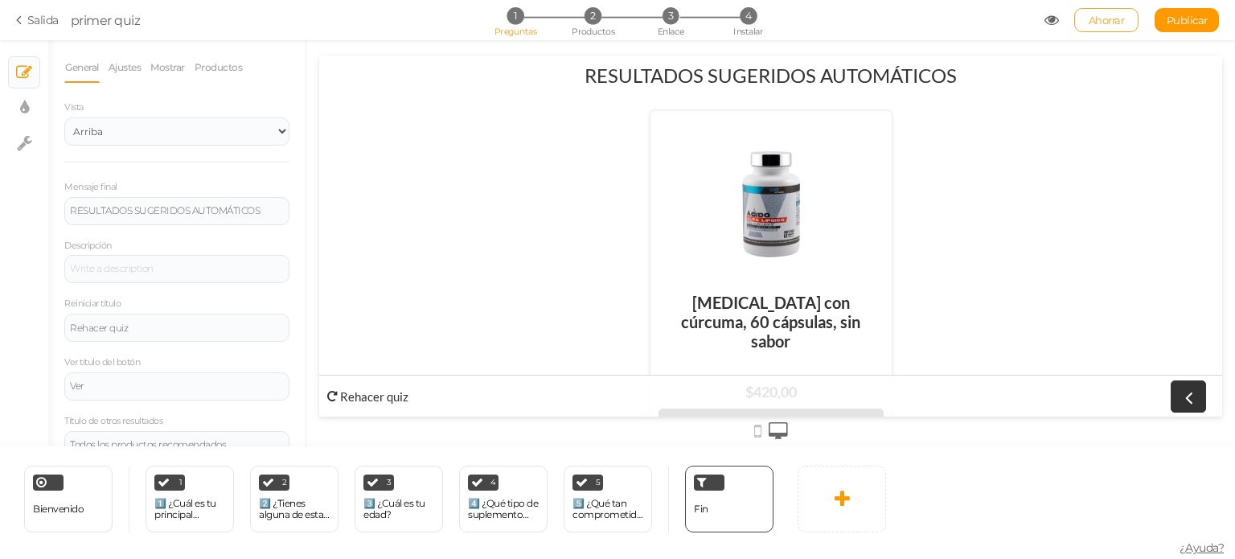
click at [1106, 18] on font "Ahorrar" at bounding box center [1106, 20] width 36 height 13
click at [31, 18] on font "Salida" at bounding box center [42, 20] width 31 height 14
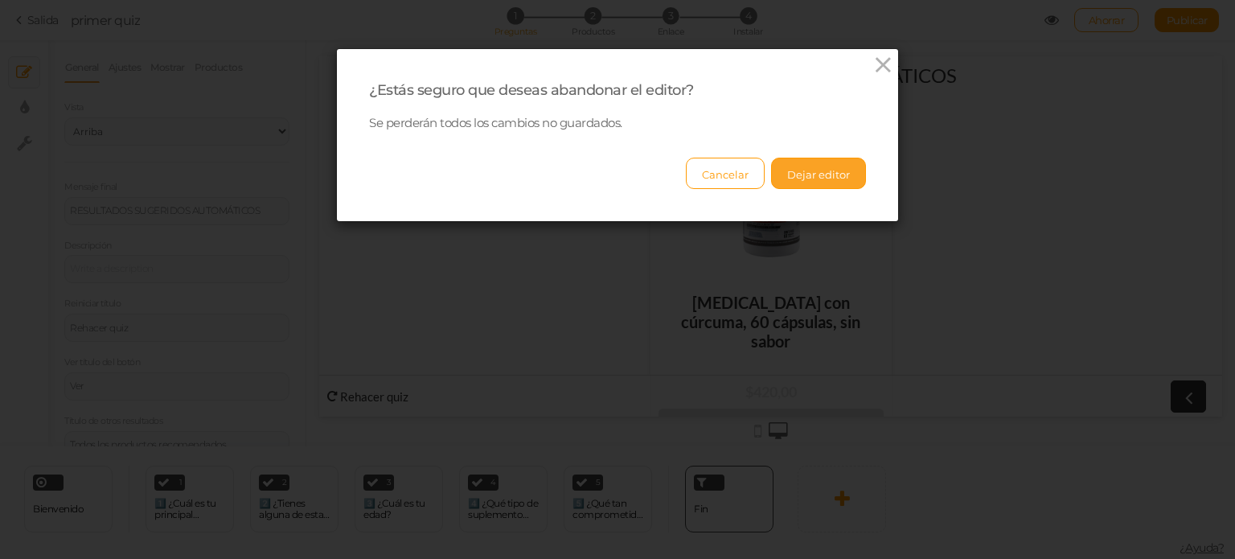
click at [787, 168] on font "Dejar editor" at bounding box center [818, 174] width 63 height 13
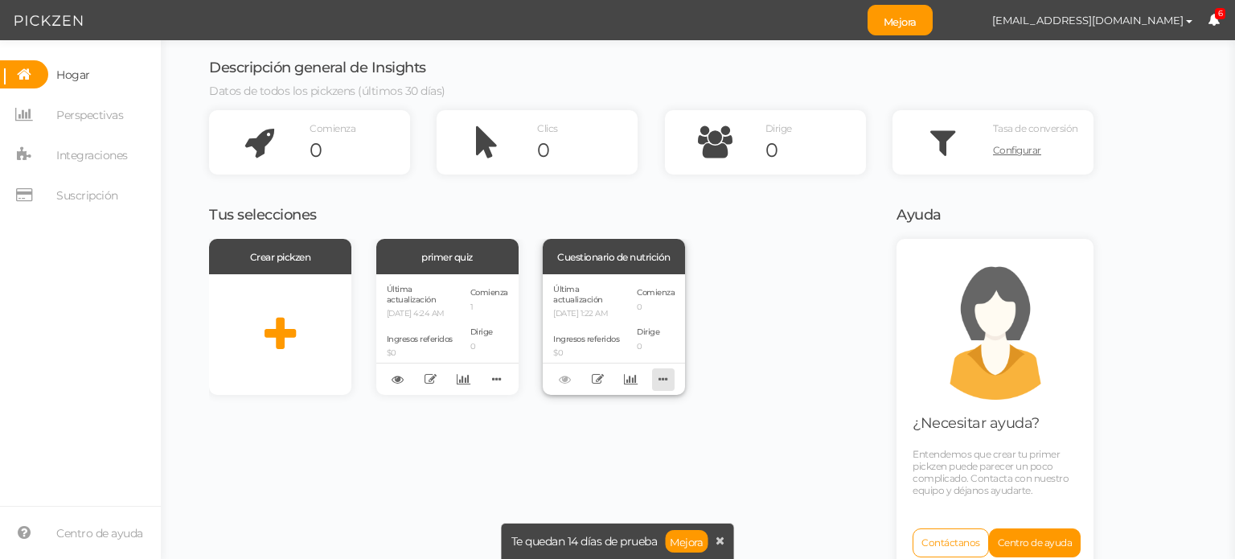
click at [661, 381] on icon at bounding box center [663, 379] width 23 height 25
click at [633, 408] on link "Borrar" at bounding box center [607, 404] width 132 height 17
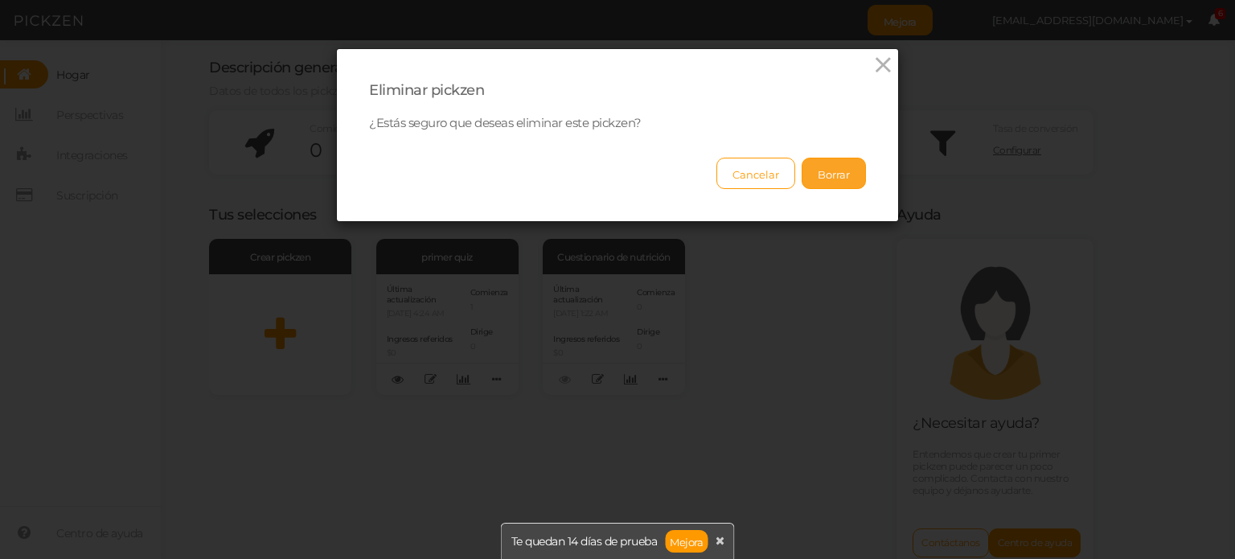
click at [821, 177] on font "Borrar" at bounding box center [833, 174] width 32 height 13
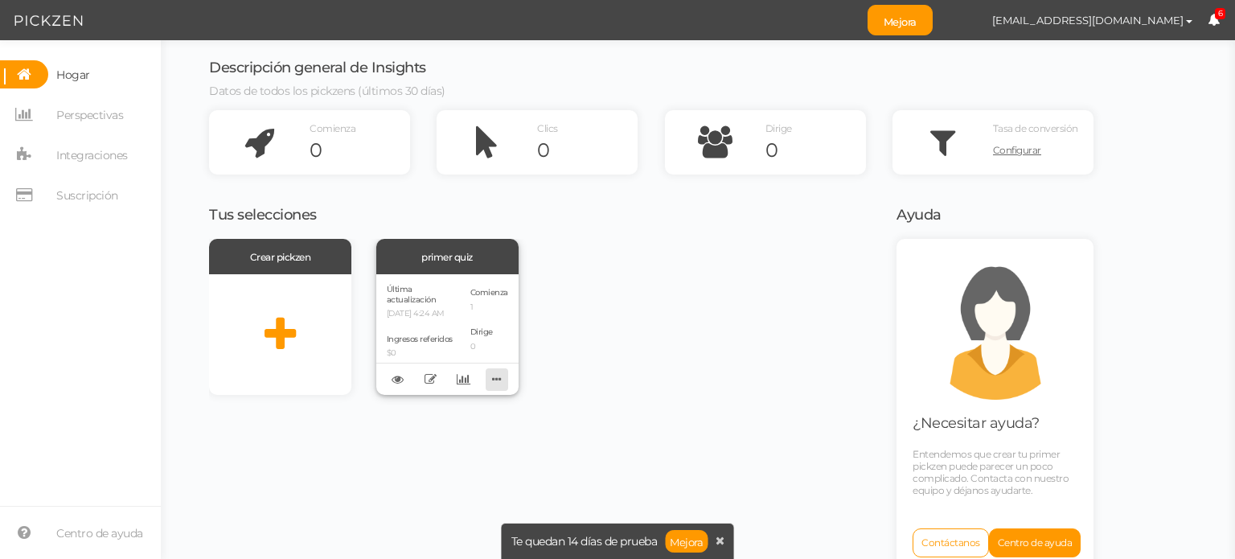
click at [492, 375] on icon at bounding box center [496, 379] width 23 height 25
click at [387, 376] on link at bounding box center [398, 379] width 23 height 23
click at [78, 150] on font "Integraciones" at bounding box center [92, 155] width 72 height 14
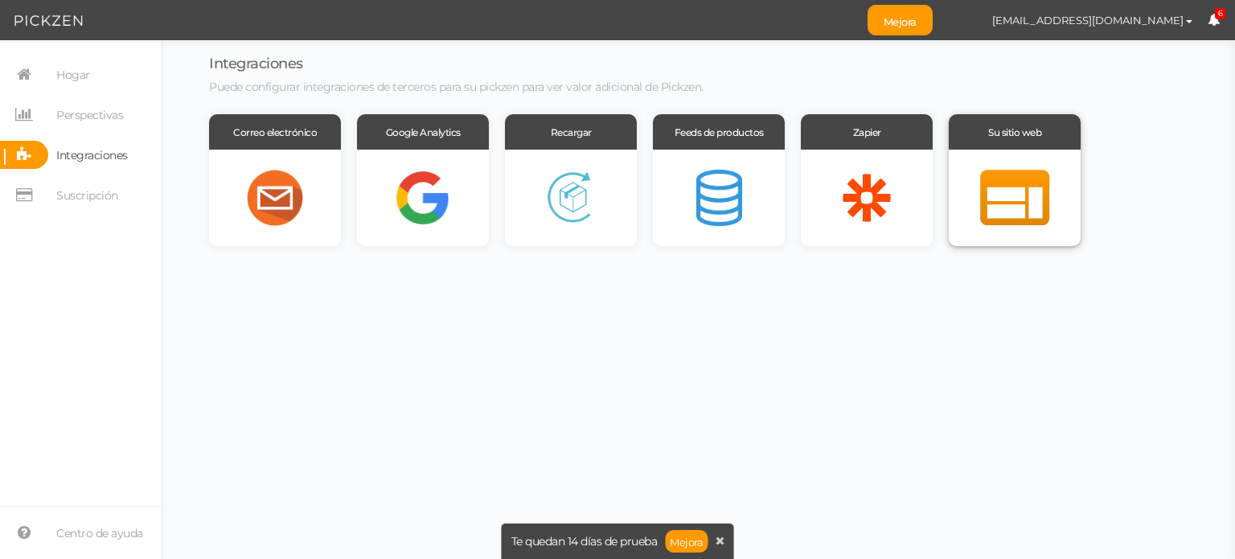
click at [1048, 191] on div at bounding box center [1014, 198] width 132 height 96
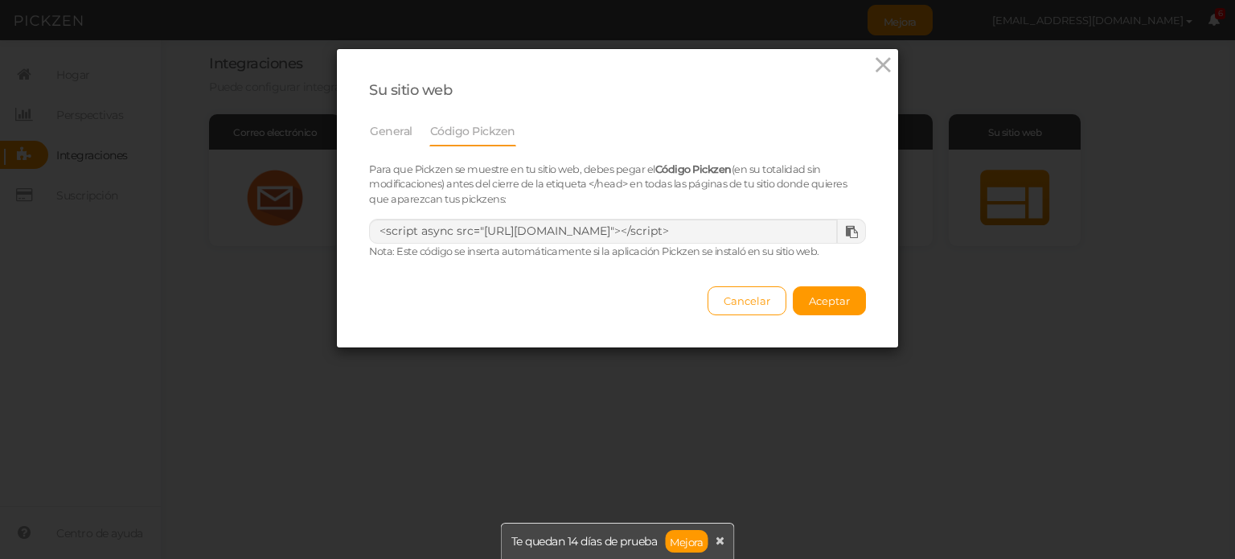
click at [846, 227] on icon at bounding box center [852, 232] width 12 height 12
click at [389, 132] on font "General" at bounding box center [391, 131] width 43 height 14
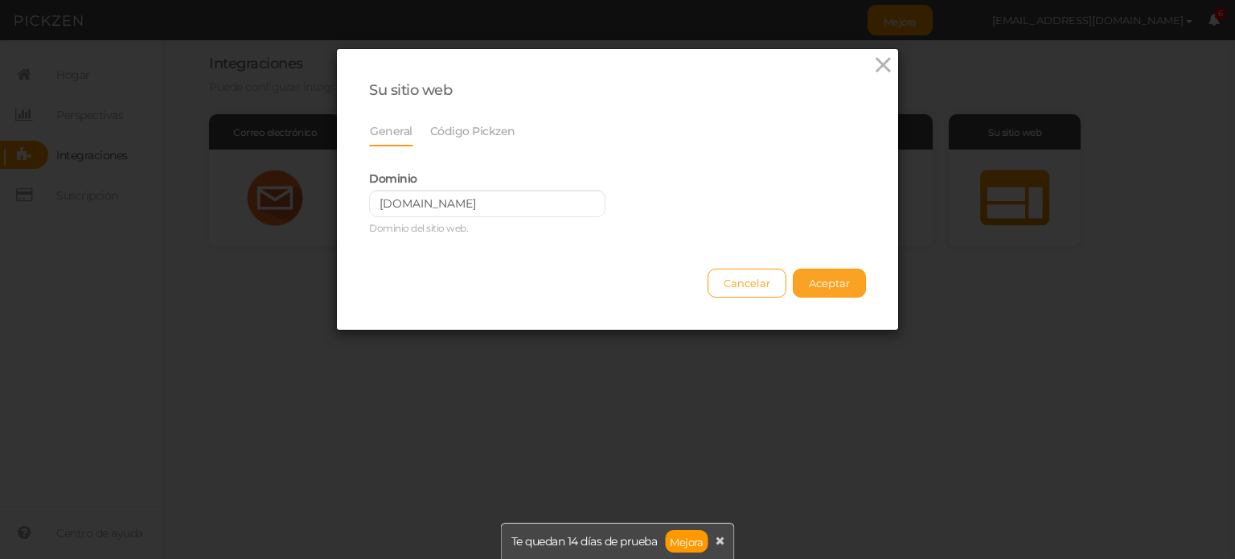
click at [819, 274] on button "Aceptar" at bounding box center [829, 282] width 73 height 29
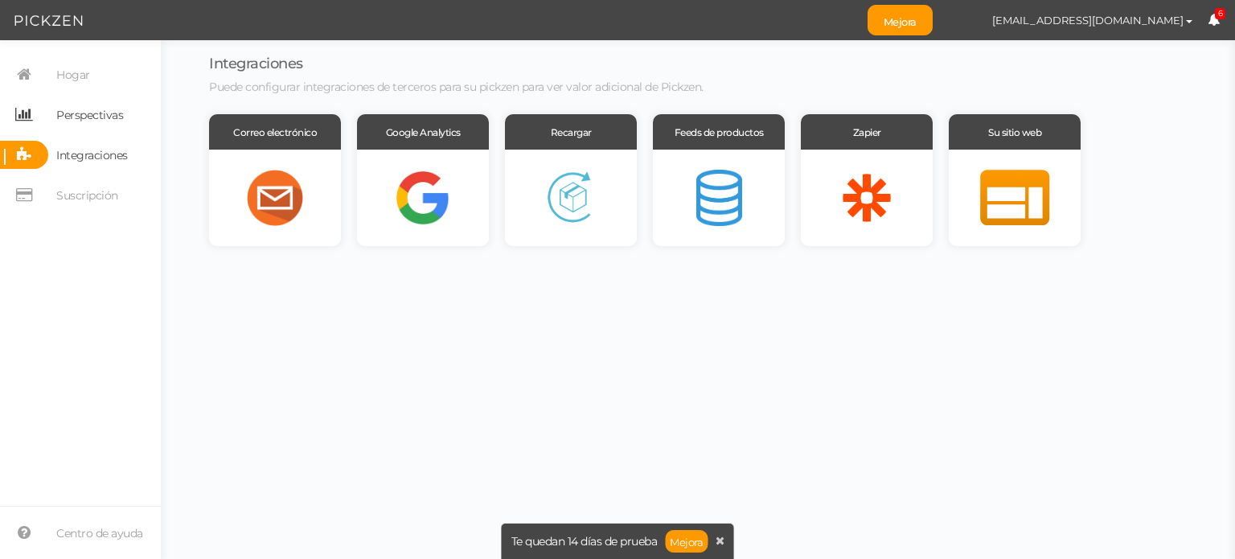
click at [48, 109] on span "Perspectivas" at bounding box center [85, 114] width 75 height 28
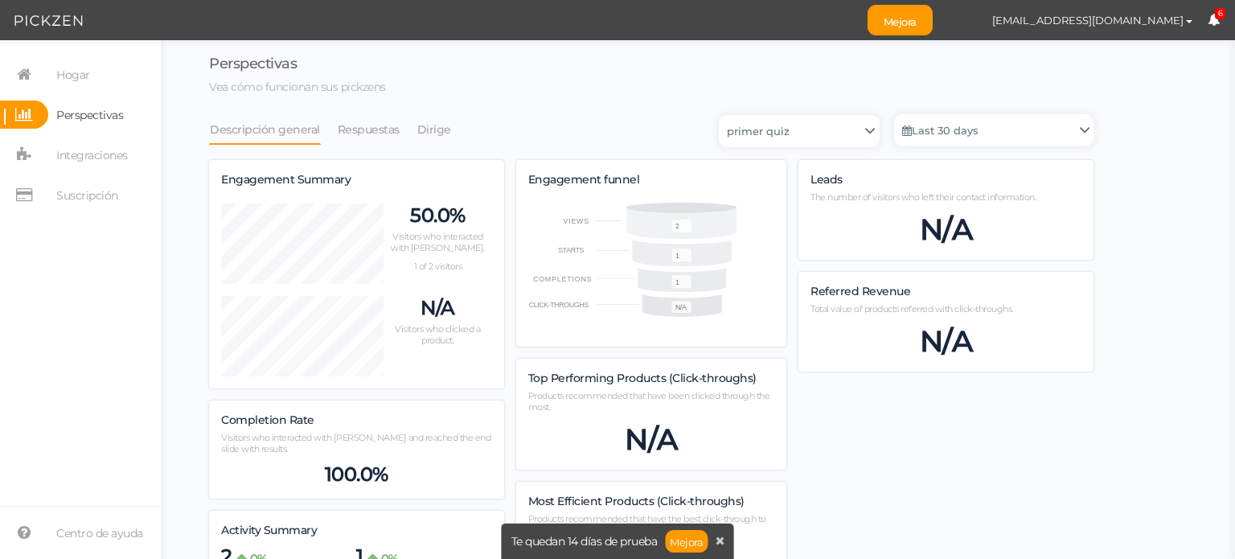
scroll to position [802801, 802907]
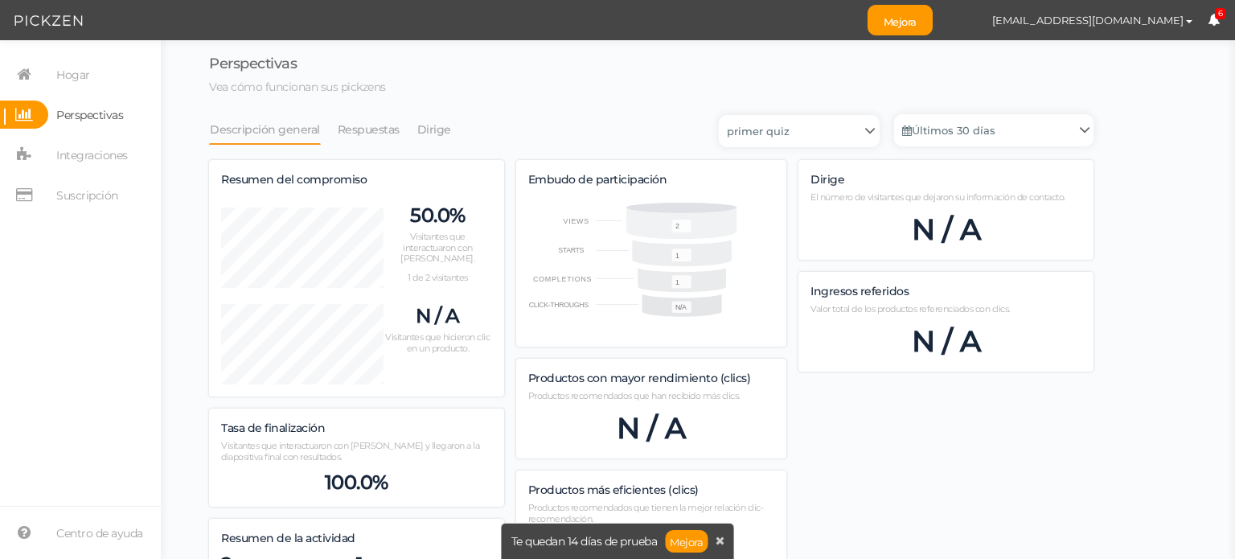
click at [715, 540] on div "Te quedan 14 días de prueba Mejora" at bounding box center [618, 540] width 234 height 36
click at [353, 134] on font "Respuestas" at bounding box center [369, 129] width 62 height 14
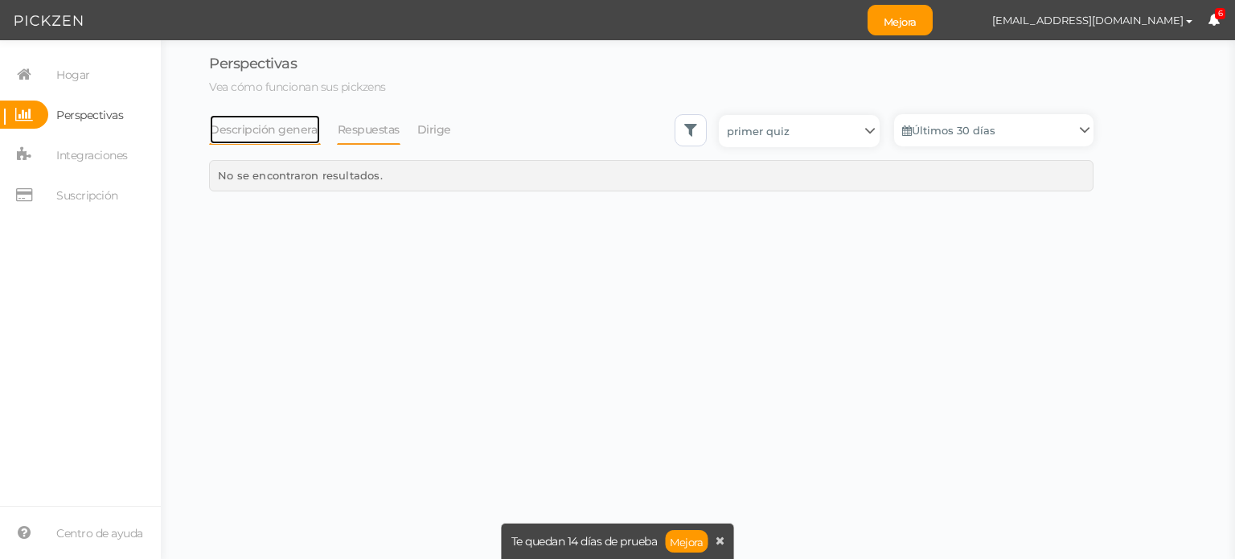
click at [283, 135] on font "Descripción general" at bounding box center [265, 129] width 110 height 14
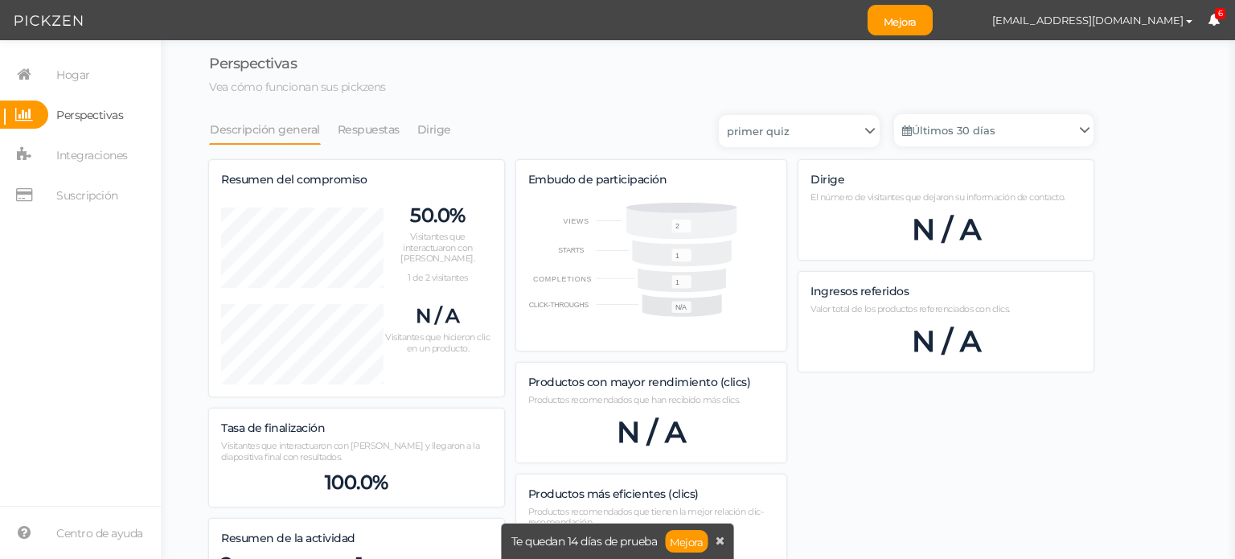
scroll to position [1004, 884]
click at [101, 80] on link "Hogar" at bounding box center [80, 74] width 161 height 28
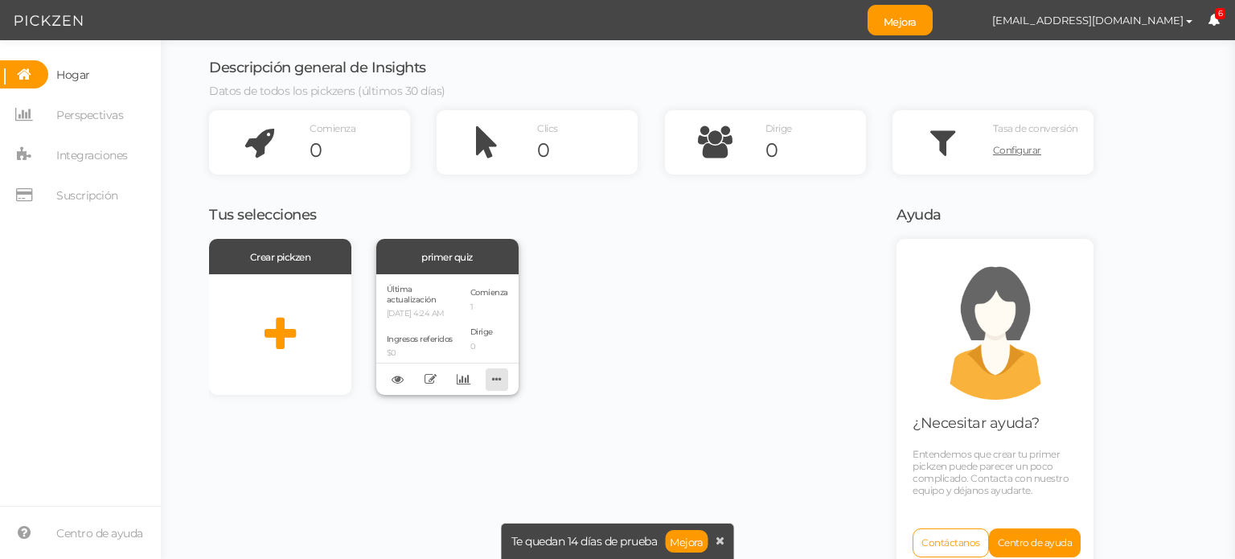
click at [498, 377] on icon at bounding box center [496, 379] width 23 height 25
click at [424, 371] on link at bounding box center [431, 379] width 23 height 23
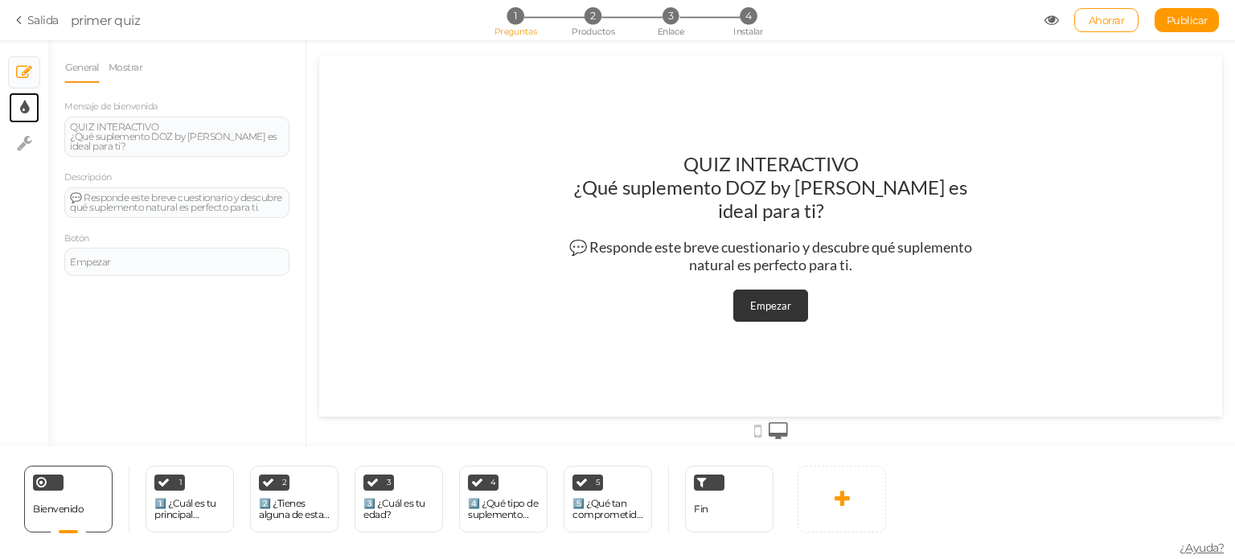
click at [33, 106] on link "× Configuración de pantalla" at bounding box center [24, 107] width 31 height 31
select select "2"
select select "lato"
select select "fade"
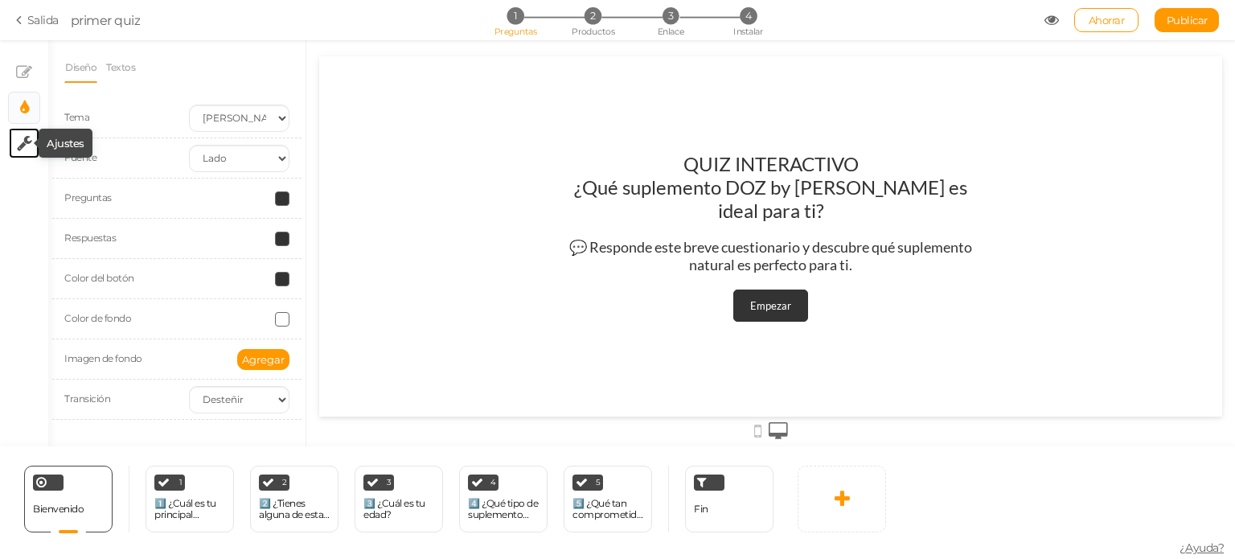
click at [19, 138] on icon at bounding box center [24, 143] width 15 height 16
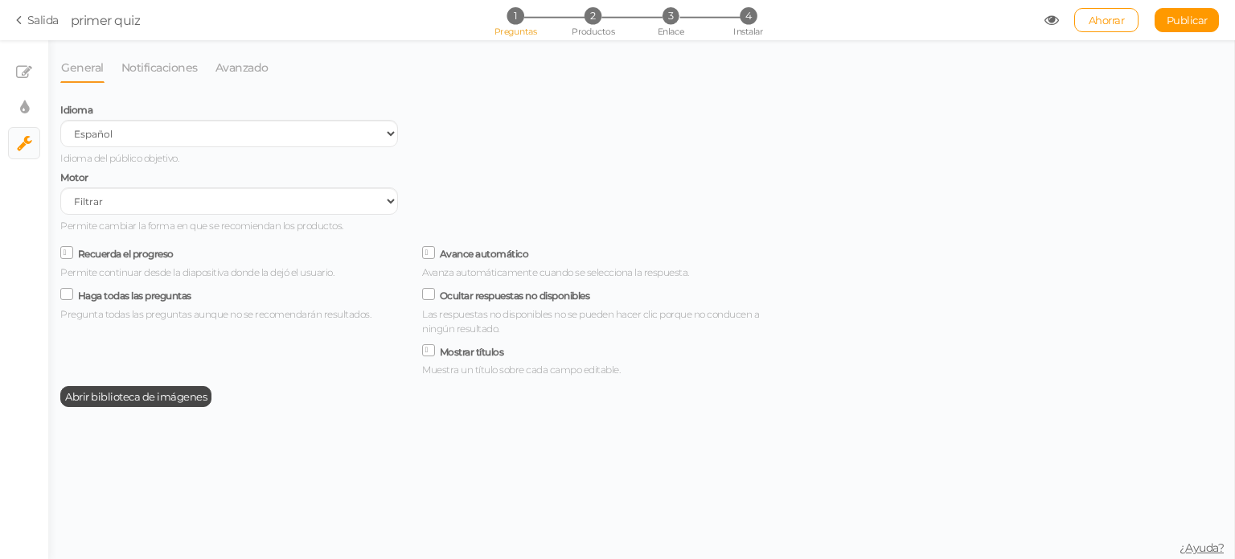
click at [71, 253] on span at bounding box center [66, 252] width 13 height 13
click at [0, 0] on input "Recuerda el progreso" at bounding box center [0, 0] width 0 height 0
click at [1090, 10] on link "Ahorrar" at bounding box center [1106, 20] width 64 height 24
click at [195, 80] on link "Notificaciones" at bounding box center [160, 67] width 78 height 31
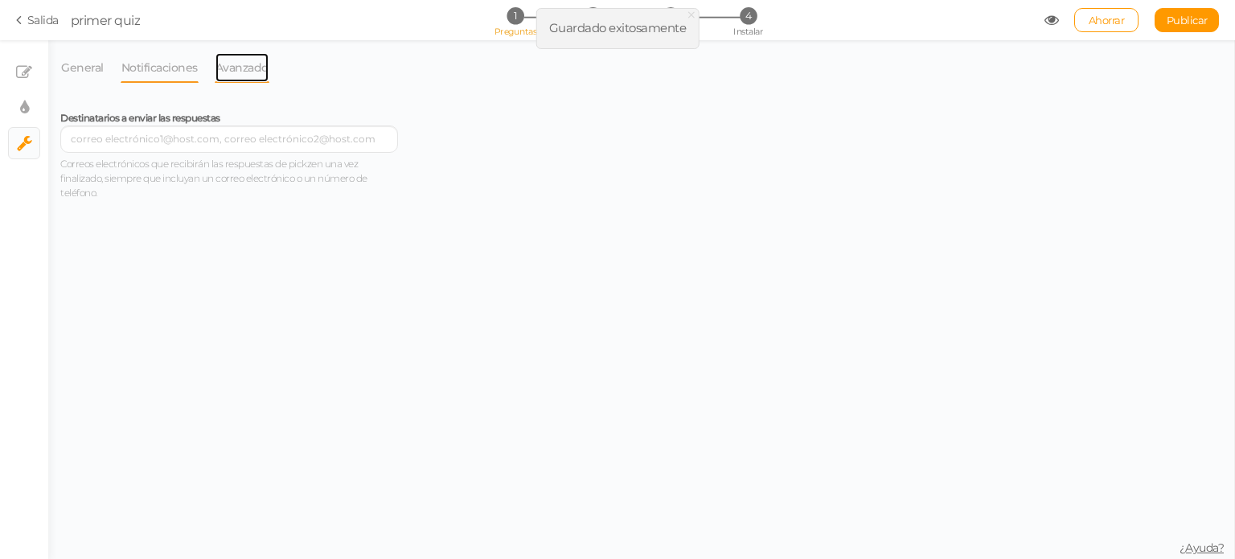
click at [237, 71] on font "Avanzado" at bounding box center [241, 67] width 53 height 14
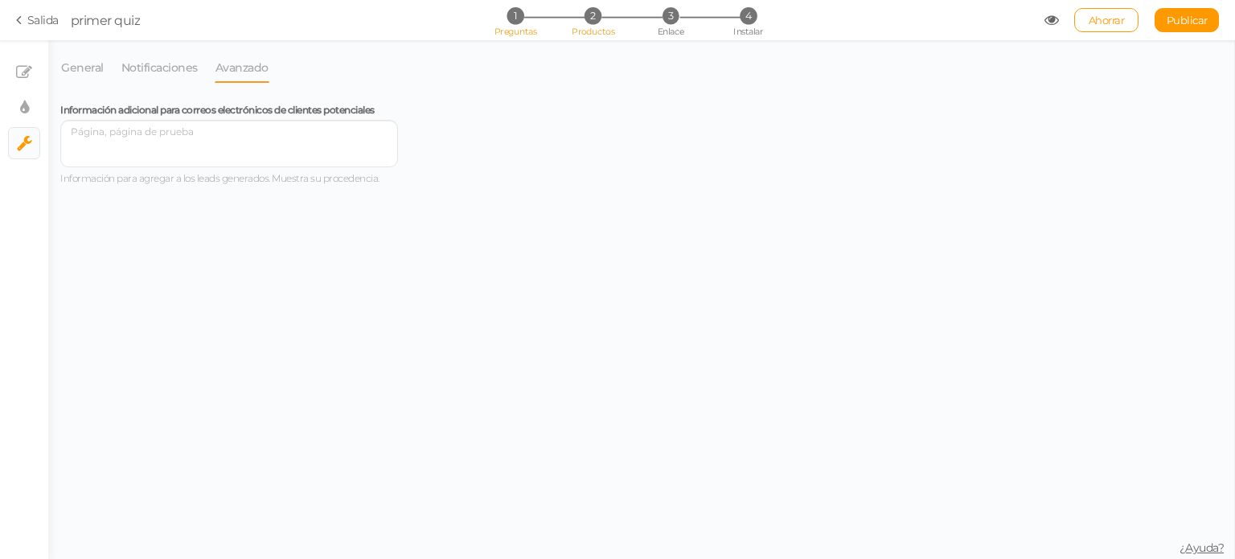
click at [583, 26] on font "Productos" at bounding box center [592, 31] width 43 height 11
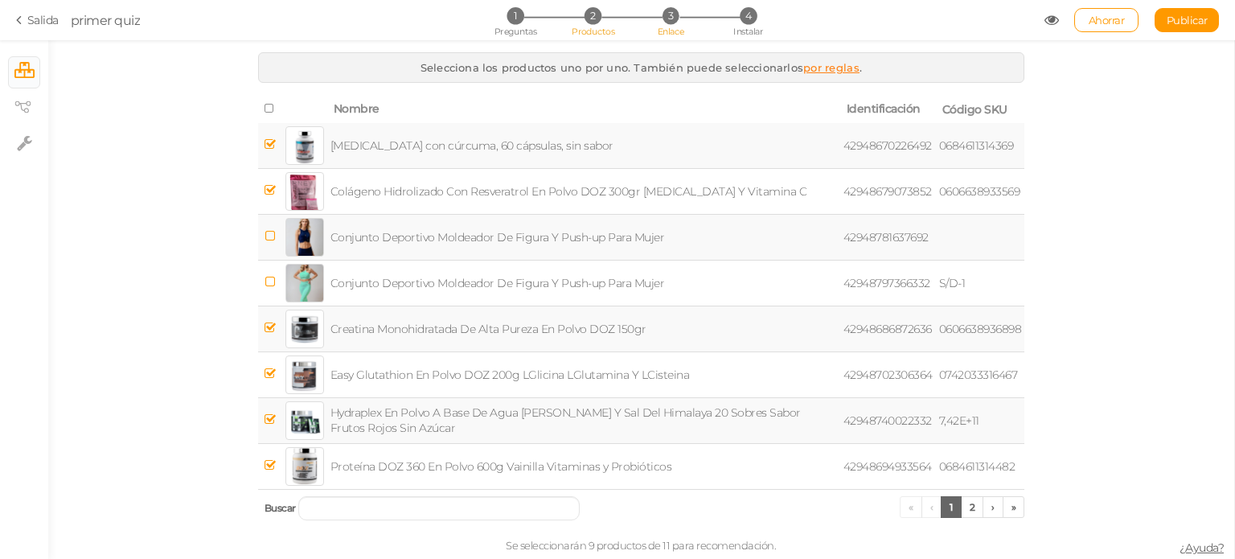
click at [669, 20] on font "3" at bounding box center [671, 16] width 6 height 13
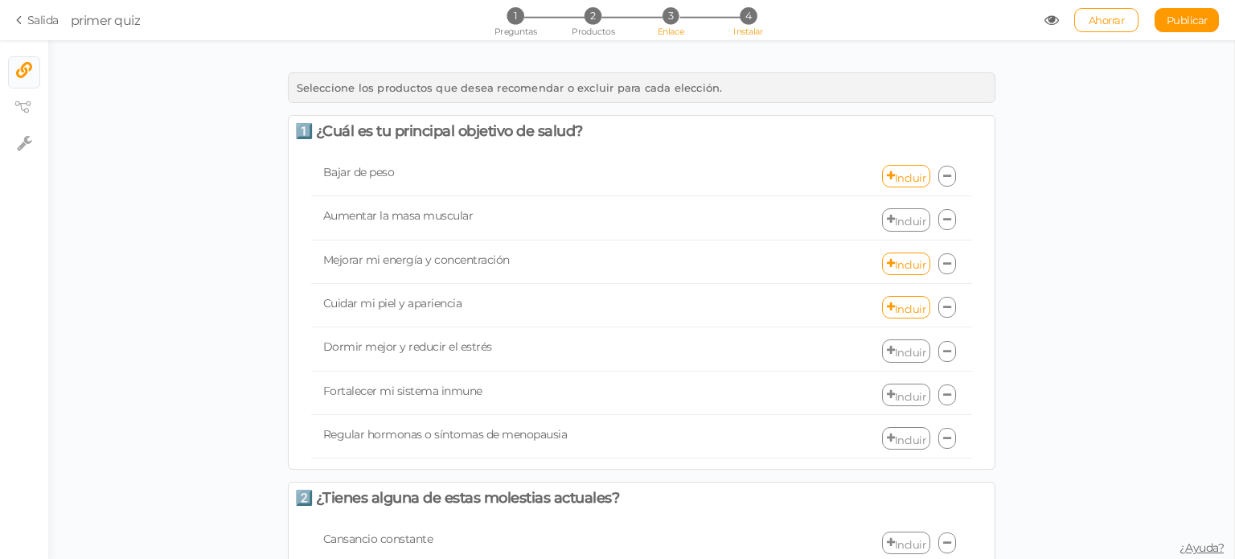
click at [735, 13] on li "4 Instalar" at bounding box center [748, 15] width 75 height 17
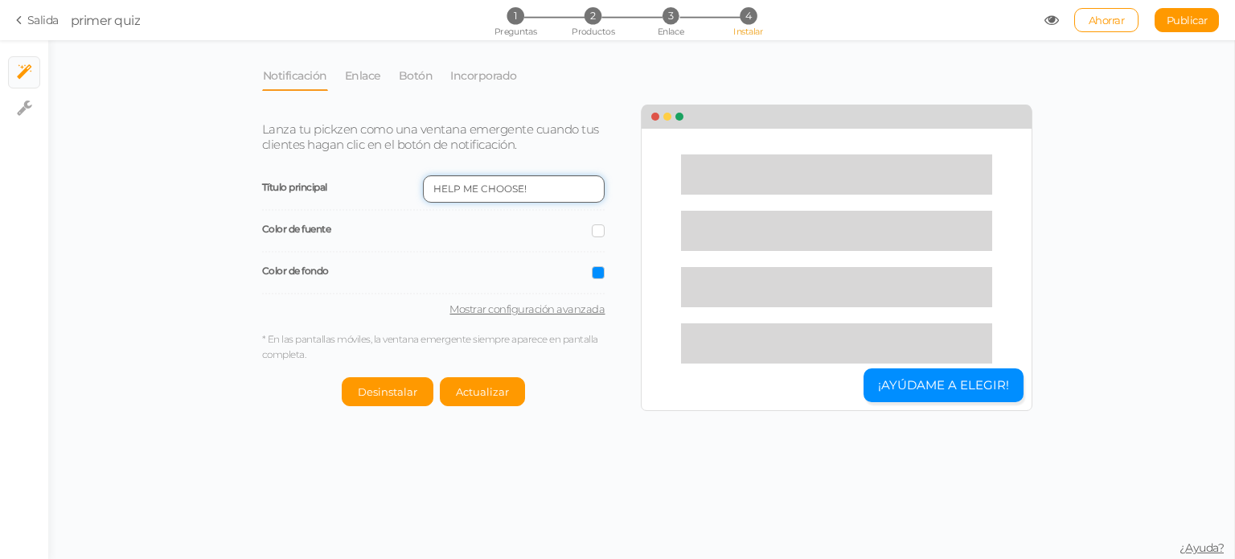
click at [529, 195] on input "HELP ME CHOOSE!" at bounding box center [514, 188] width 182 height 27
type input "Empezar test"
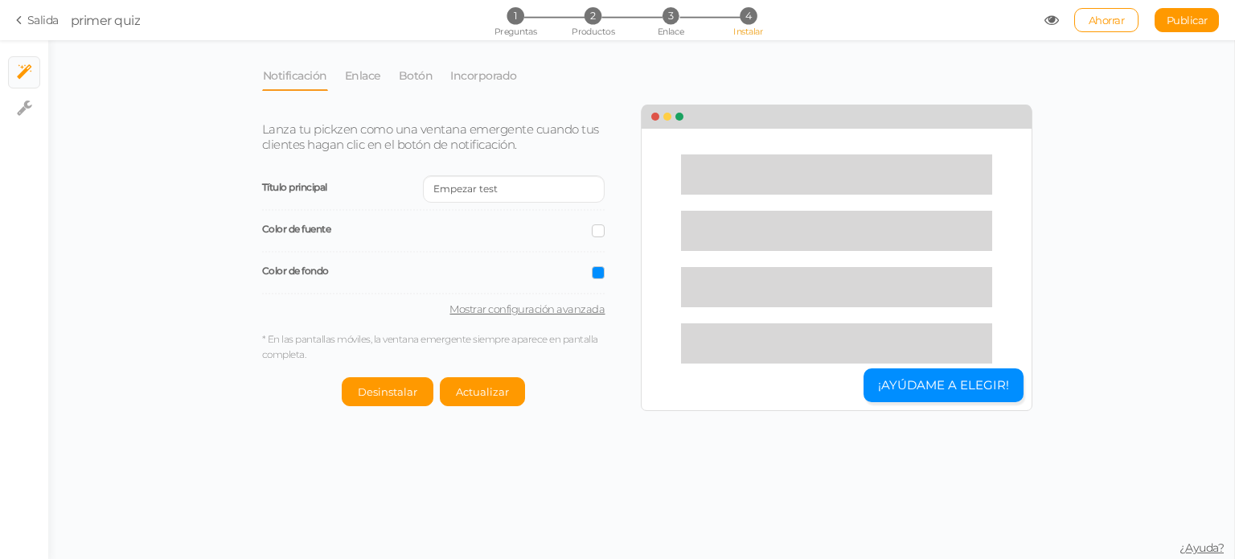
click at [419, 253] on div "Color de fondo" at bounding box center [433, 273] width 343 height 42
click at [481, 396] on font "Actualizar" at bounding box center [482, 391] width 53 height 13
click at [1088, 22] on font "Ahorrar" at bounding box center [1106, 20] width 36 height 13
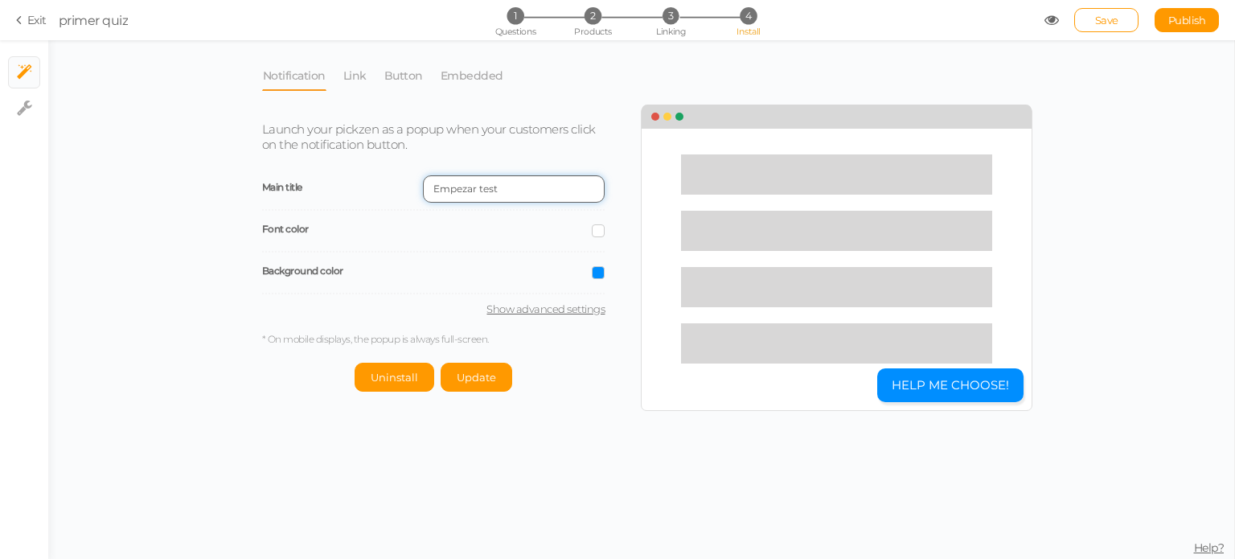
click at [549, 189] on input "Empezar test" at bounding box center [514, 188] width 182 height 27
click at [529, 305] on link "Show advanced settings" at bounding box center [433, 308] width 343 height 13
select select "pct"
select select "url-home"
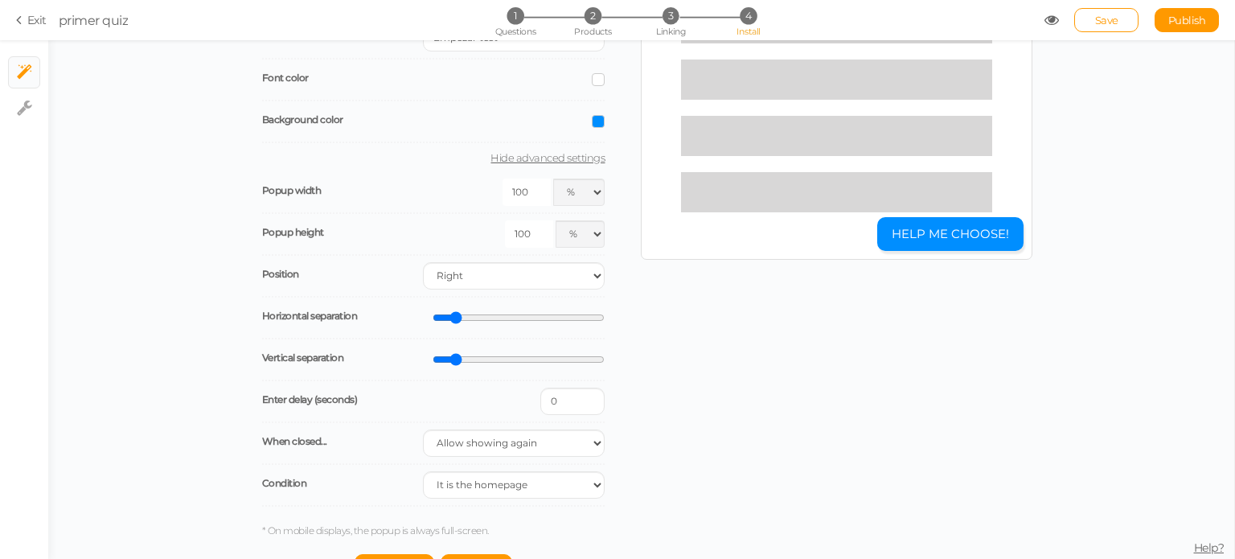
scroll to position [158, 0]
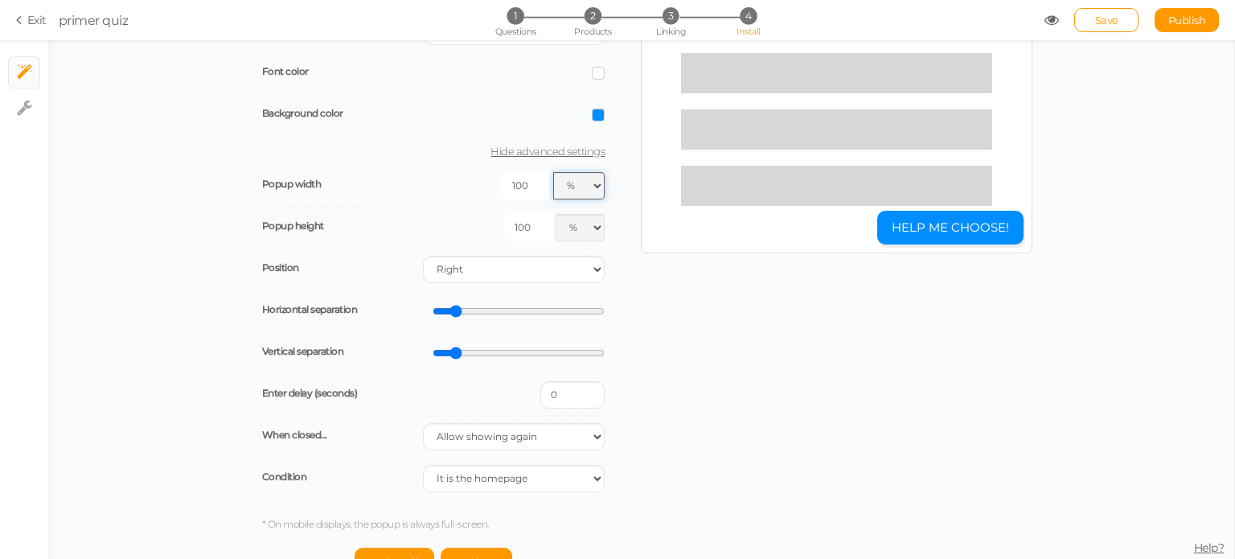
click at [588, 189] on select "px % vw" at bounding box center [578, 185] width 51 height 27
click at [515, 256] on select "Right Left" at bounding box center [514, 269] width 182 height 27
select select "bl"
click at [423, 256] on select "Right Left" at bounding box center [514, 269] width 182 height 27
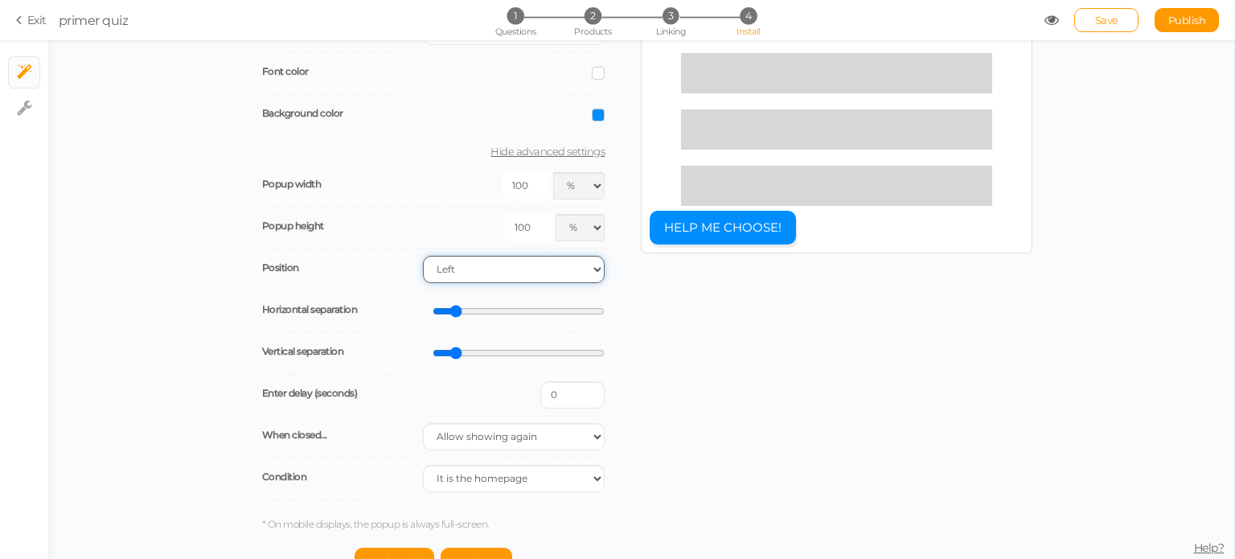
scroll to position [182, 0]
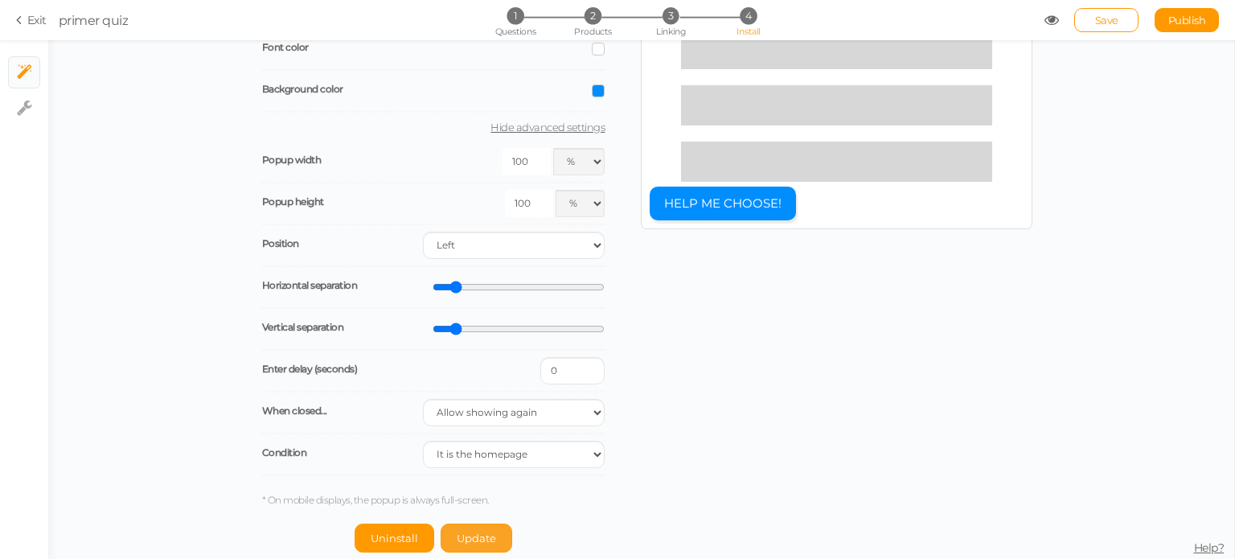
click at [457, 537] on span "Update" at bounding box center [476, 537] width 39 height 13
click at [500, 457] on select "All site pages The URL includes It is the homepage" at bounding box center [514, 453] width 182 height 27
select select
click at [423, 440] on select "All site pages The URL includes It is the homepage" at bounding box center [514, 453] width 182 height 27
click at [479, 526] on button "Update" at bounding box center [476, 537] width 72 height 29
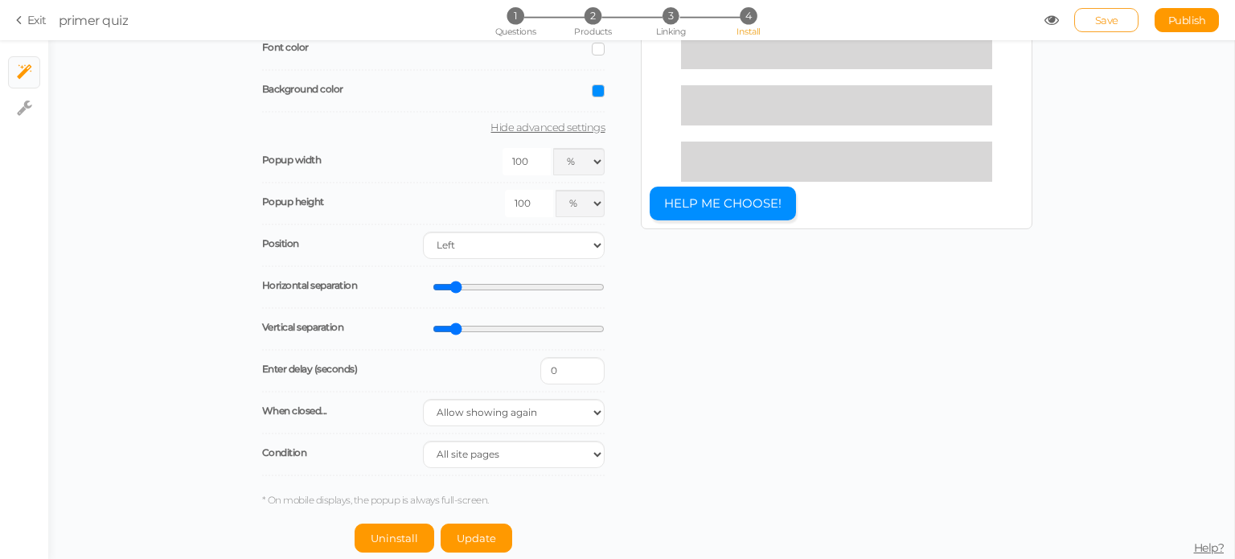
click at [1112, 21] on span "Save" at bounding box center [1106, 20] width 23 height 13
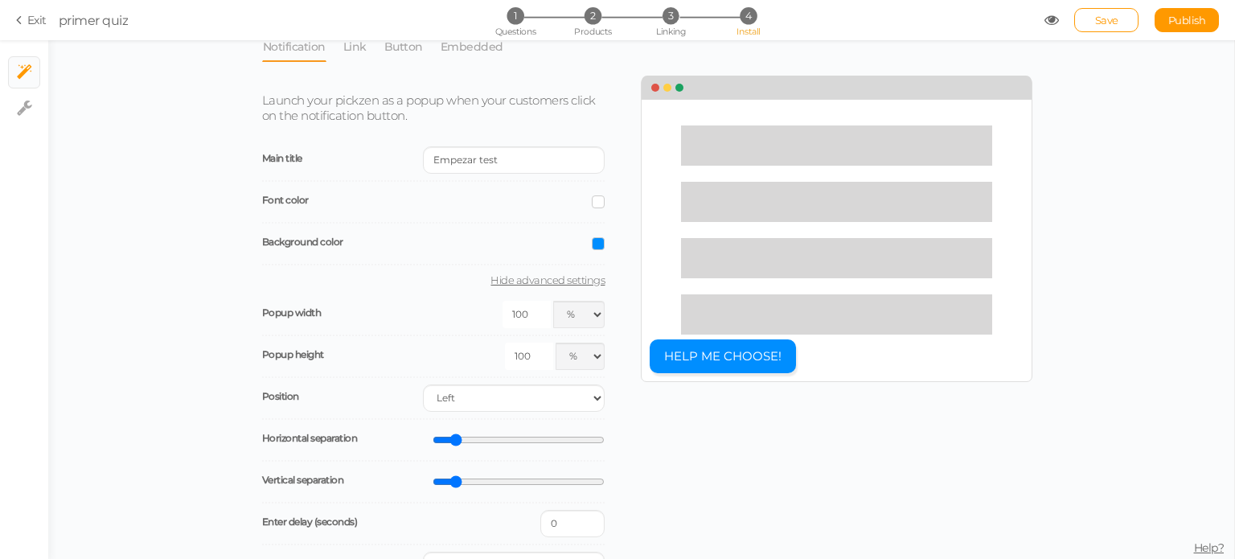
scroll to position [0, 0]
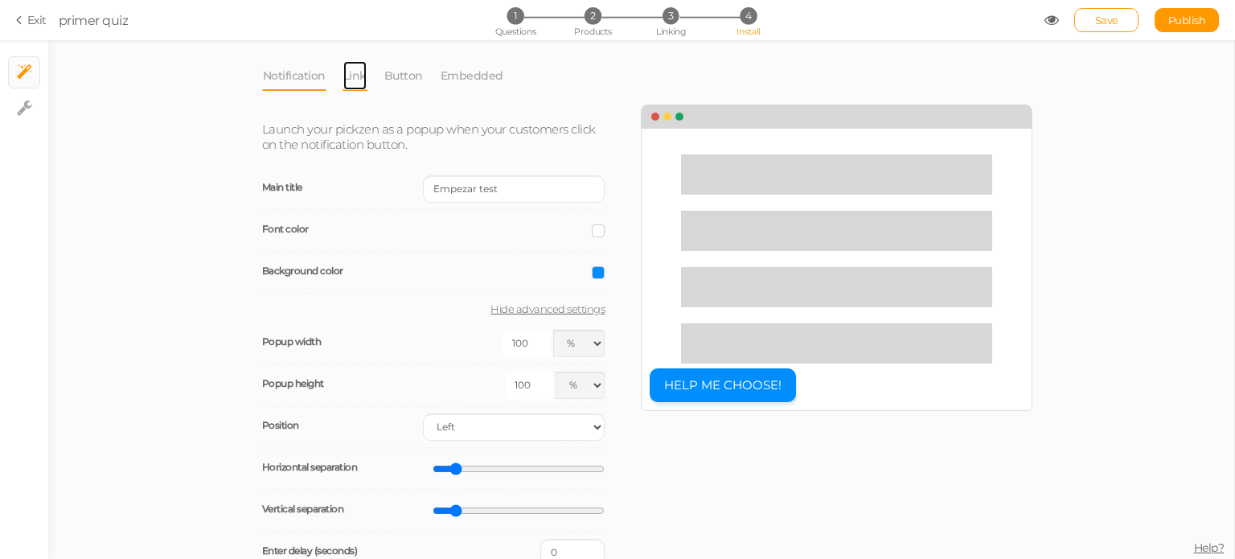
click at [349, 79] on link "Link" at bounding box center [354, 75] width 25 height 31
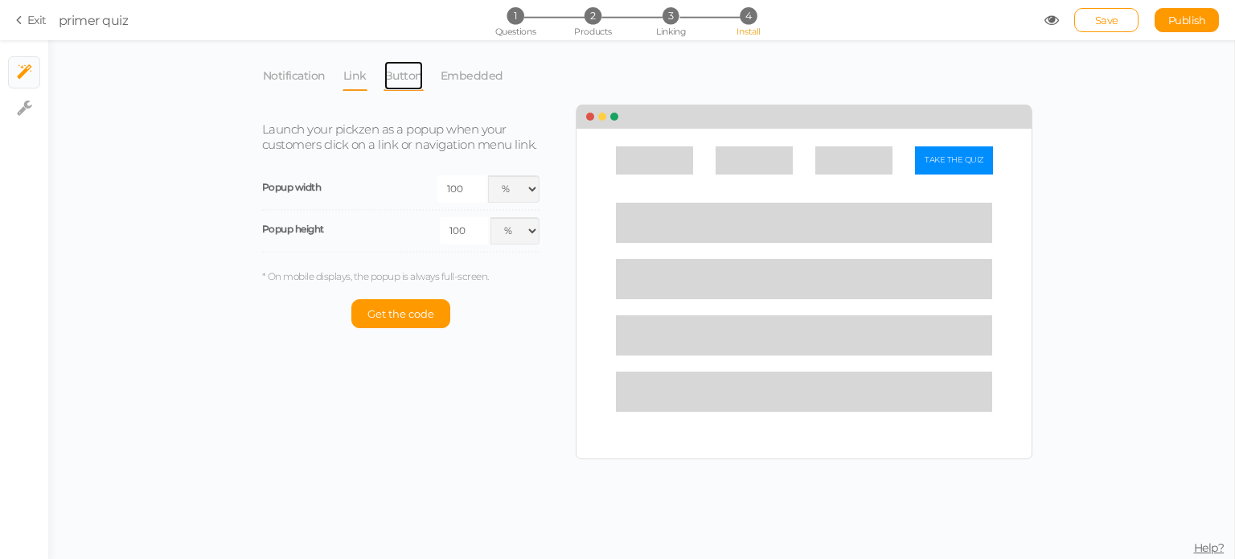
click at [394, 74] on link "Button" at bounding box center [403, 75] width 40 height 31
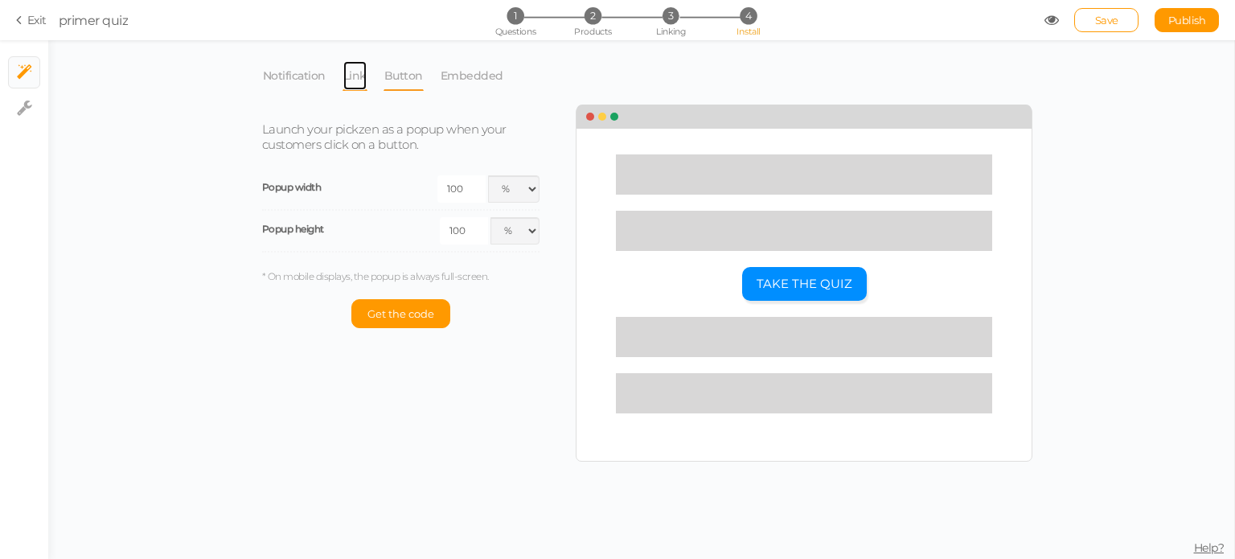
click at [350, 72] on link "Link" at bounding box center [354, 75] width 25 height 31
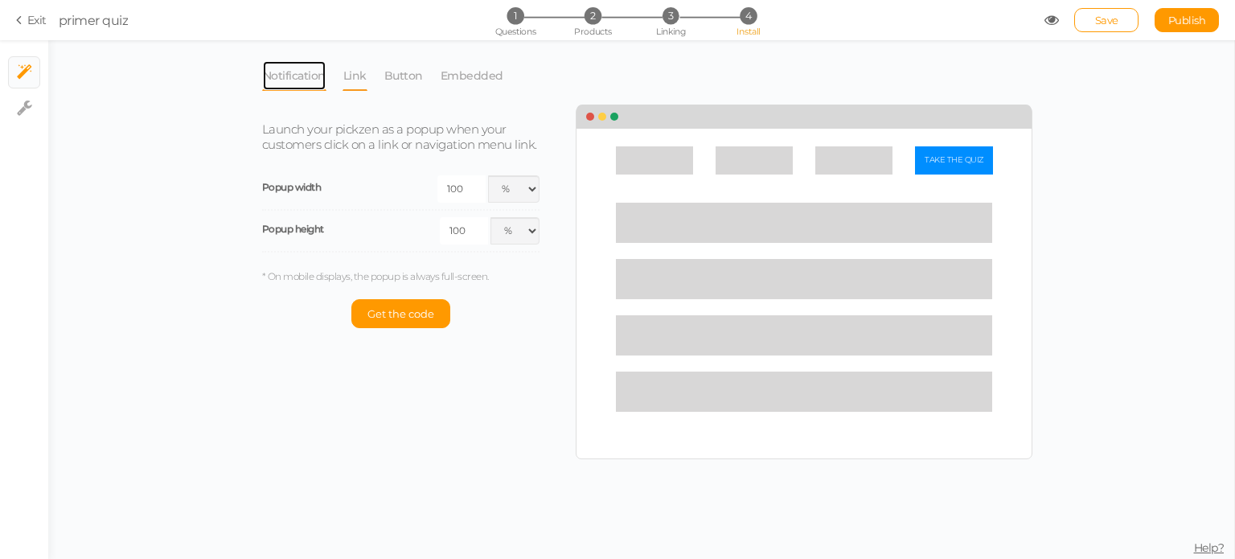
click at [279, 76] on link "Notification" at bounding box center [294, 75] width 64 height 31
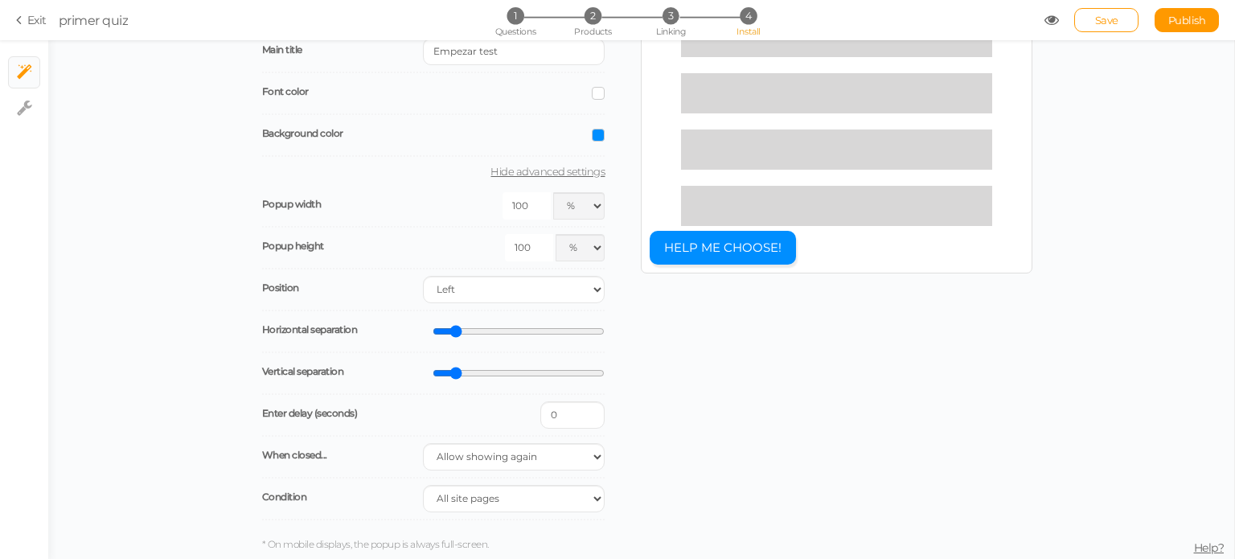
scroll to position [182, 0]
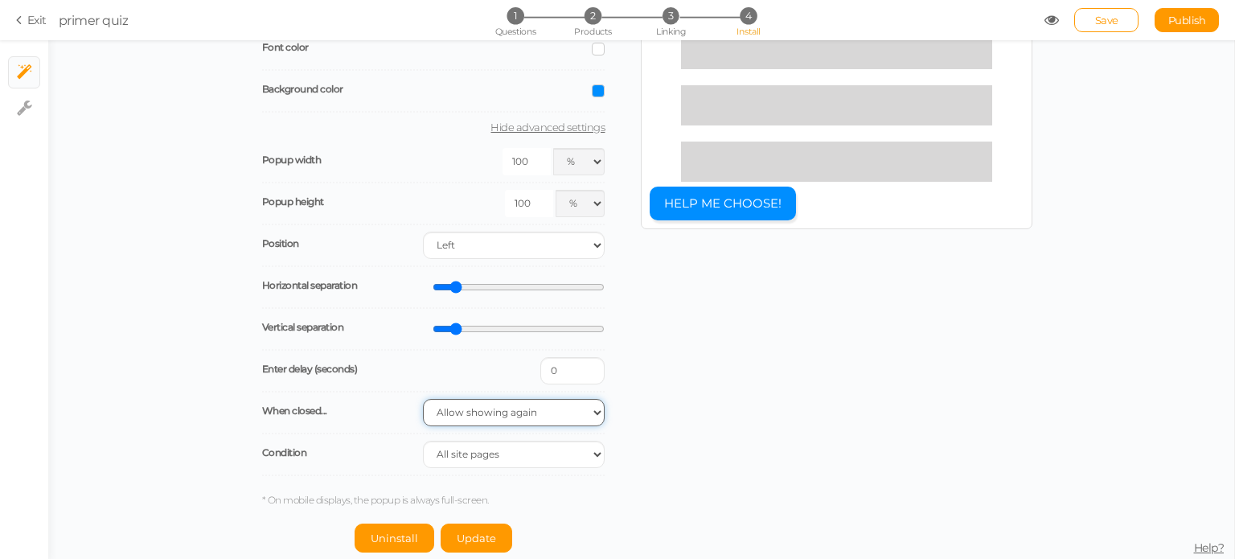
click at [514, 412] on select "Allow showing again [PERSON_NAME]’t show again Don’t show again during the sess…" at bounding box center [514, 412] width 182 height 27
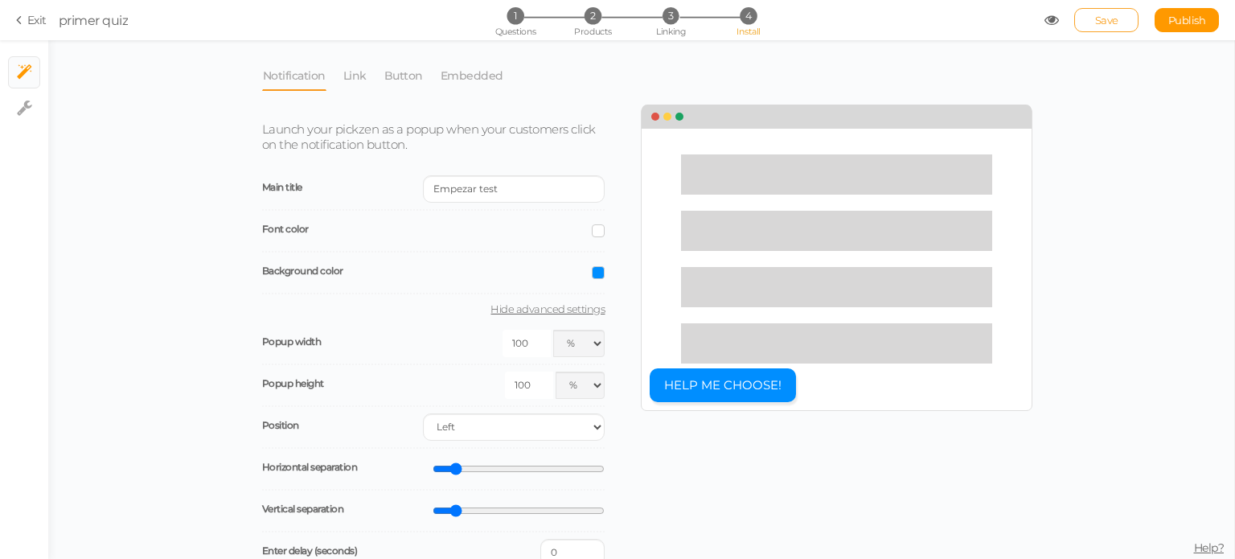
click at [1100, 22] on span "Save" at bounding box center [1106, 20] width 23 height 13
click at [469, 80] on link "Embedded" at bounding box center [472, 75] width 64 height 31
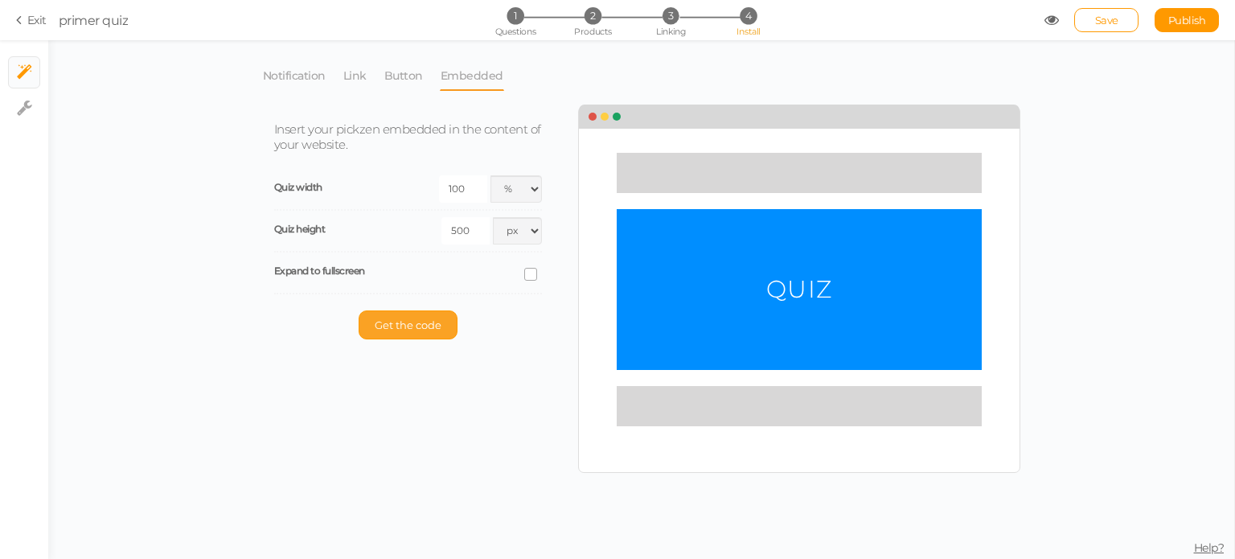
click at [387, 327] on span "Get the code" at bounding box center [408, 324] width 67 height 13
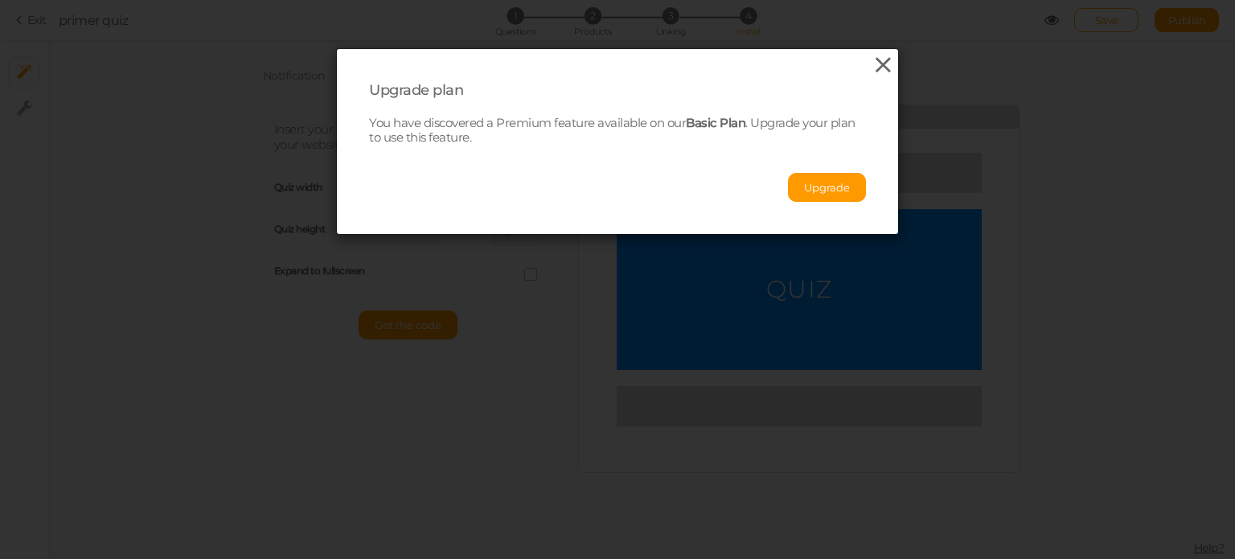
click at [871, 66] on icon at bounding box center [882, 65] width 23 height 24
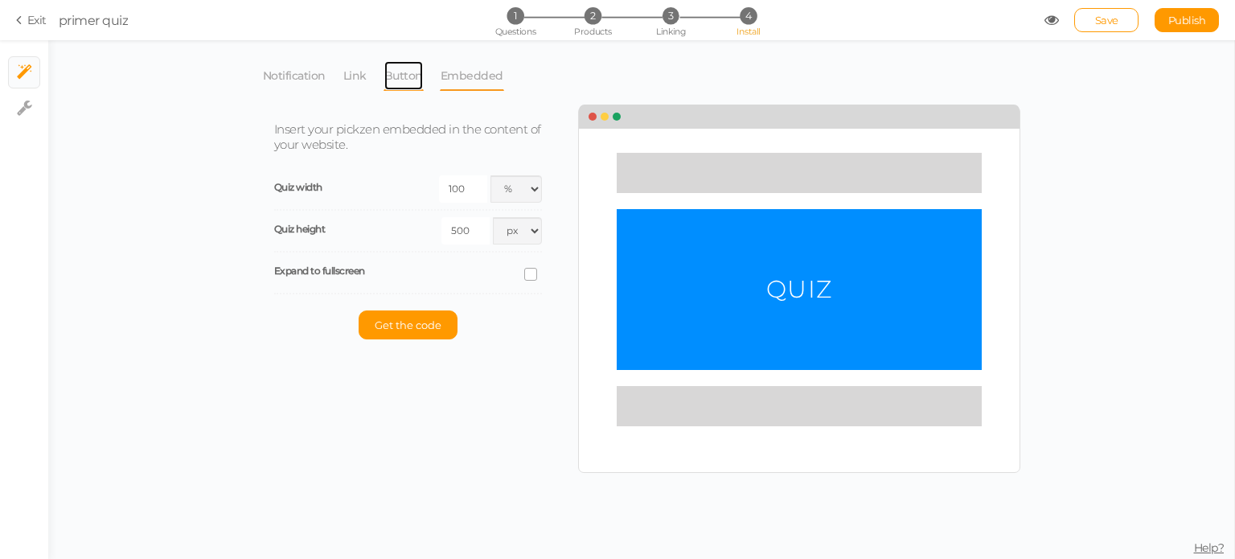
click at [399, 65] on link "Button" at bounding box center [403, 75] width 40 height 31
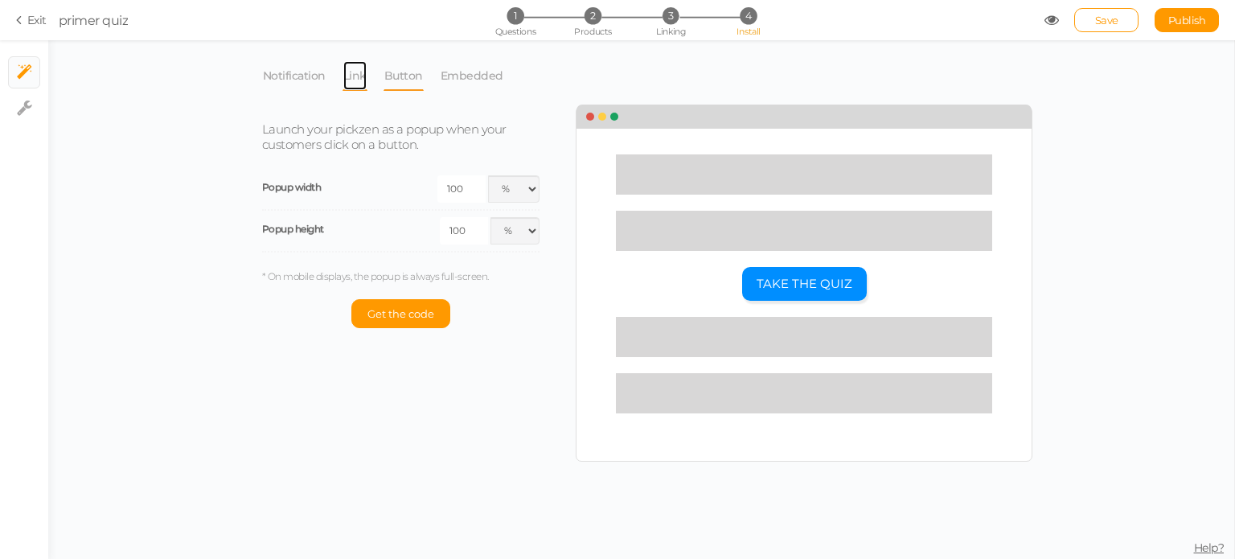
click at [357, 67] on link "Link" at bounding box center [354, 75] width 25 height 31
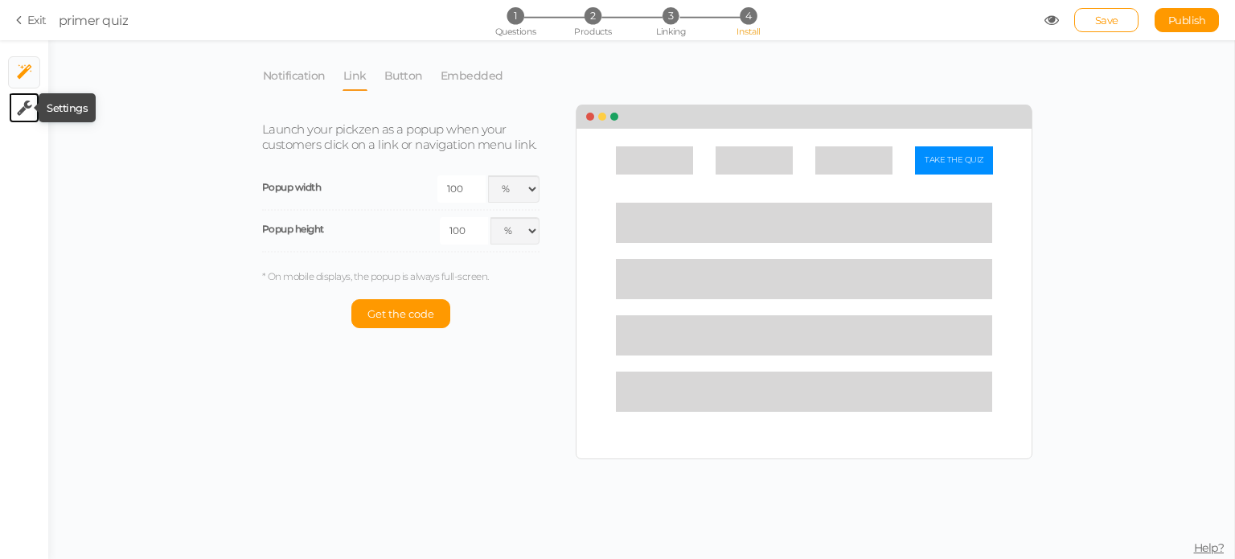
click at [28, 103] on icon at bounding box center [24, 108] width 15 height 16
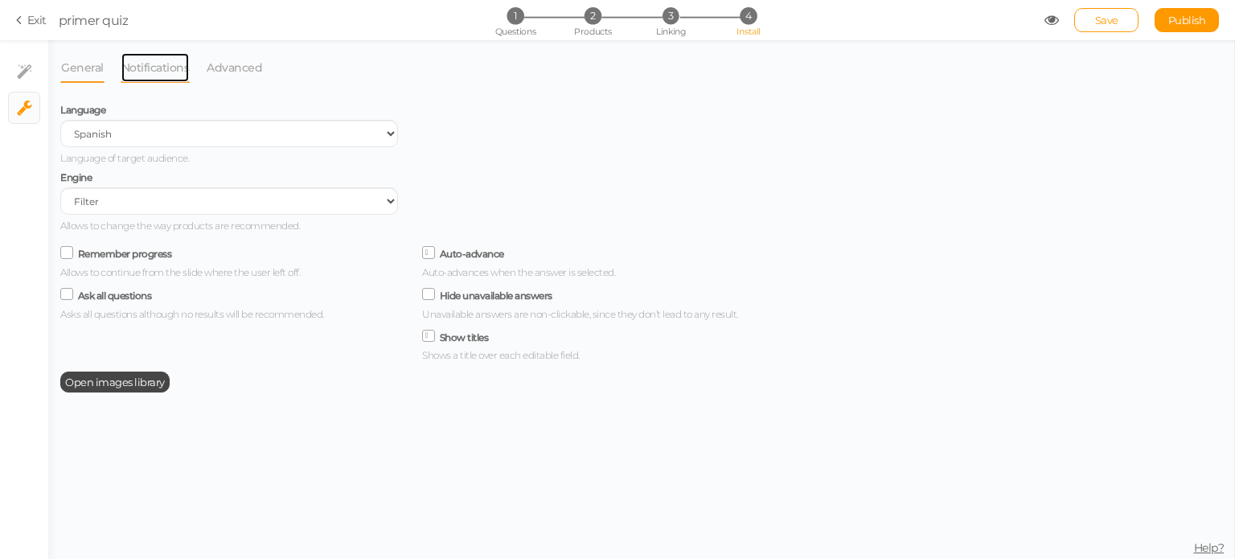
click at [152, 80] on link "Notifications" at bounding box center [156, 67] width 70 height 31
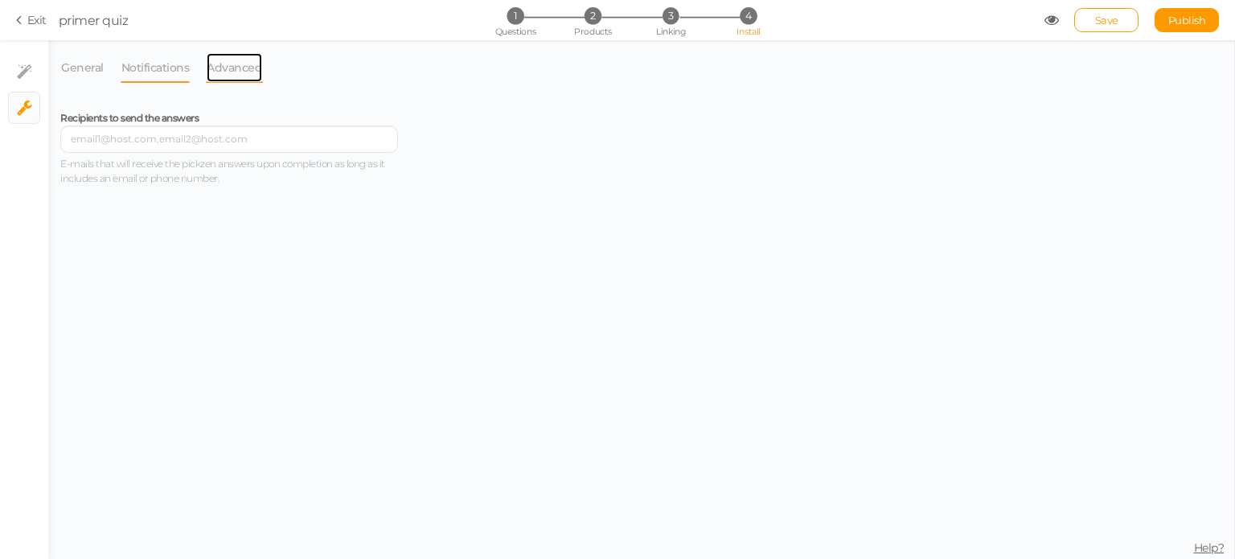
click at [211, 59] on link "Advanced" at bounding box center [234, 67] width 57 height 31
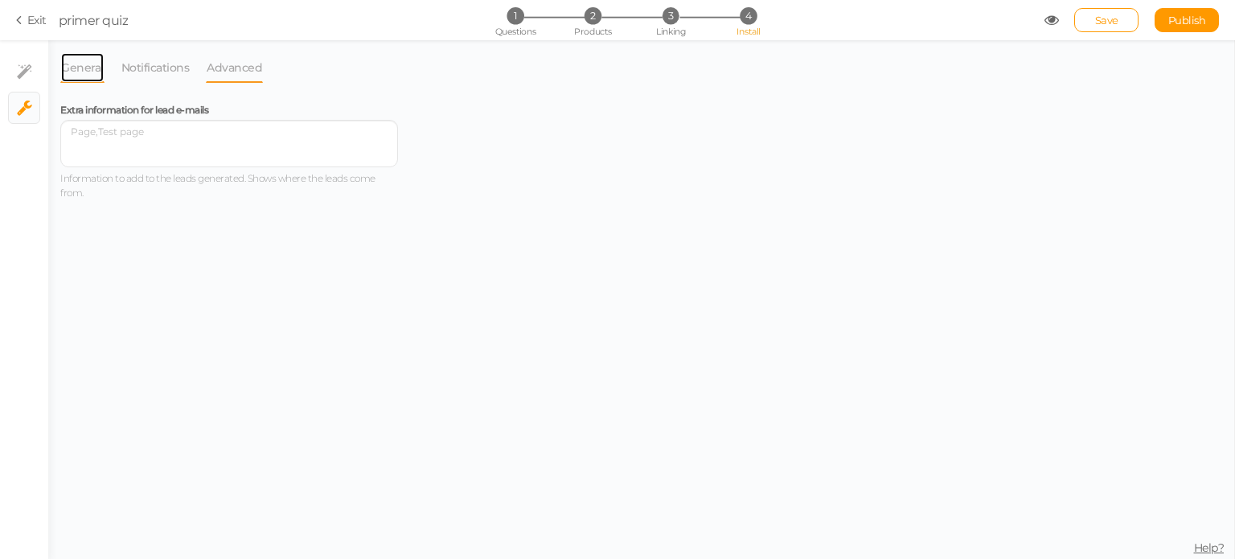
click at [62, 67] on link "General" at bounding box center [82, 67] width 44 height 31
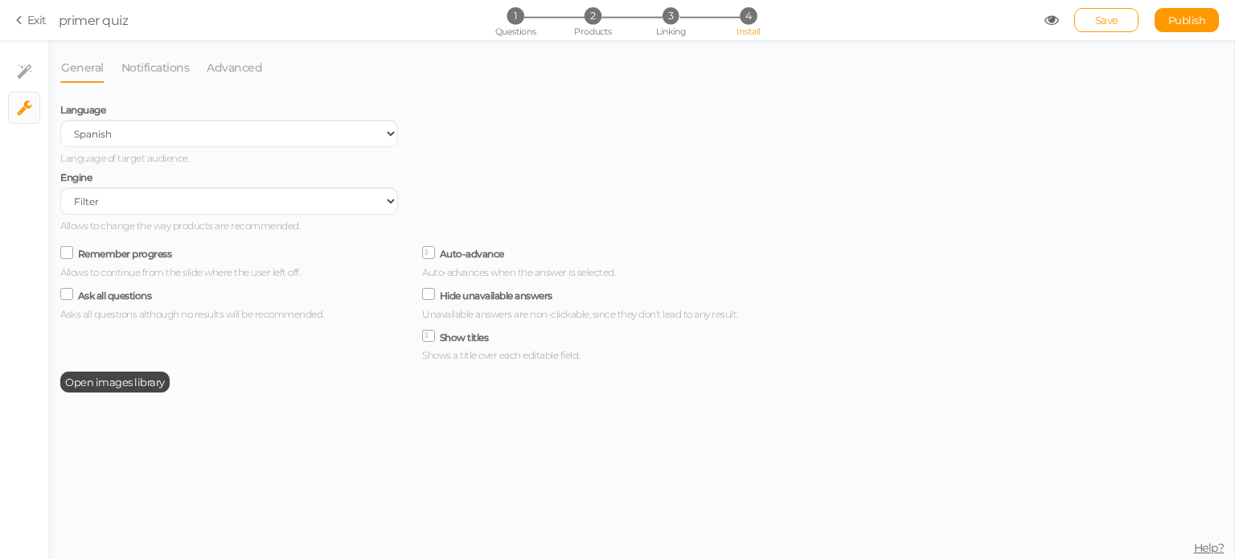
click at [27, 25] on icon at bounding box center [21, 20] width 11 height 14
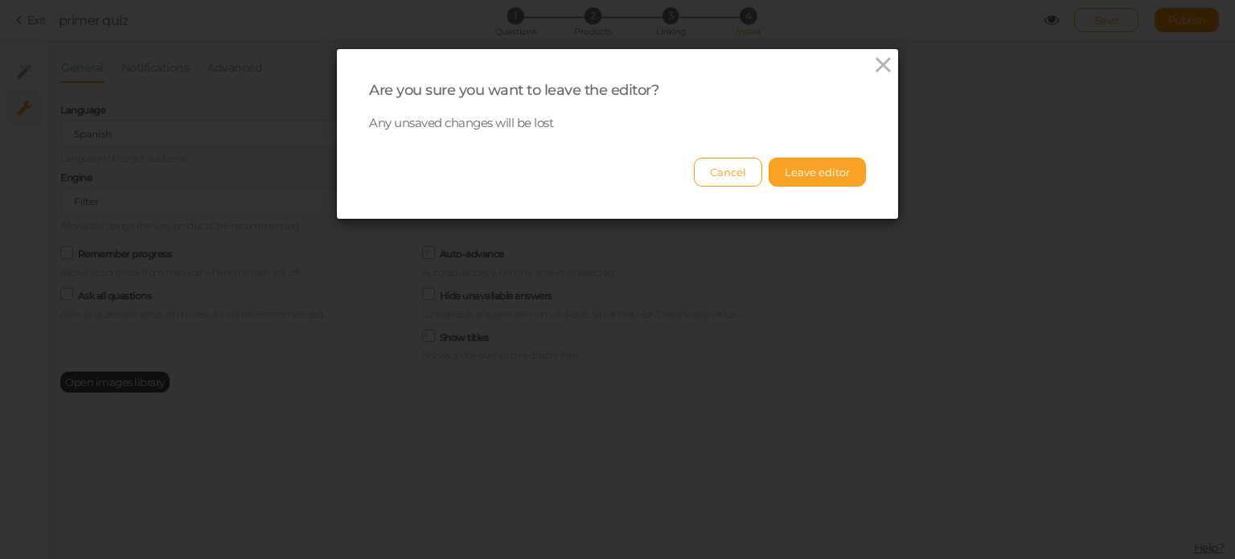
click at [821, 172] on button "Leave editor" at bounding box center [816, 172] width 97 height 29
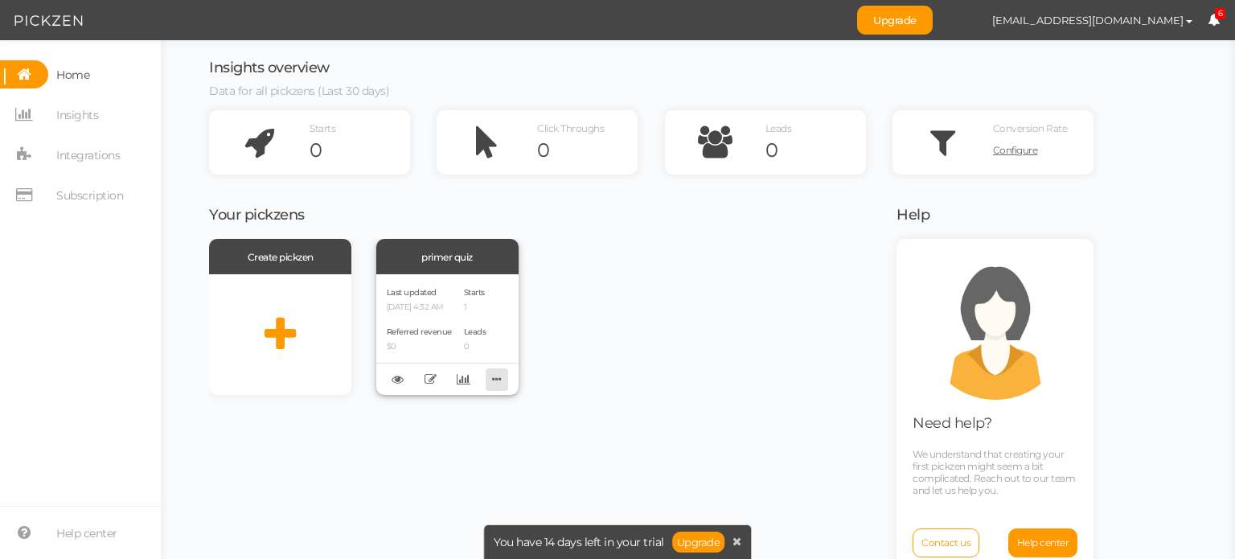
click at [497, 375] on icon at bounding box center [496, 379] width 23 height 25
click at [563, 337] on div "Create pickzen primer quiz Last updated [DATE] 4:32 AM Referred revenue $0 Star…" at bounding box center [542, 317] width 667 height 156
click at [399, 381] on icon at bounding box center [397, 379] width 12 height 12
click at [505, 380] on icon at bounding box center [496, 379] width 23 height 25
click at [281, 409] on div "Create pickzen primer quiz Last updated [DATE] 4:32 AM Referred revenue $0 Star…" at bounding box center [542, 412] width 667 height 346
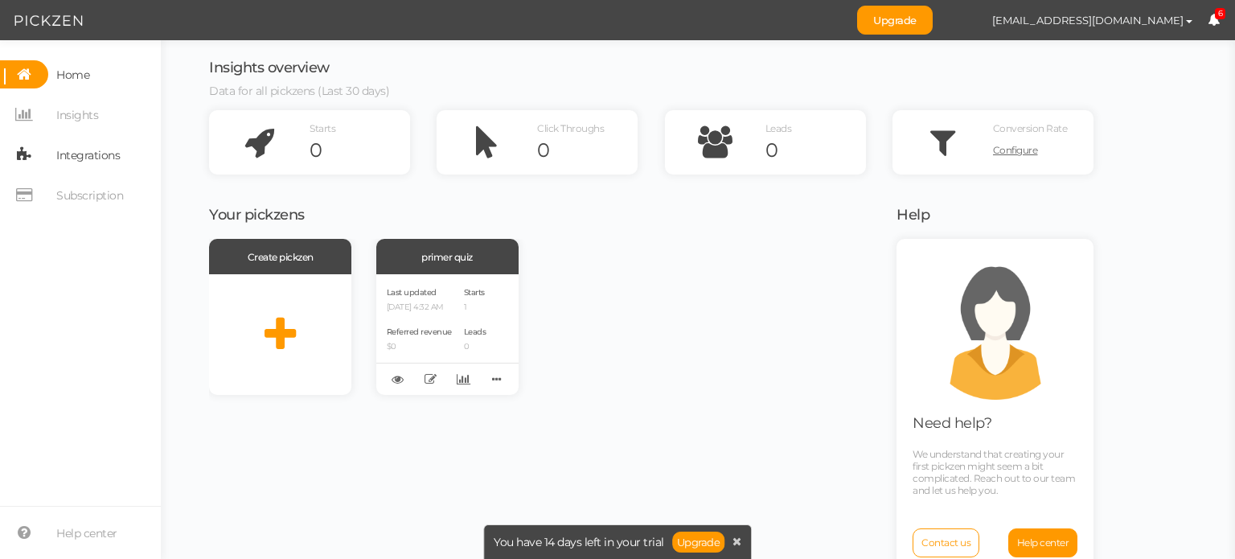
click at [87, 160] on span "Integrations" at bounding box center [87, 155] width 63 height 26
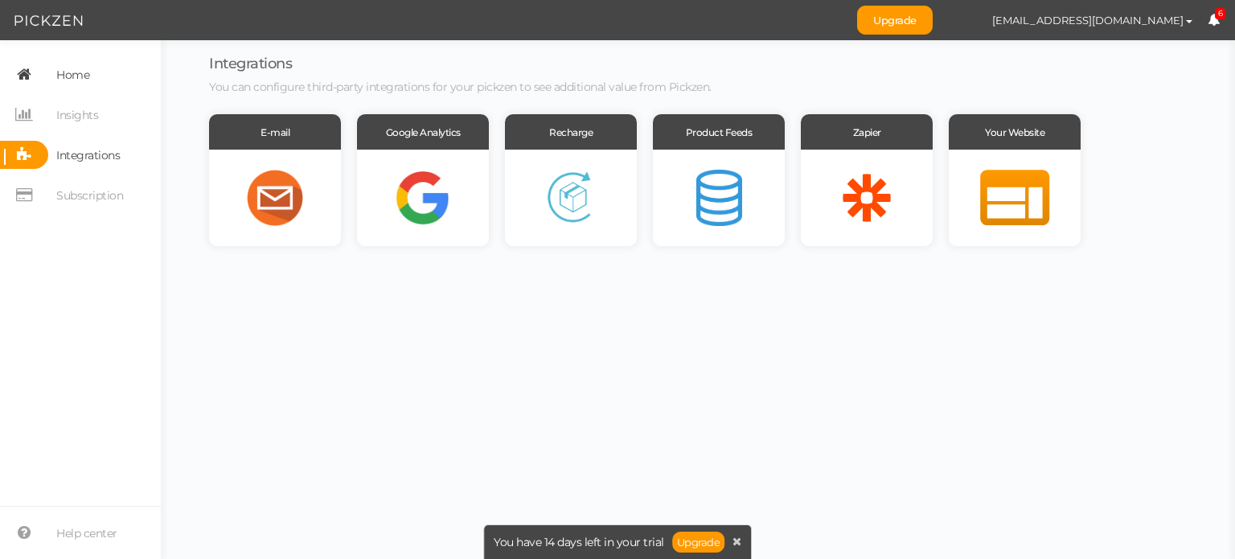
click at [95, 63] on link "Home" at bounding box center [80, 74] width 161 height 28
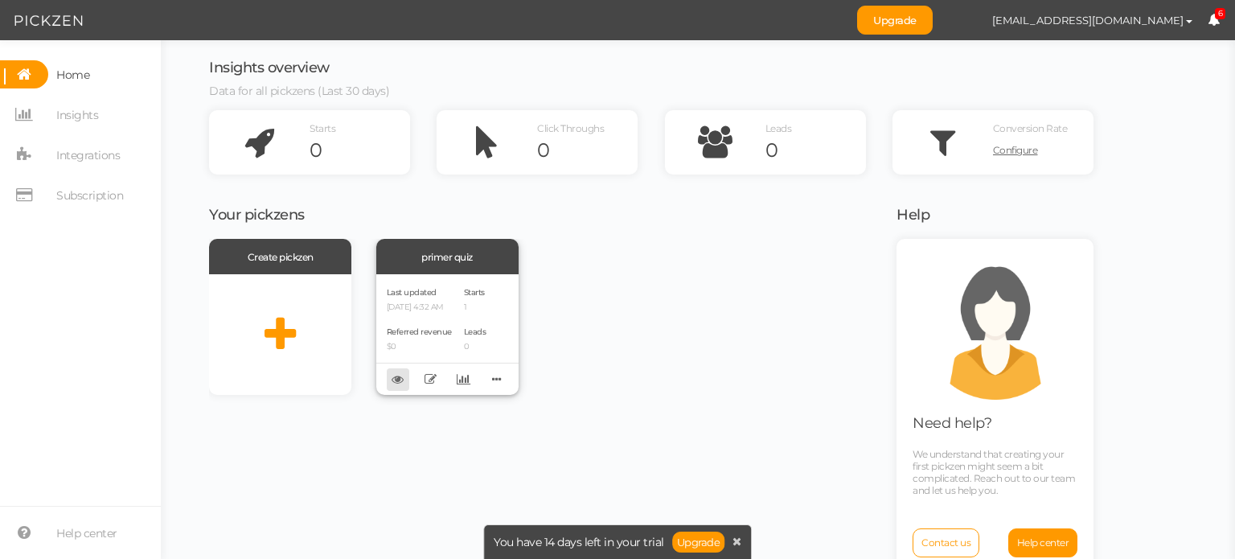
click at [394, 385] on icon at bounding box center [397, 379] width 12 height 12
click at [1212, 14] on icon at bounding box center [1213, 20] width 12 height 12
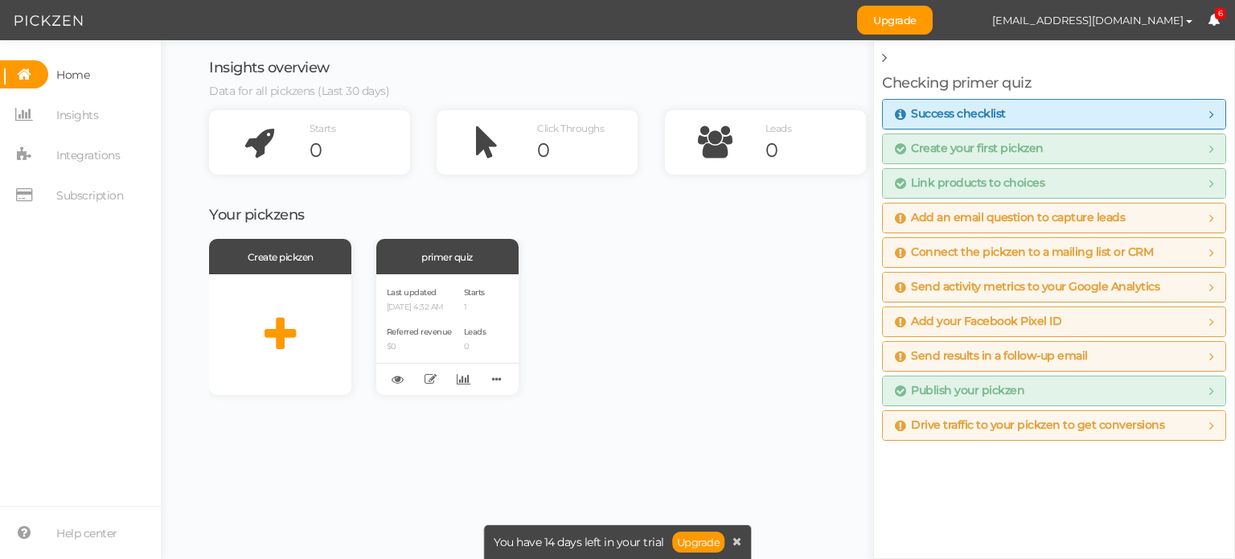
click at [884, 57] on icon at bounding box center [884, 58] width 5 height 14
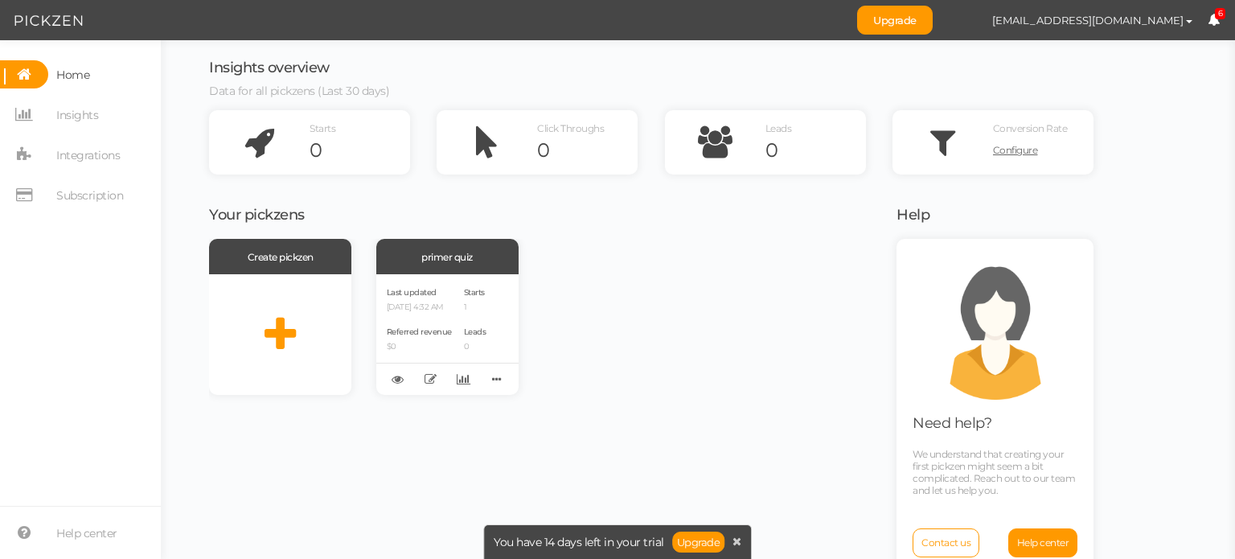
click at [1209, 18] on icon at bounding box center [1213, 20] width 12 height 12
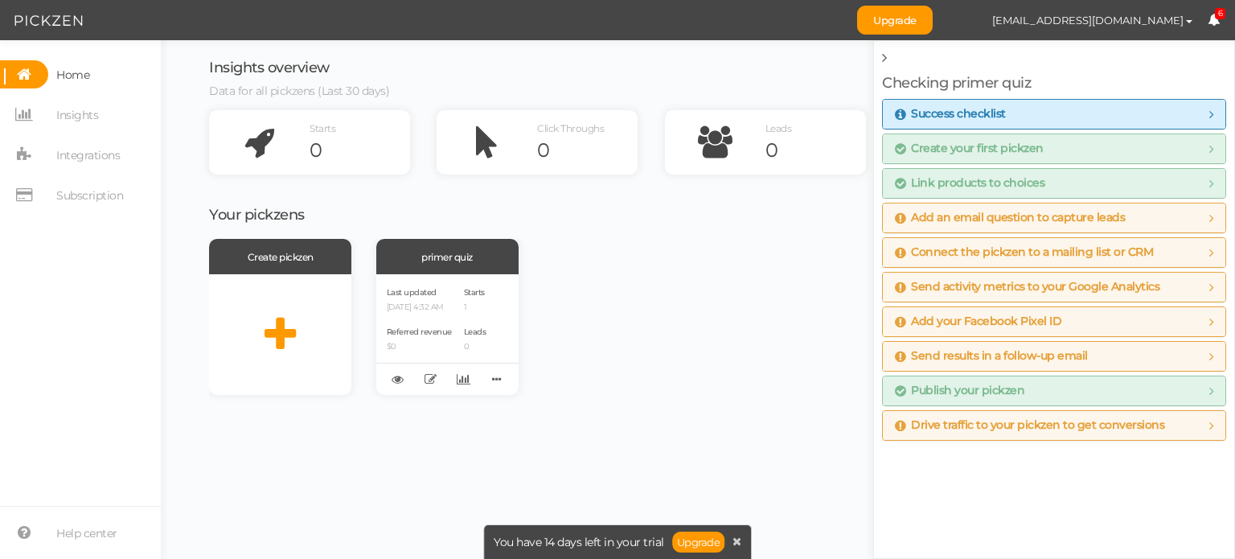
click at [981, 350] on span "Send results in a follow-up email" at bounding box center [991, 356] width 193 height 13
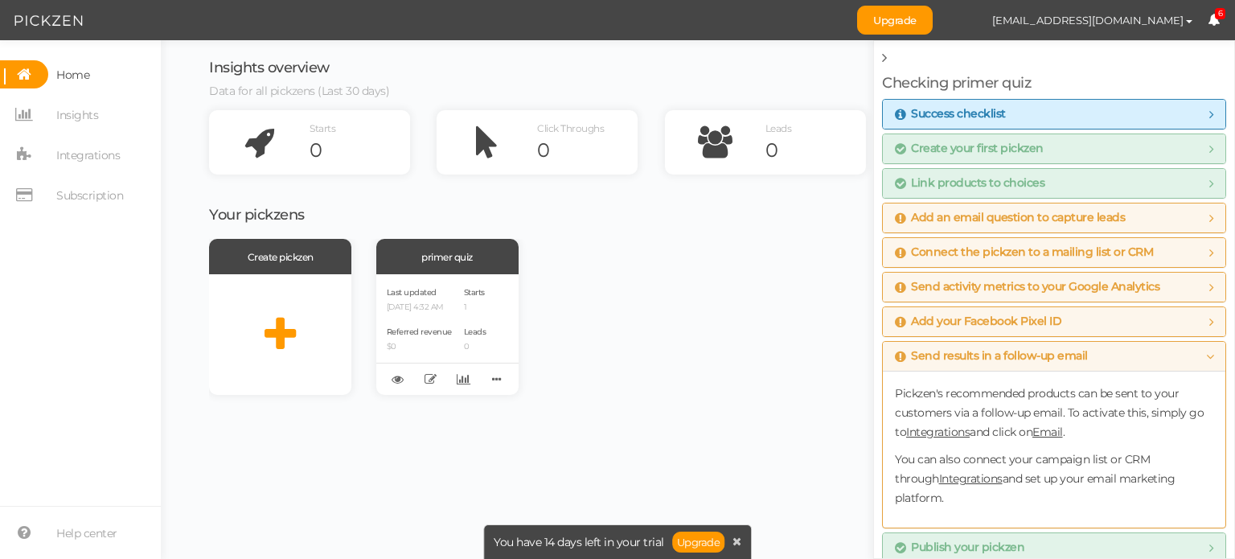
click at [1003, 315] on span "Add your Facebook Pixel ID" at bounding box center [978, 321] width 166 height 13
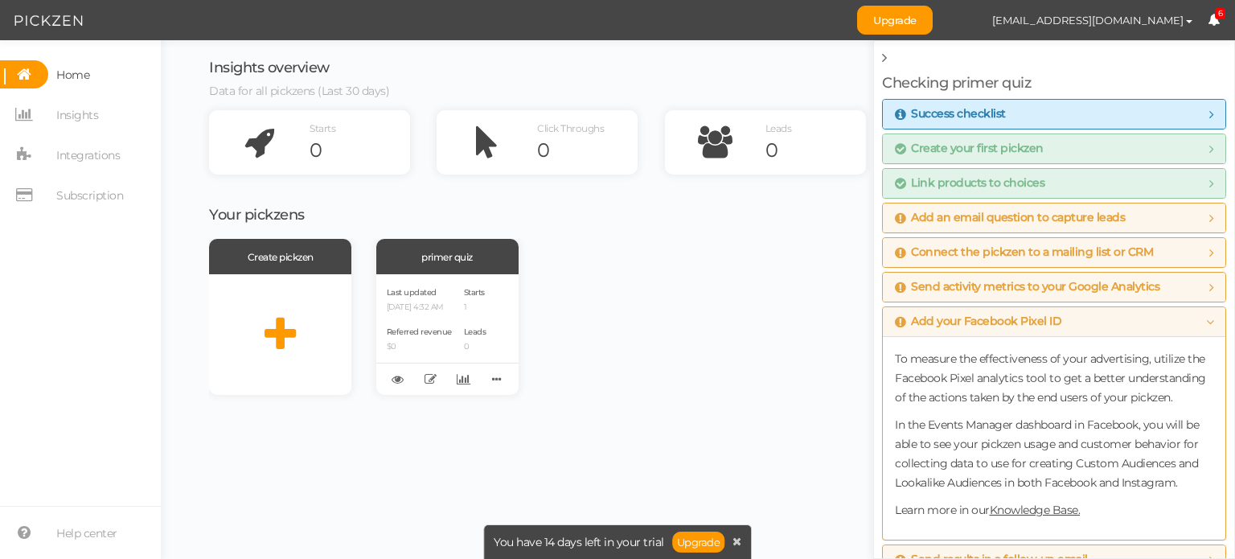
click at [1013, 293] on div "Send activity metrics to your Google Analytics" at bounding box center [1054, 286] width 342 height 29
click at [1023, 269] on div "Success checklist To maximize the usage of Pickzen, make sure you complete all …" at bounding box center [1054, 371] width 344 height 545
click at [1039, 251] on span "Connect the pickzen to a mailing list or CRM" at bounding box center [1024, 252] width 258 height 13
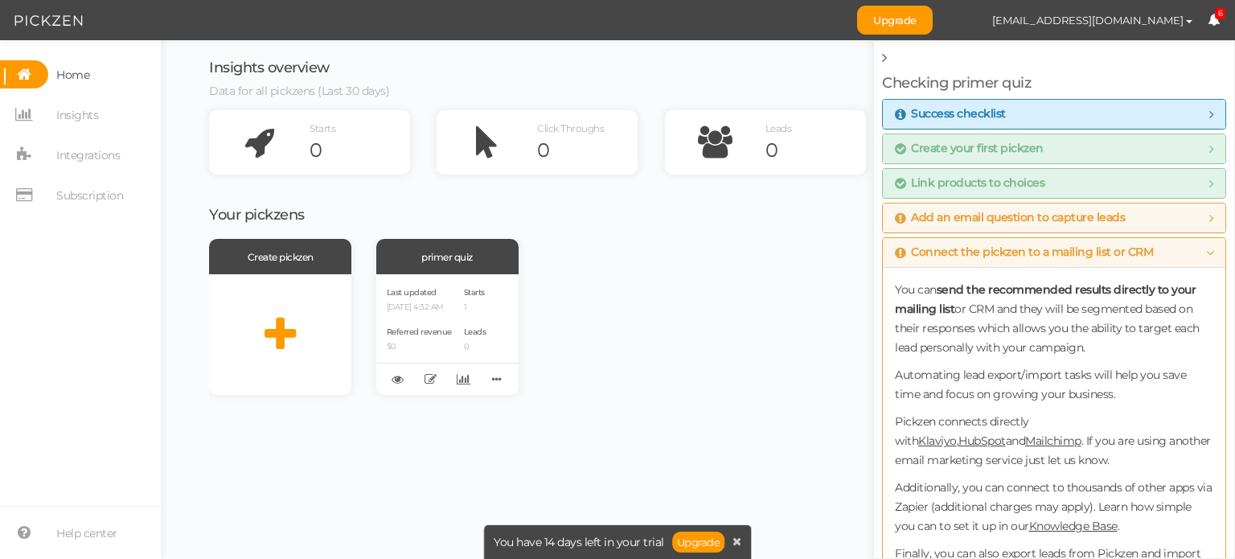
click at [1022, 218] on span "Add an email question to capture leads" at bounding box center [1010, 217] width 230 height 13
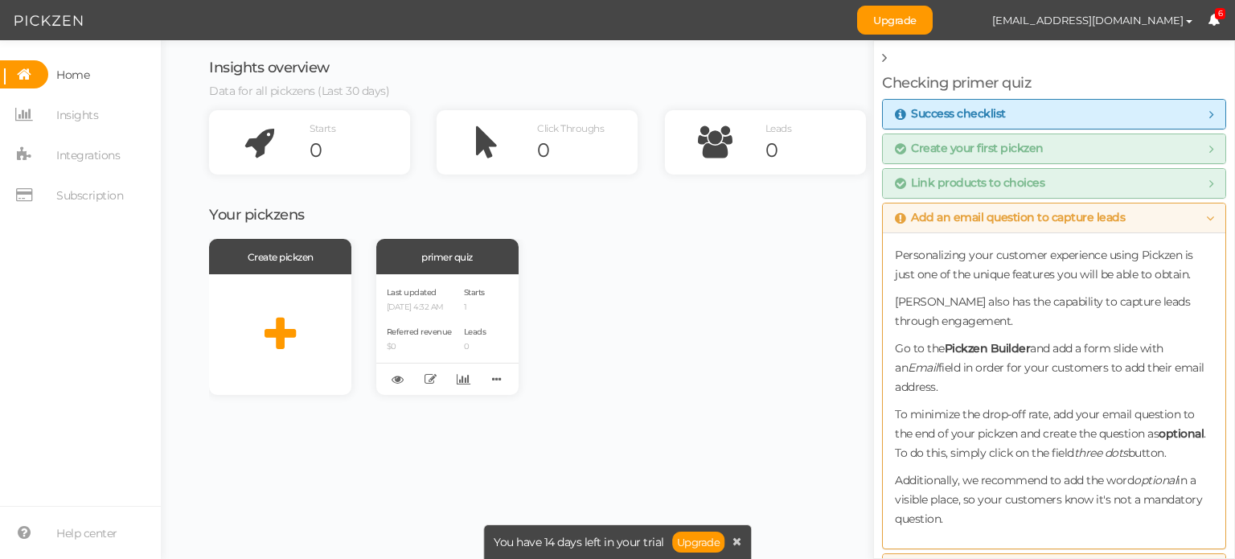
scroll to position [222, 0]
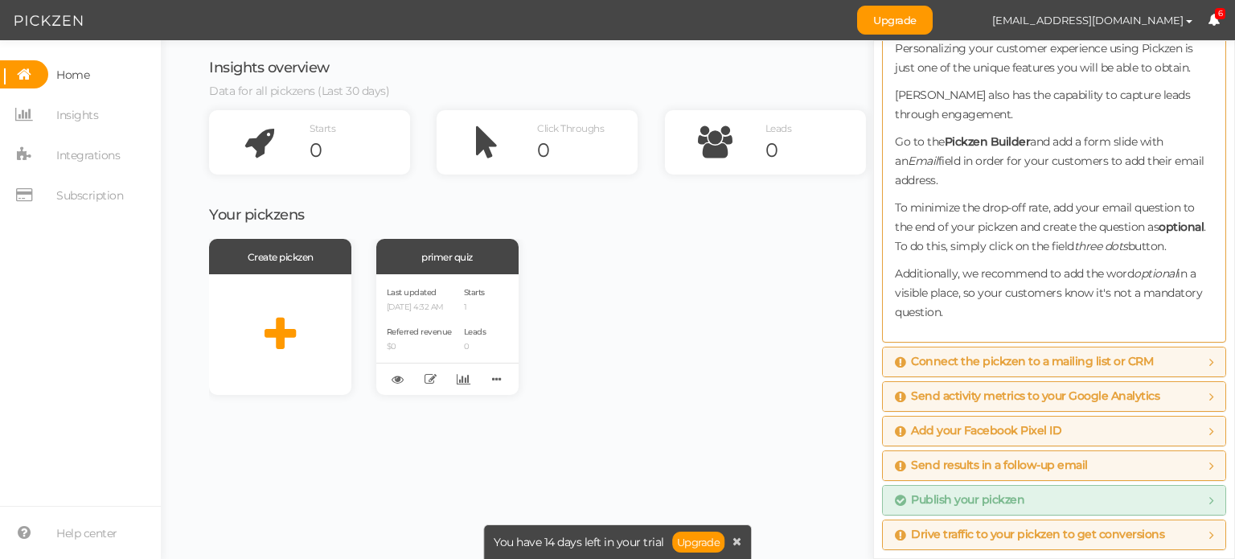
click at [964, 495] on span "Publish your pickzen" at bounding box center [959, 500] width 129 height 13
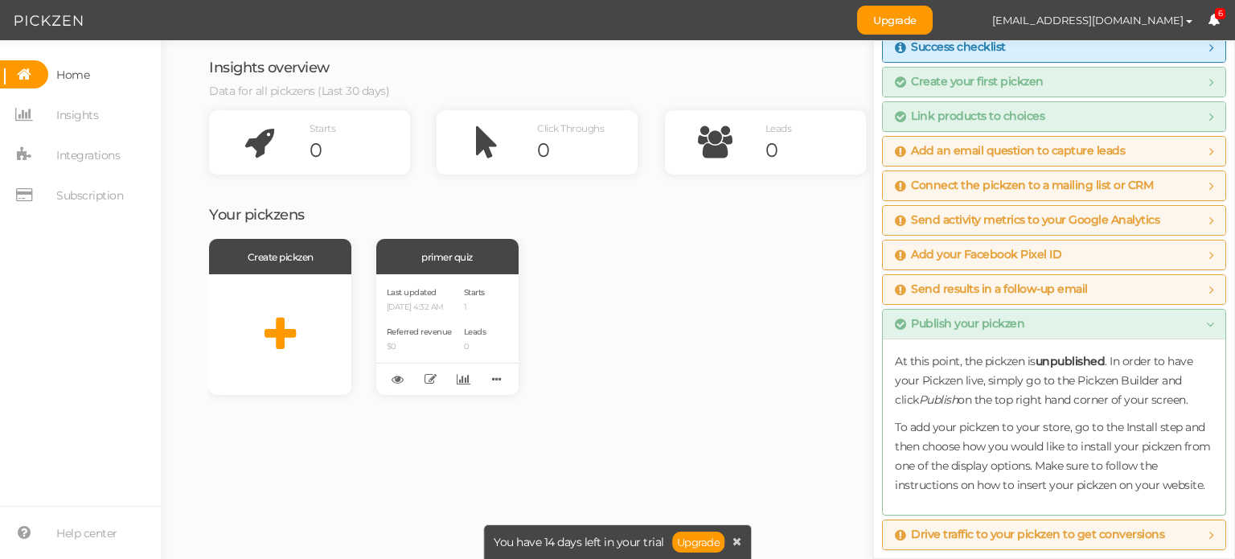
scroll to position [0, 0]
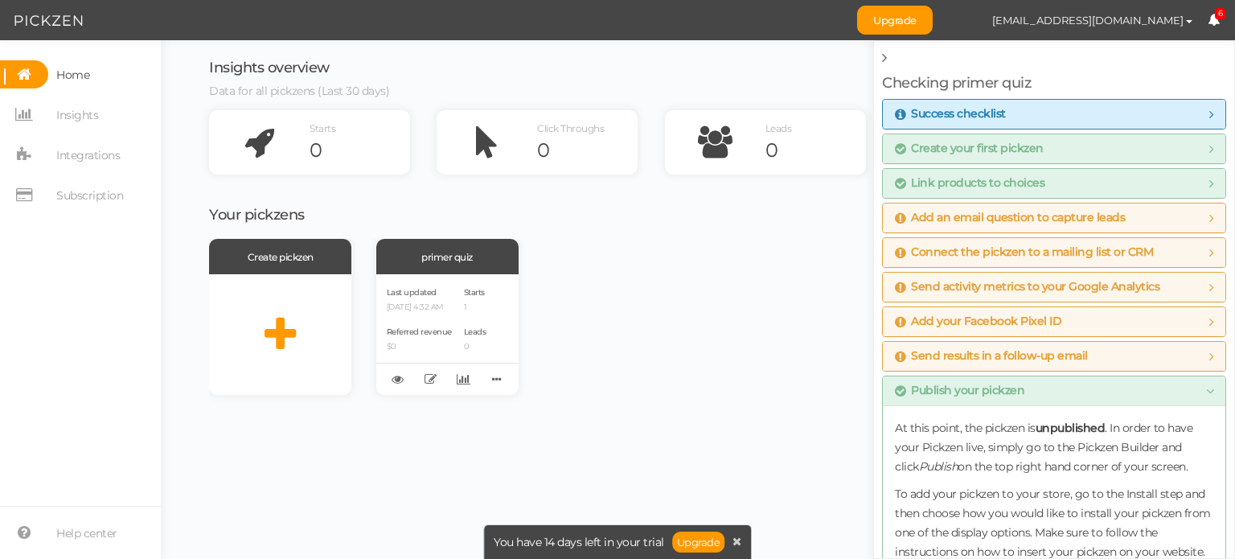
click at [886, 54] on icon at bounding box center [884, 58] width 5 height 14
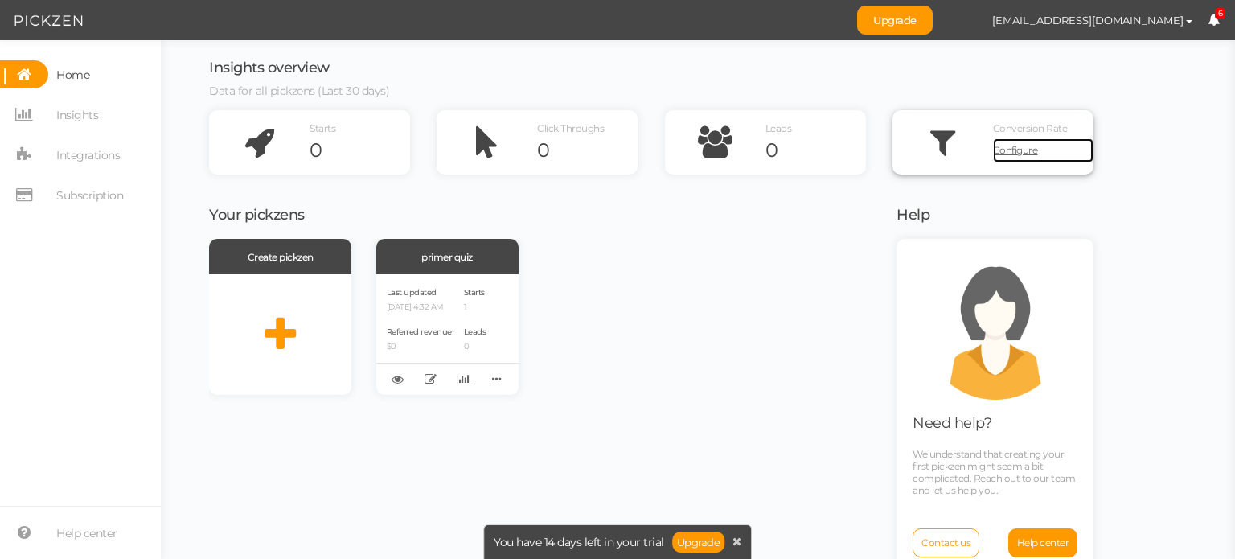
click at [1003, 149] on span "Configure" at bounding box center [1015, 150] width 45 height 12
